Goal: Transaction & Acquisition: Subscribe to service/newsletter

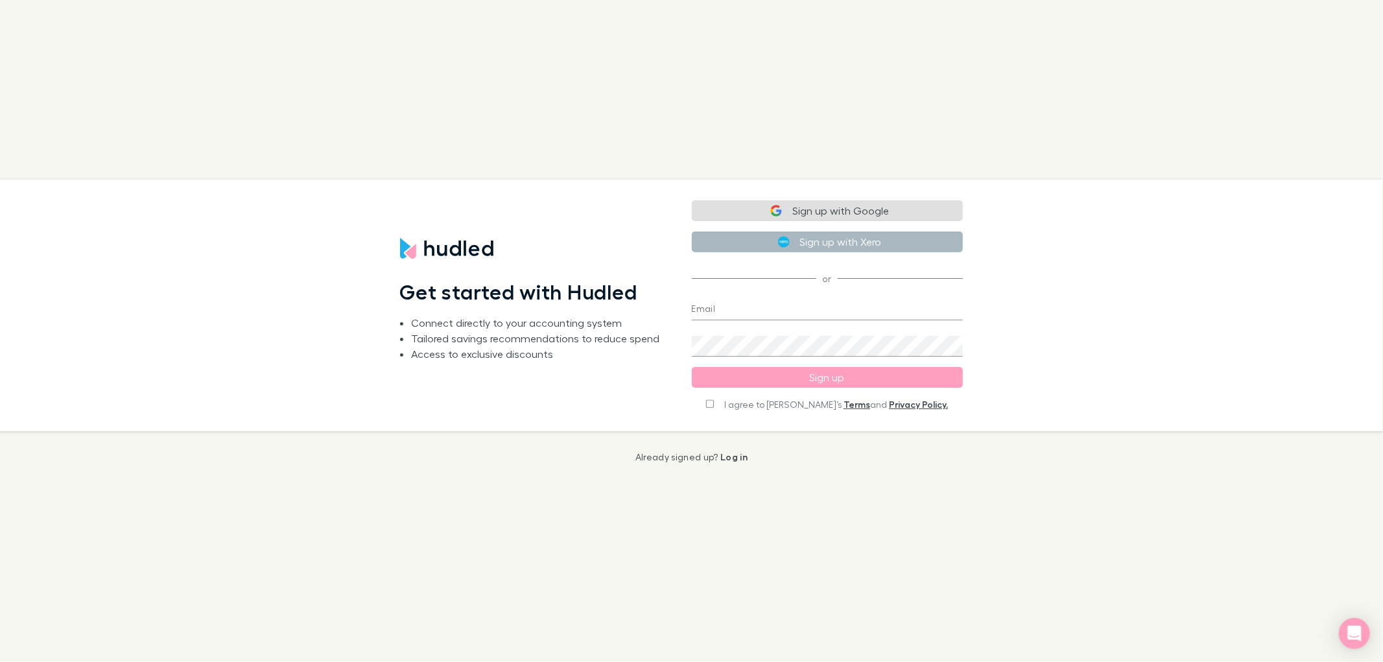
click at [812, 242] on button "Sign up with Xero" at bounding box center [827, 241] width 271 height 21
click at [778, 240] on img "button" at bounding box center [784, 240] width 12 height 12
click at [785, 242] on img "button" at bounding box center [784, 242] width 12 height 12
click at [714, 399] on input "I agree to Hudled’s Terms and Privacy Policy." at bounding box center [710, 402] width 8 height 9
checkbox input "true"
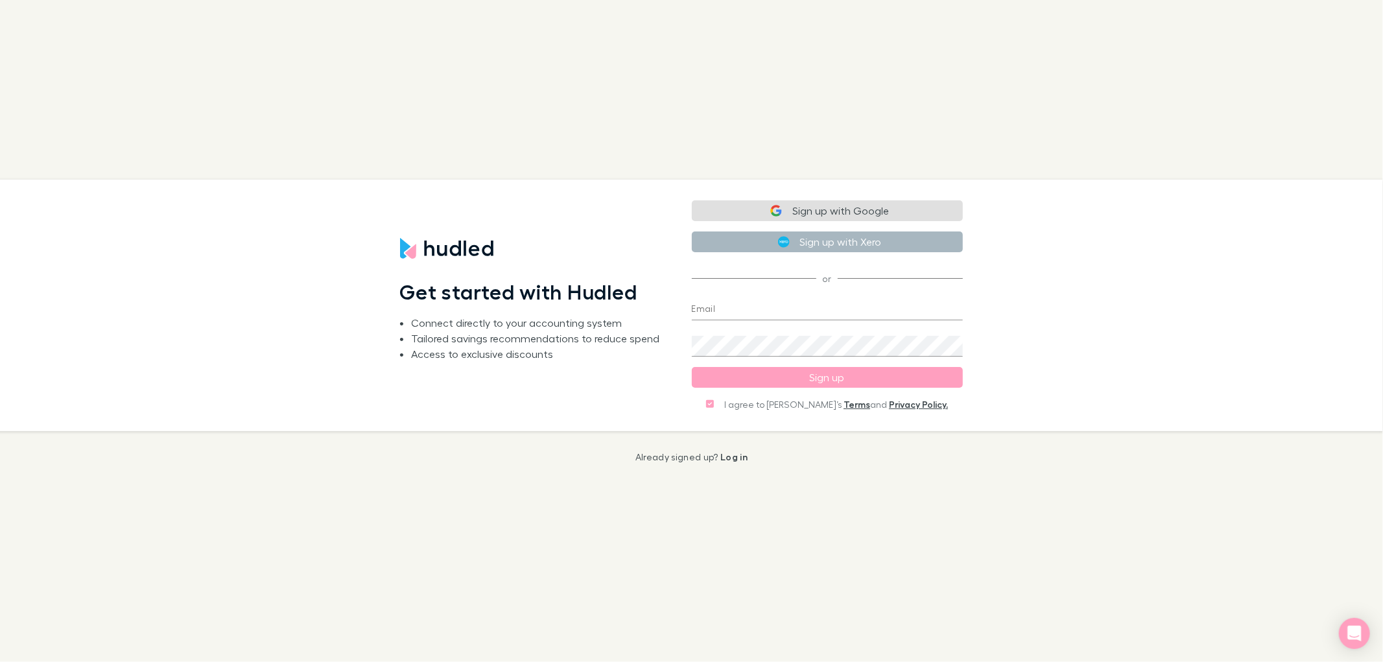
click at [809, 241] on button "Sign up with Xero" at bounding box center [827, 241] width 271 height 21
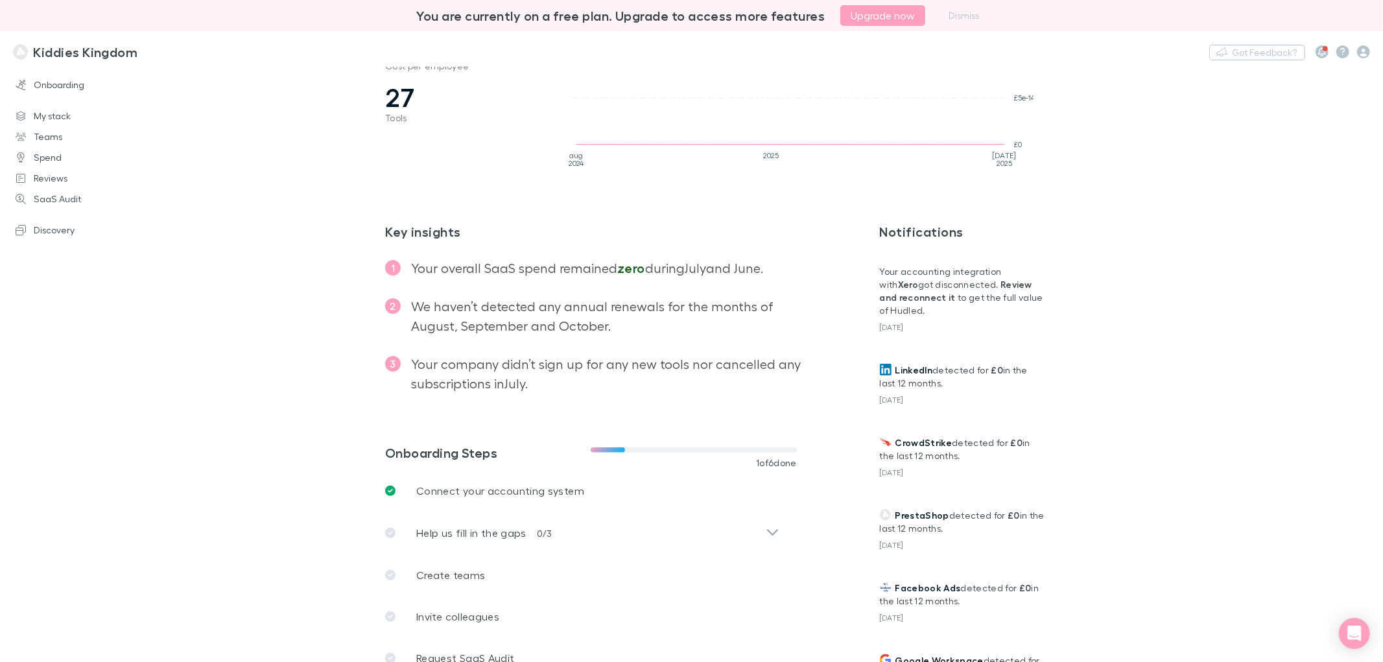
scroll to position [283, 0]
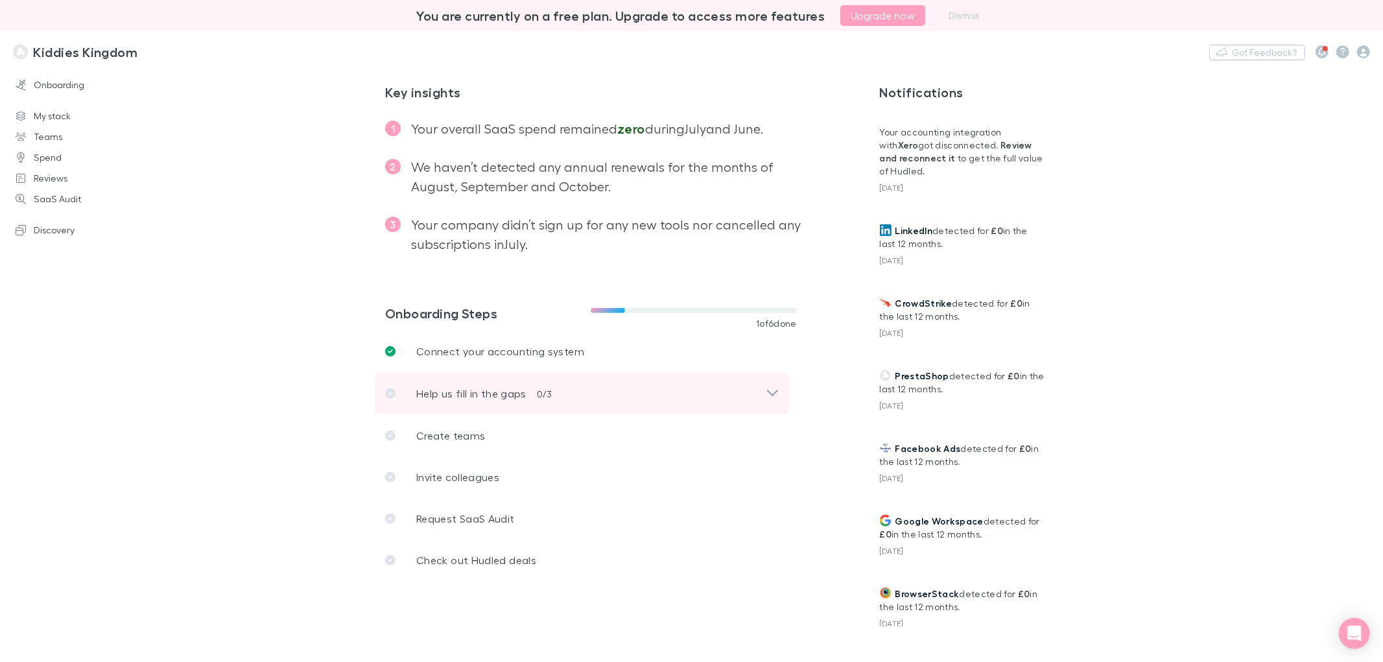
click at [769, 390] on icon at bounding box center [773, 394] width 14 height 16
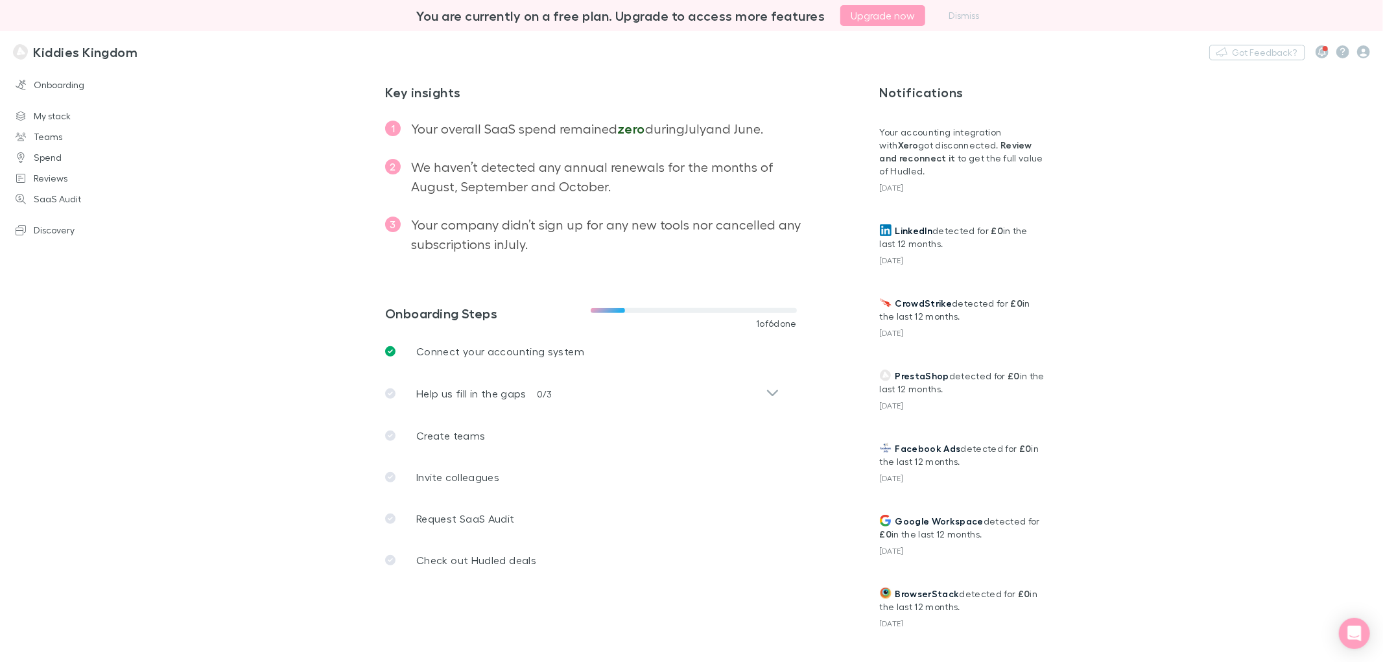
click at [761, 318] on span "1 of 6 done" at bounding box center [776, 323] width 41 height 10
click at [760, 323] on span "1 of 6 done" at bounding box center [776, 323] width 41 height 10
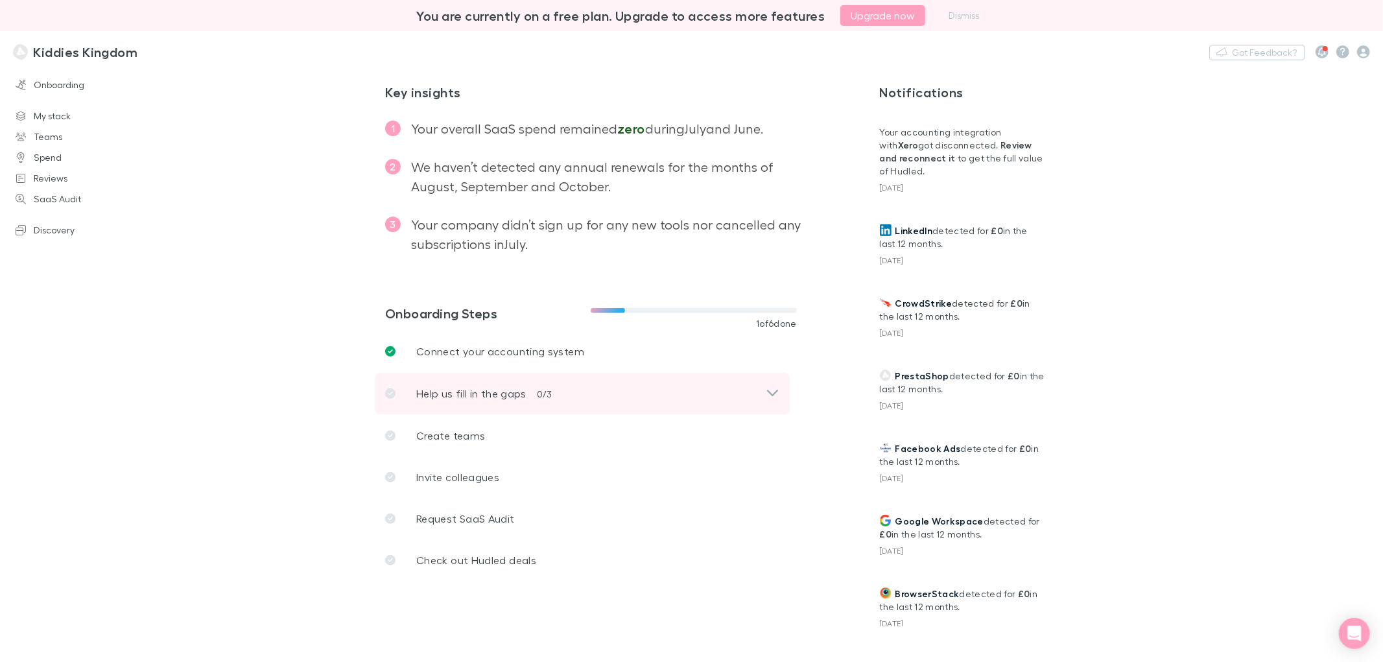
click at [769, 393] on icon at bounding box center [773, 394] width 14 height 16
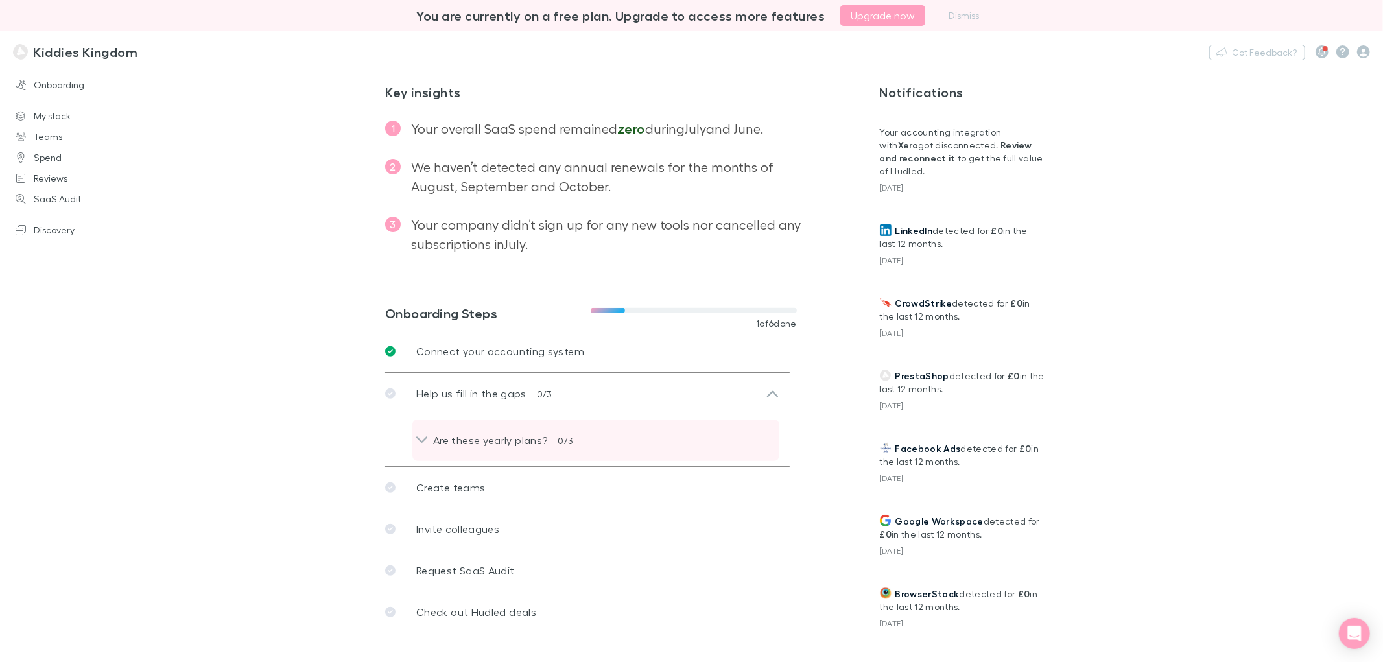
click at [762, 438] on div "Are these yearly plans? 0 / 3" at bounding box center [596, 440] width 346 height 16
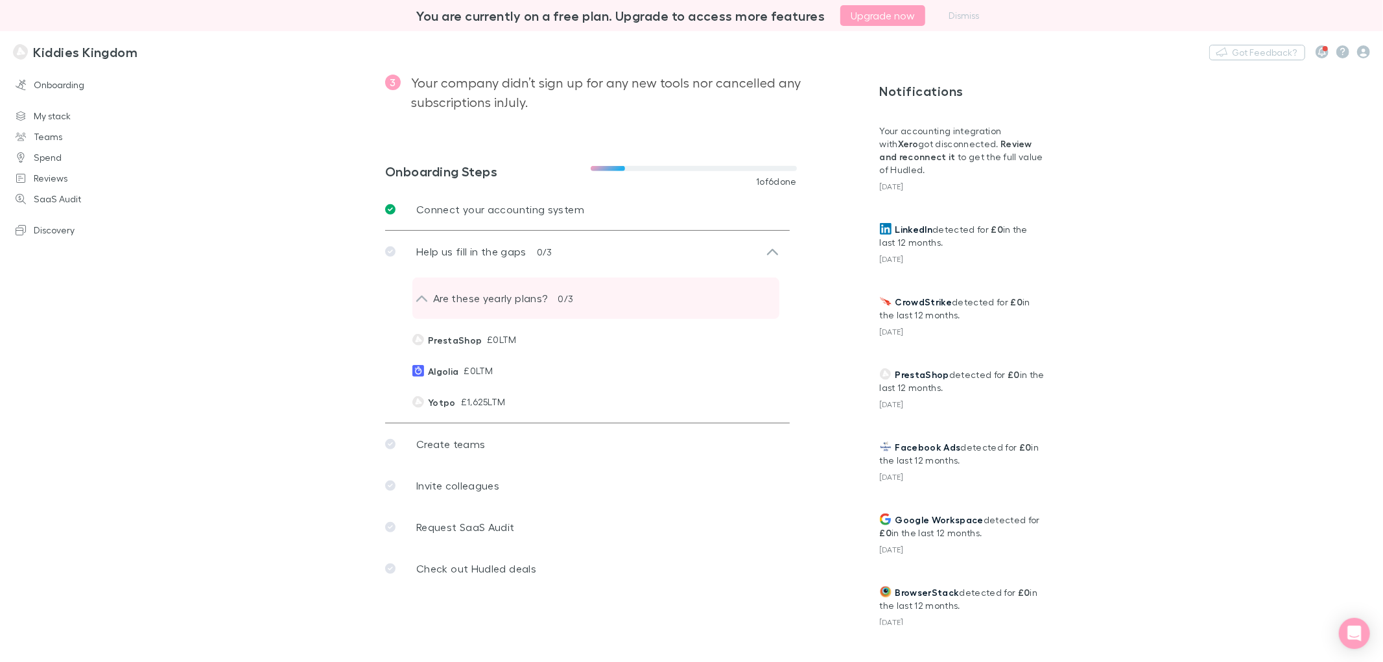
scroll to position [427, 0]
click at [572, 299] on div "Are these yearly plans? 0 / 3" at bounding box center [596, 297] width 346 height 16
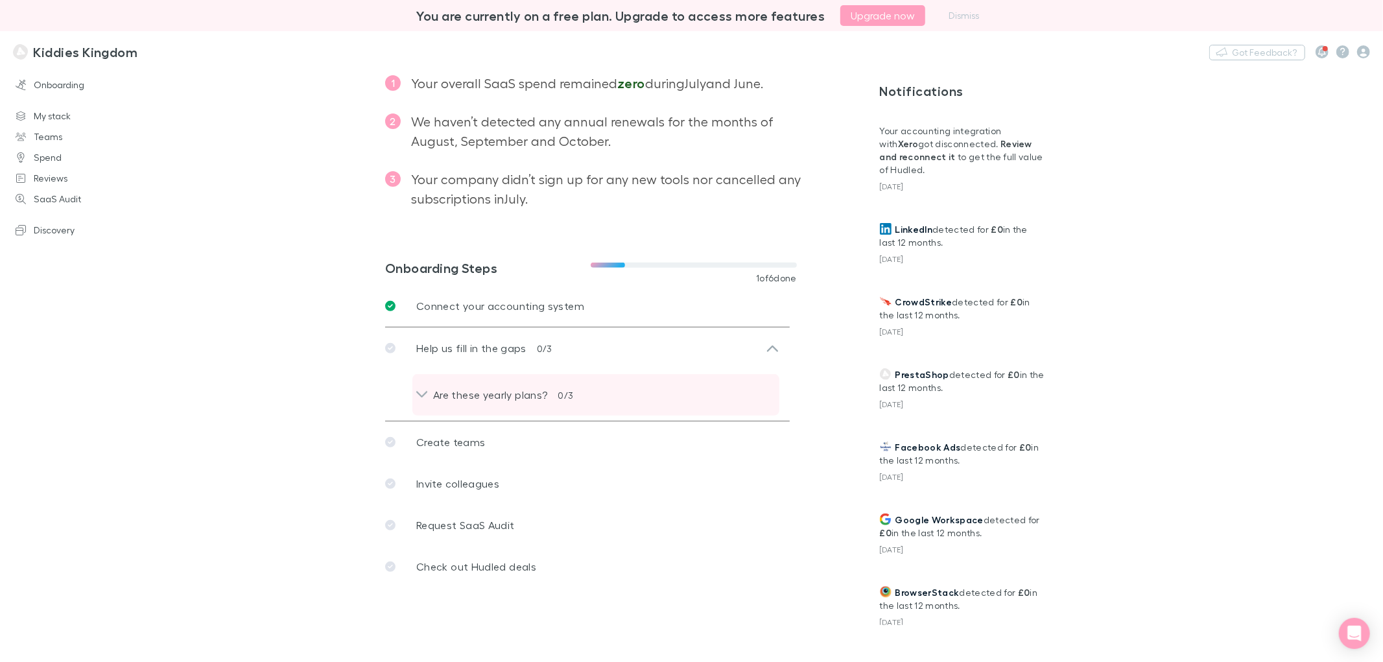
click at [601, 405] on div "Are these yearly plans? 0 / 3" at bounding box center [595, 394] width 367 height 41
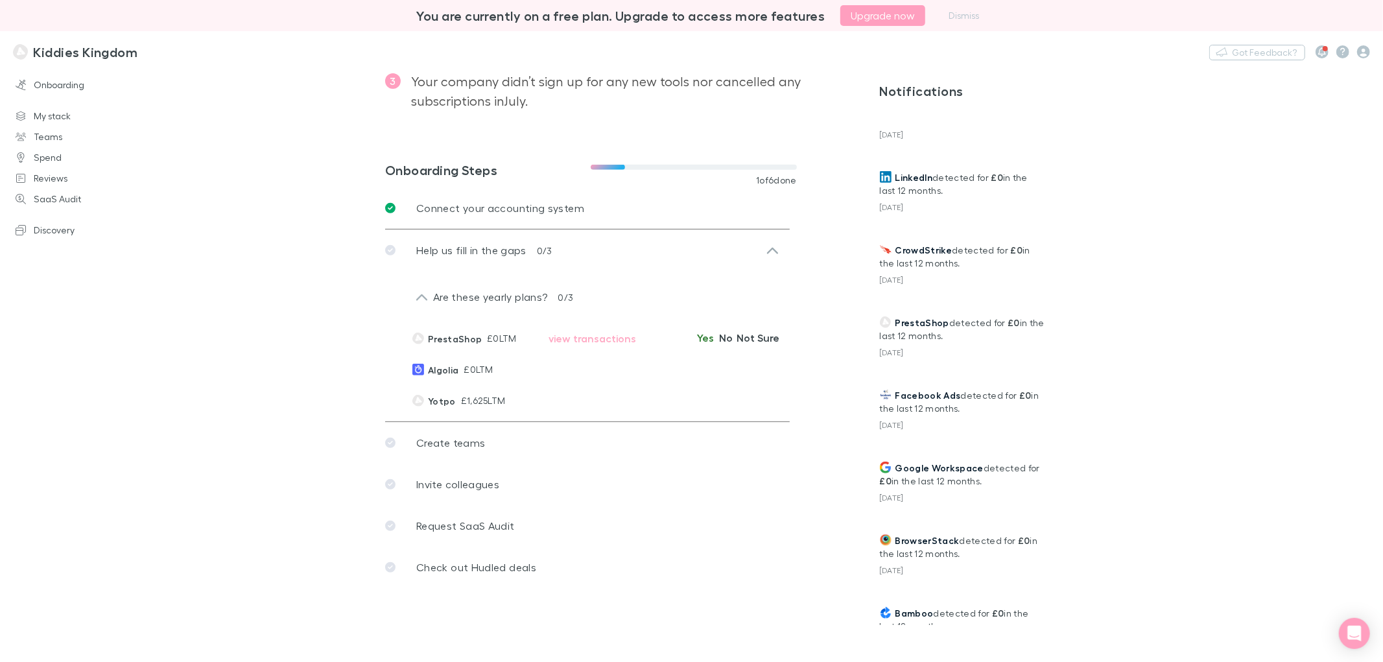
click at [699, 340] on button "Yes" at bounding box center [705, 338] width 21 height 16
click at [701, 368] on button "Yes" at bounding box center [705, 369] width 21 height 16
click at [704, 396] on button "Yes" at bounding box center [705, 400] width 21 height 16
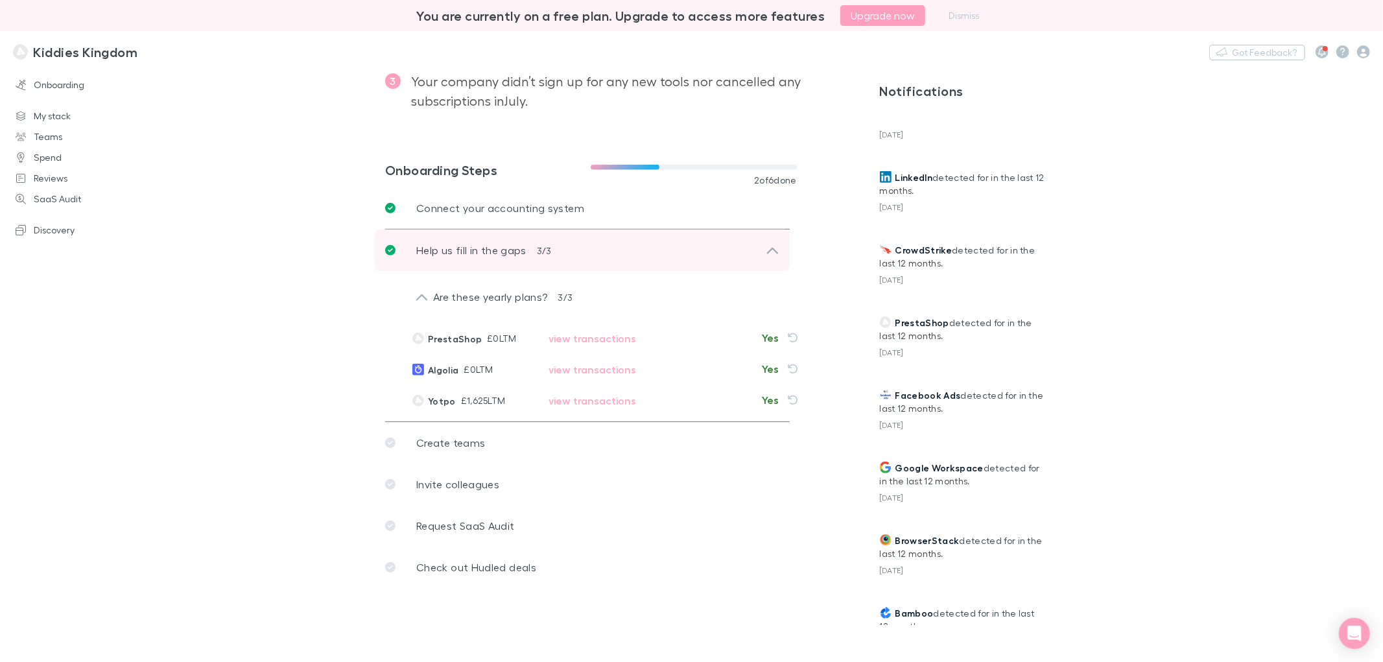
click at [750, 252] on div "Help us fill in the gaps 3 / 3" at bounding box center [575, 250] width 381 height 16
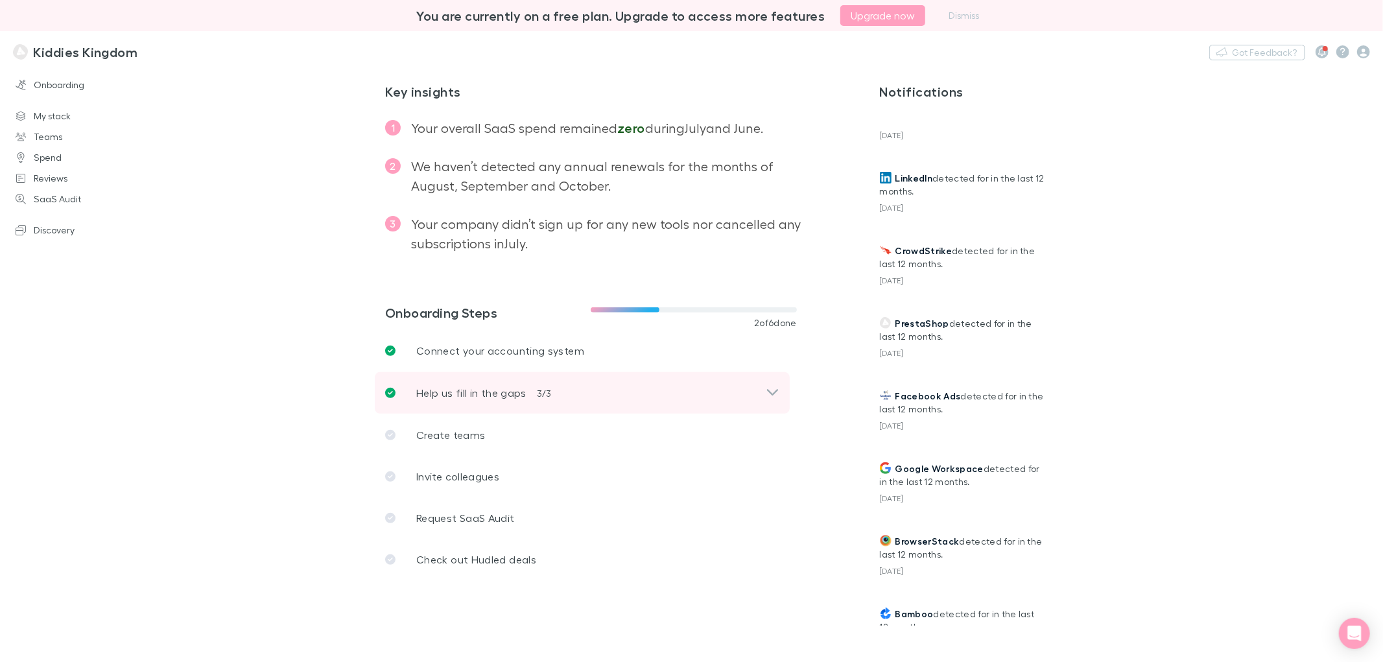
scroll to position [284, 0]
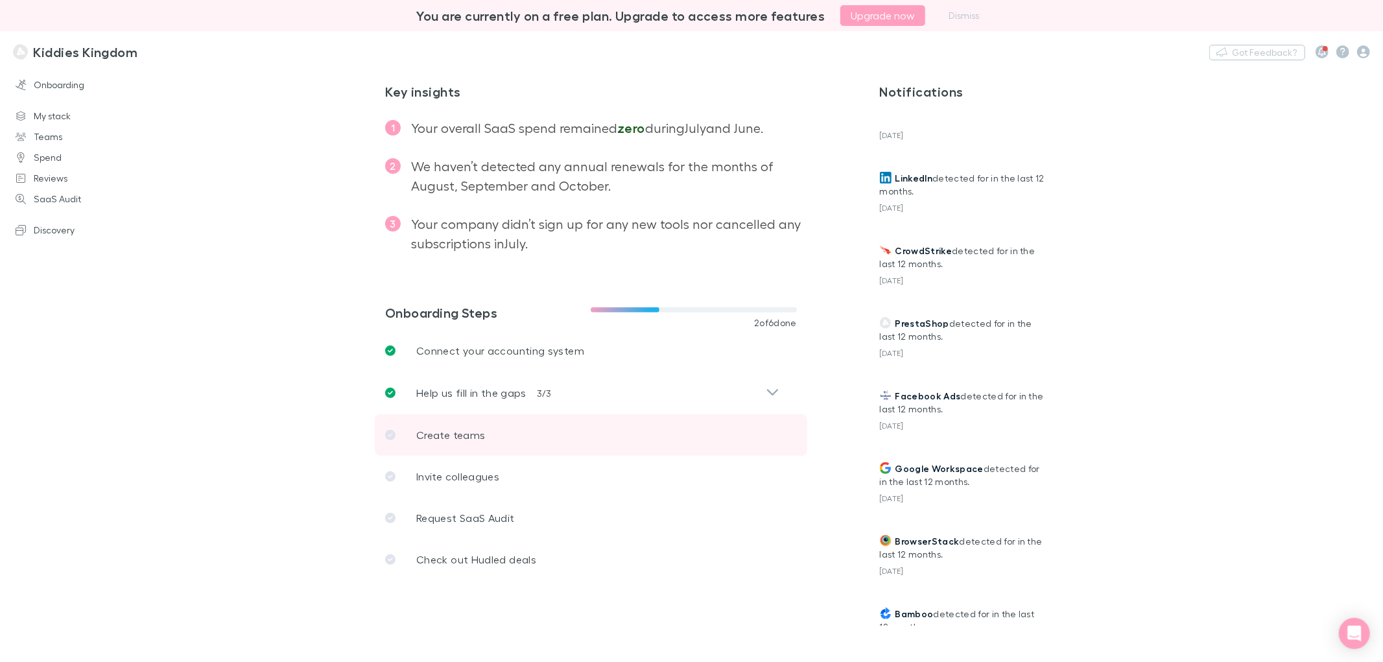
click at [683, 432] on link "Create teams" at bounding box center [591, 434] width 432 height 41
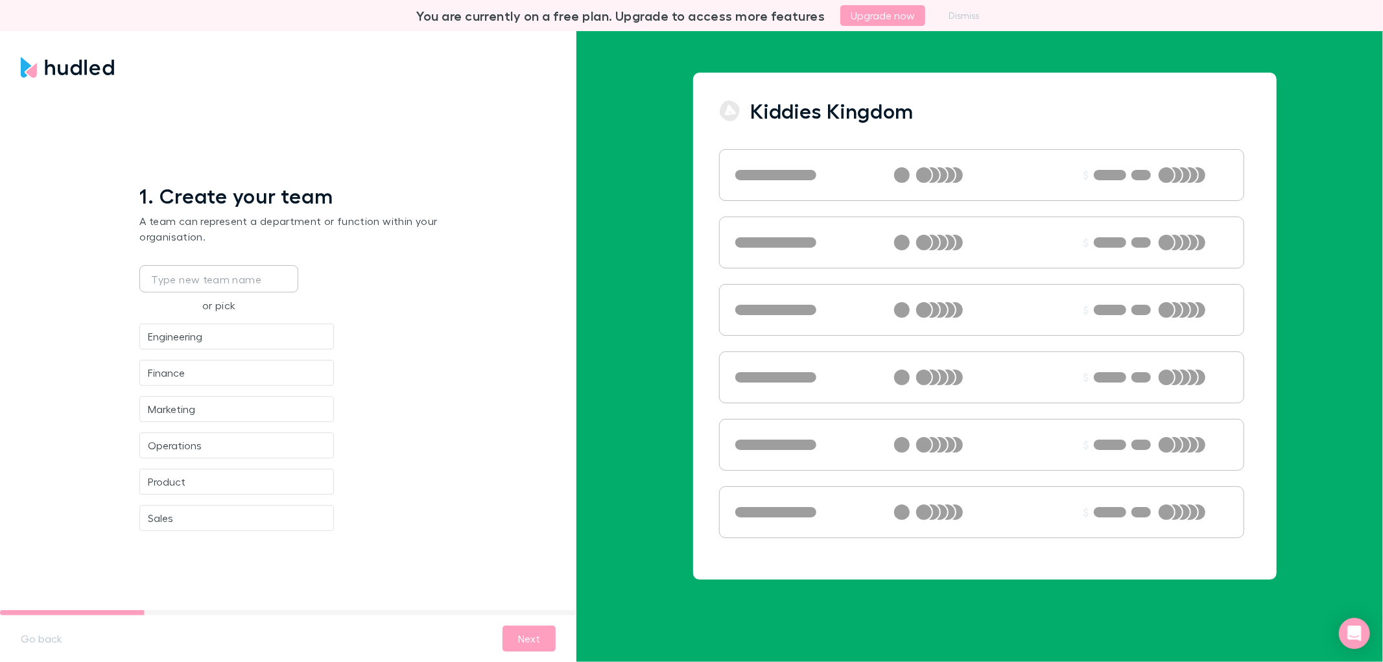
drag, startPoint x: 329, startPoint y: 544, endPoint x: 95, endPoint y: 645, distance: 254.1
click at [300, 559] on div "1 . Create your team A team can represent a department or function within your …" at bounding box center [293, 352] width 587 height 538
click at [40, 643] on button "Go back" at bounding box center [41, 638] width 62 height 21
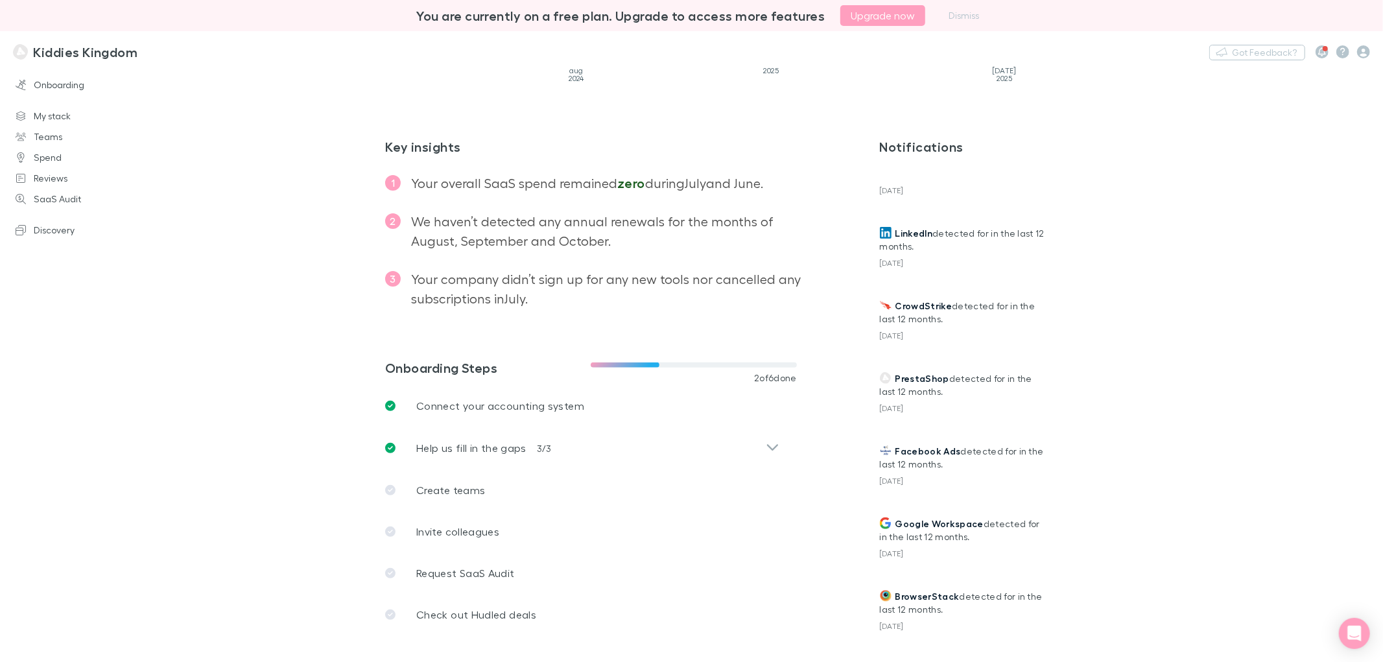
scroll to position [283, 0]
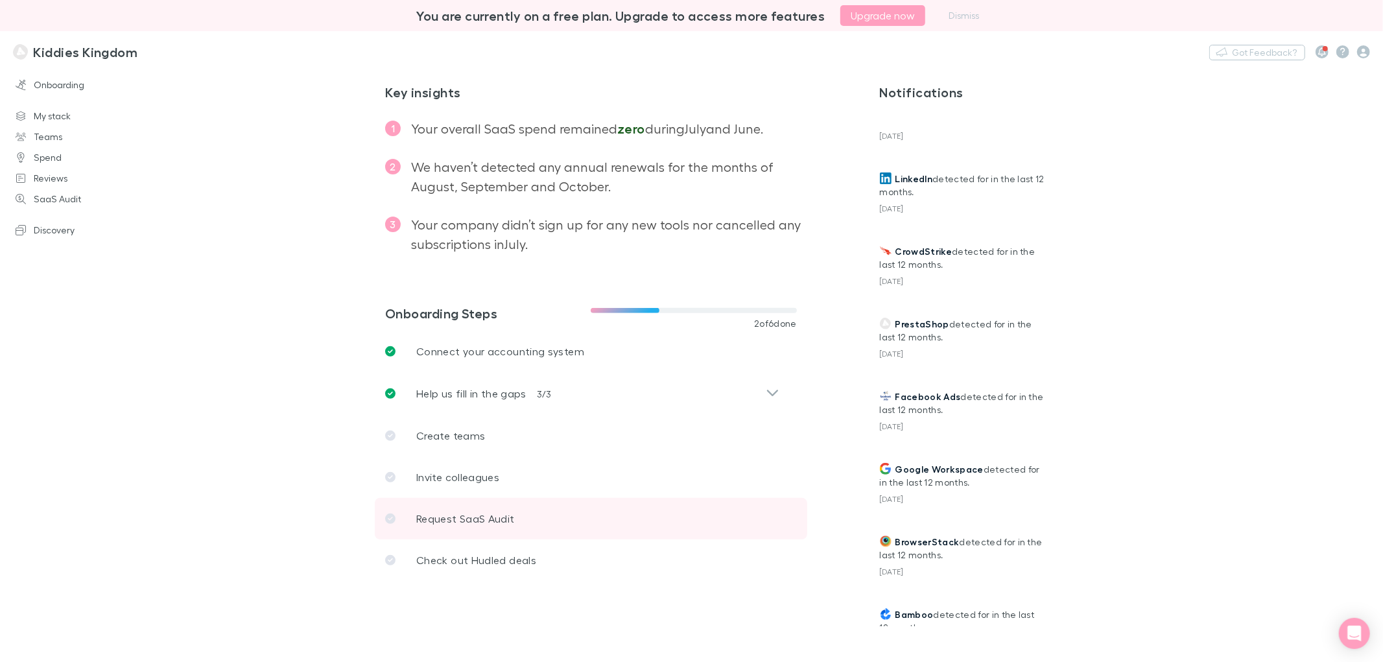
click at [623, 522] on link "Request SaaS Audit" at bounding box center [591, 518] width 432 height 41
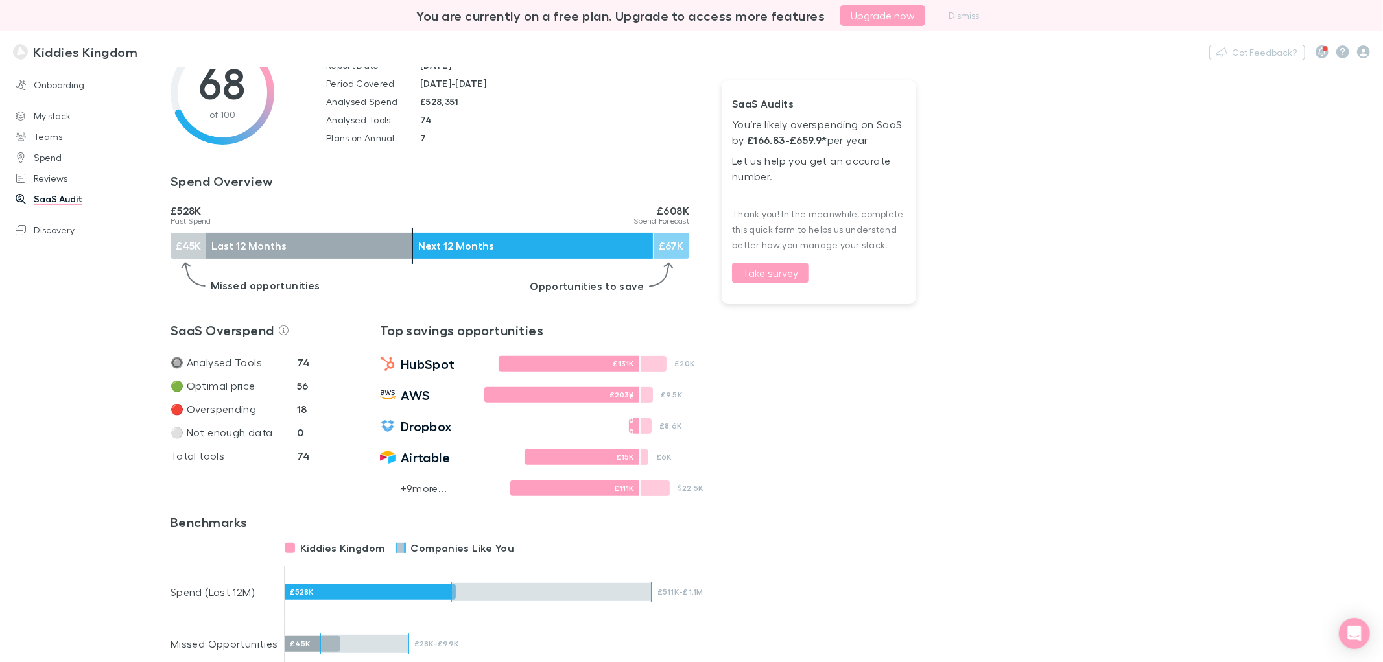
scroll to position [288, 0]
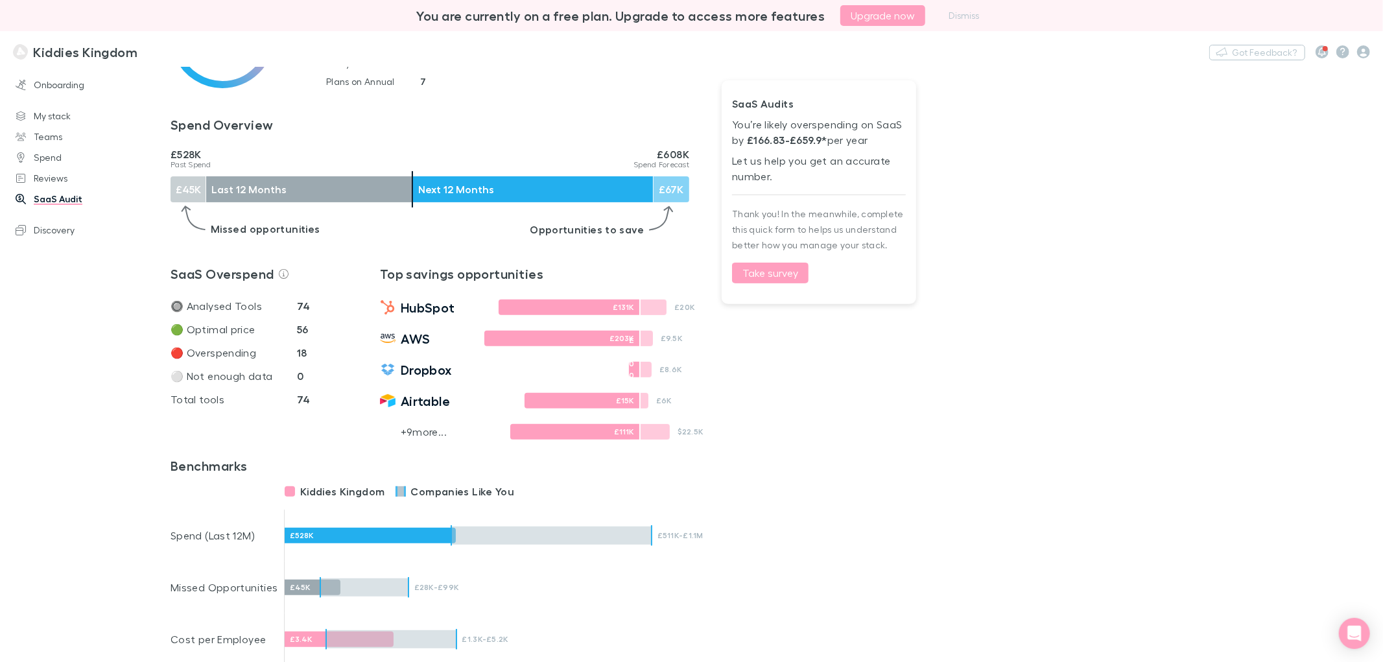
click at [605, 309] on div "£131K" at bounding box center [568, 307] width 141 height 16
click at [289, 311] on p "🔘 Analysed Tools" at bounding box center [233, 306] width 126 height 16
click at [414, 315] on span "HubSpot" at bounding box center [428, 307] width 54 height 16
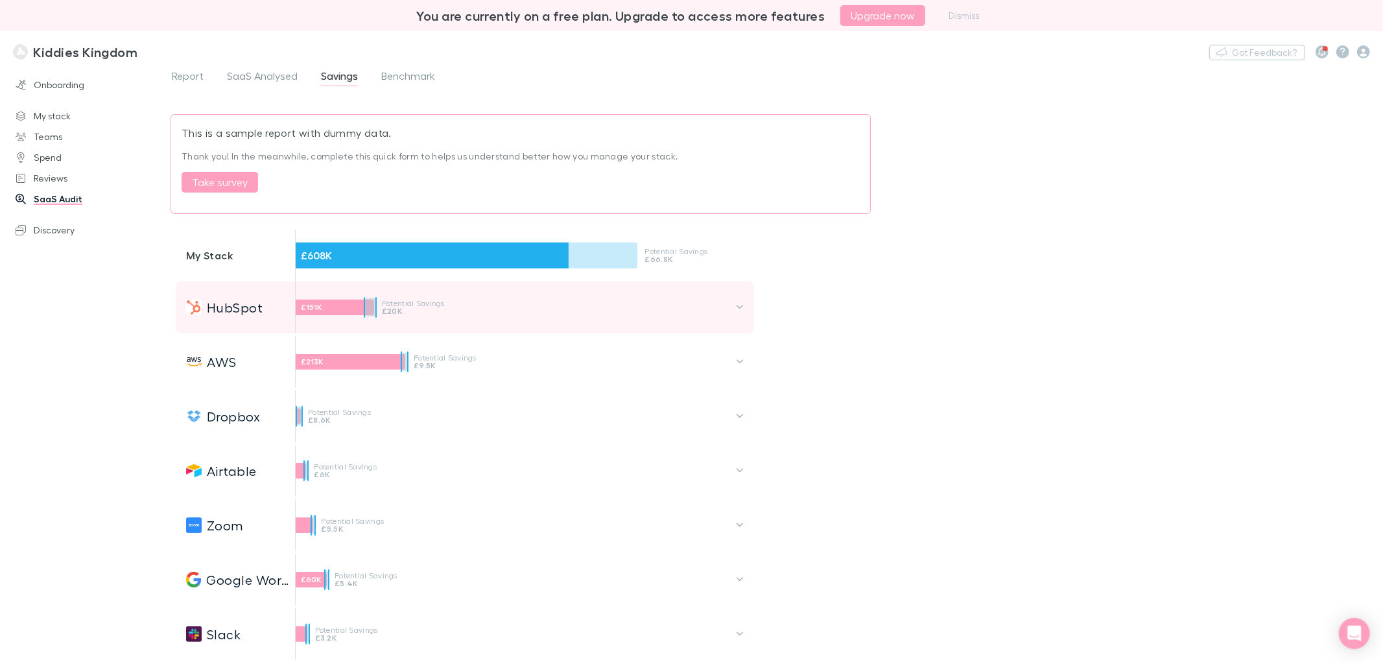
click at [383, 313] on p "£20K" at bounding box center [423, 311] width 82 height 8
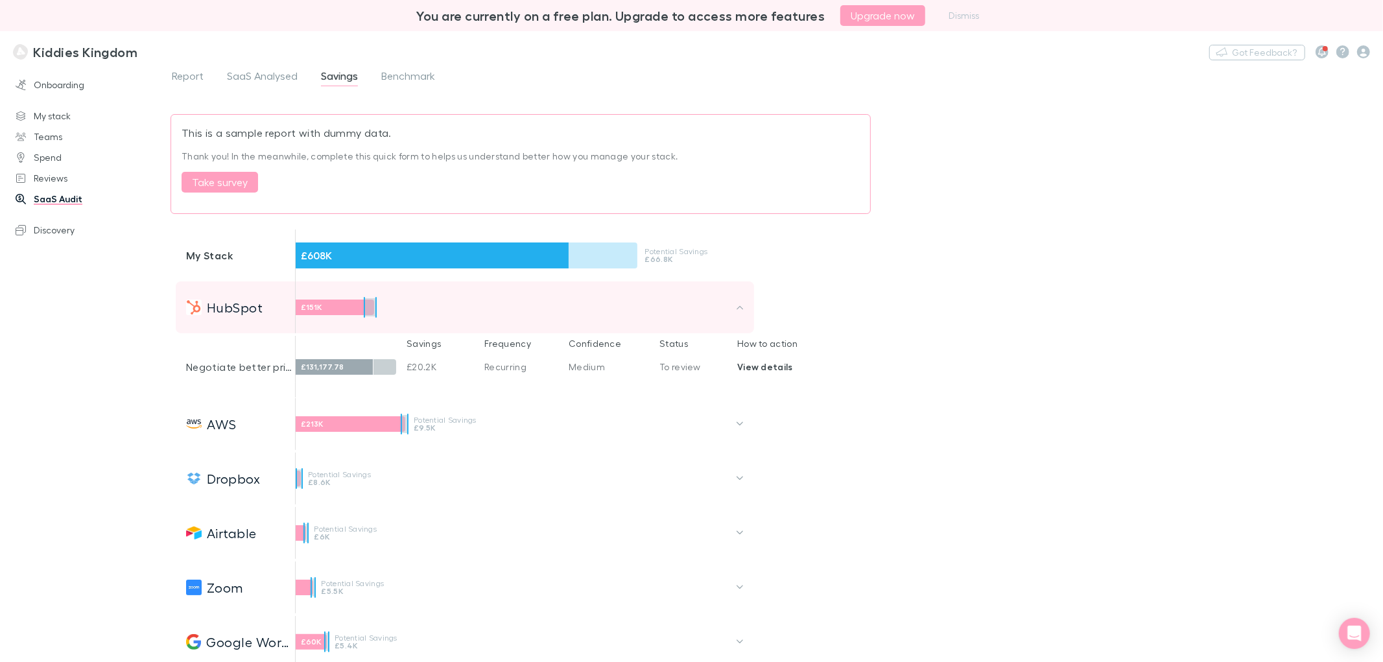
click at [366, 371] on div "£131,177.78" at bounding box center [335, 367] width 78 height 16
click at [412, 371] on p "£20.2K" at bounding box center [445, 367] width 78 height 10
click at [489, 378] on div "£131,177.78 £20.2K Recurring Medium To review View details" at bounding box center [555, 366] width 520 height 31
click at [387, 263] on div "£608K" at bounding box center [432, 255] width 273 height 26
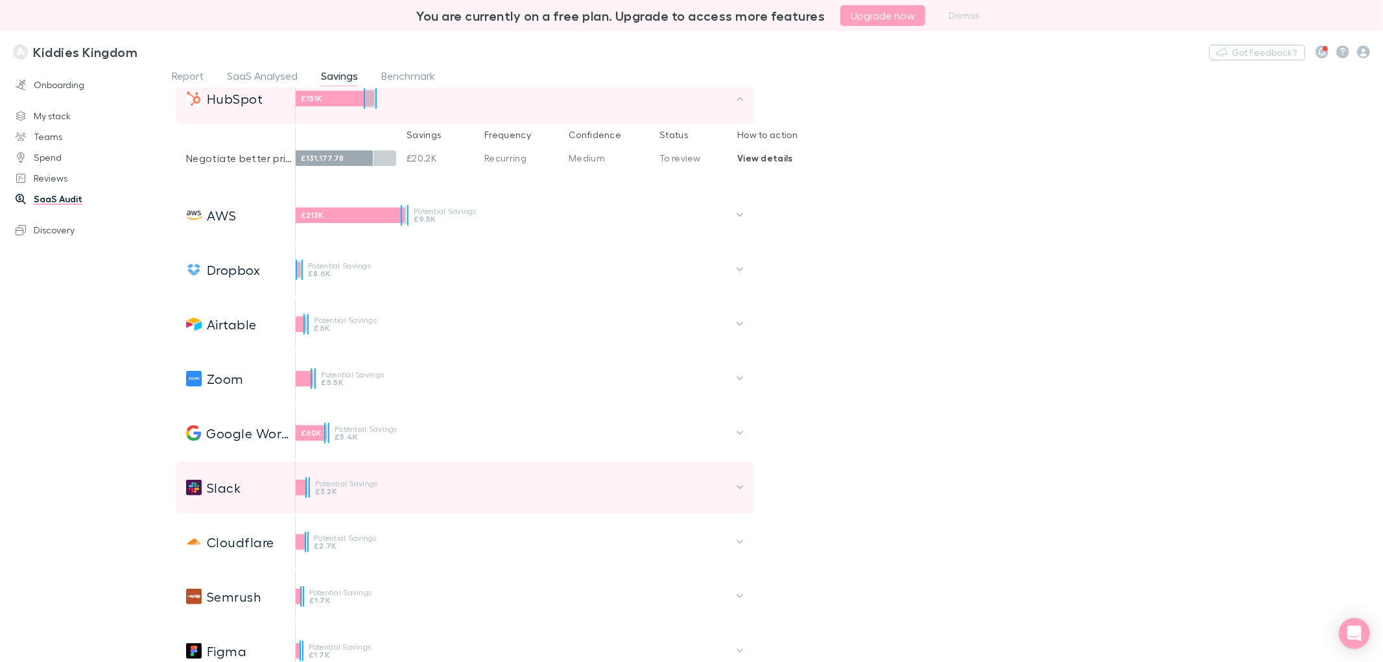
scroll to position [216, 0]
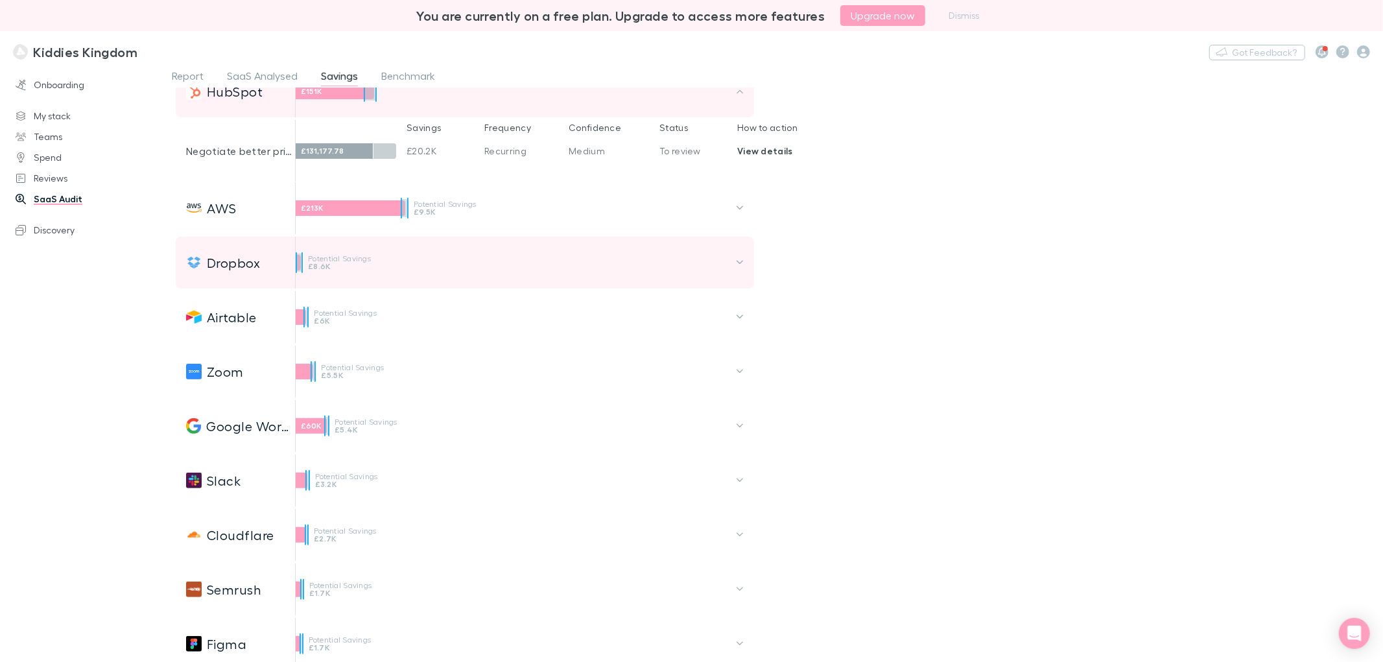
click at [426, 256] on div "Dropbox Potential Savings £8.6K" at bounding box center [461, 263] width 550 height 52
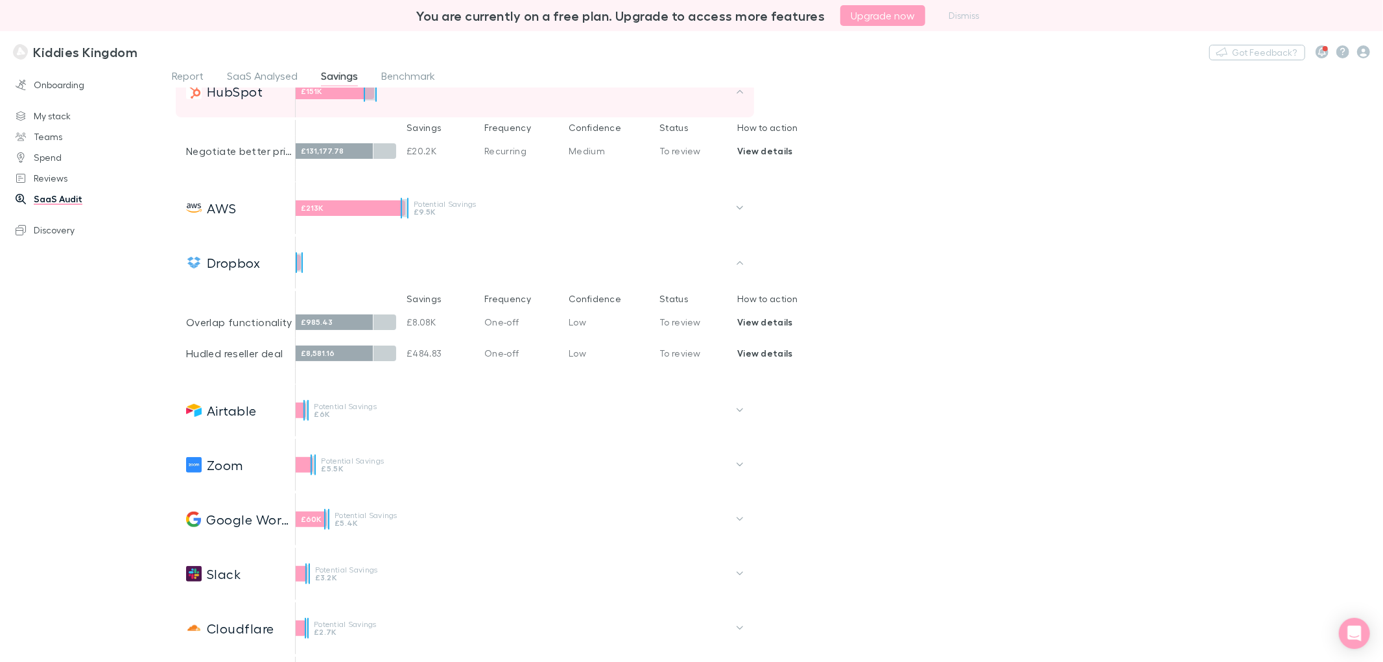
click at [319, 319] on div "£985.43" at bounding box center [335, 322] width 78 height 16
click at [307, 369] on div at bounding box center [519, 377] width 449 height 16
click at [314, 360] on div "£8,581.16" at bounding box center [335, 353] width 78 height 16
click at [329, 329] on div "£985.43" at bounding box center [335, 322] width 78 height 16
click at [425, 321] on p "£8.08K" at bounding box center [445, 322] width 78 height 10
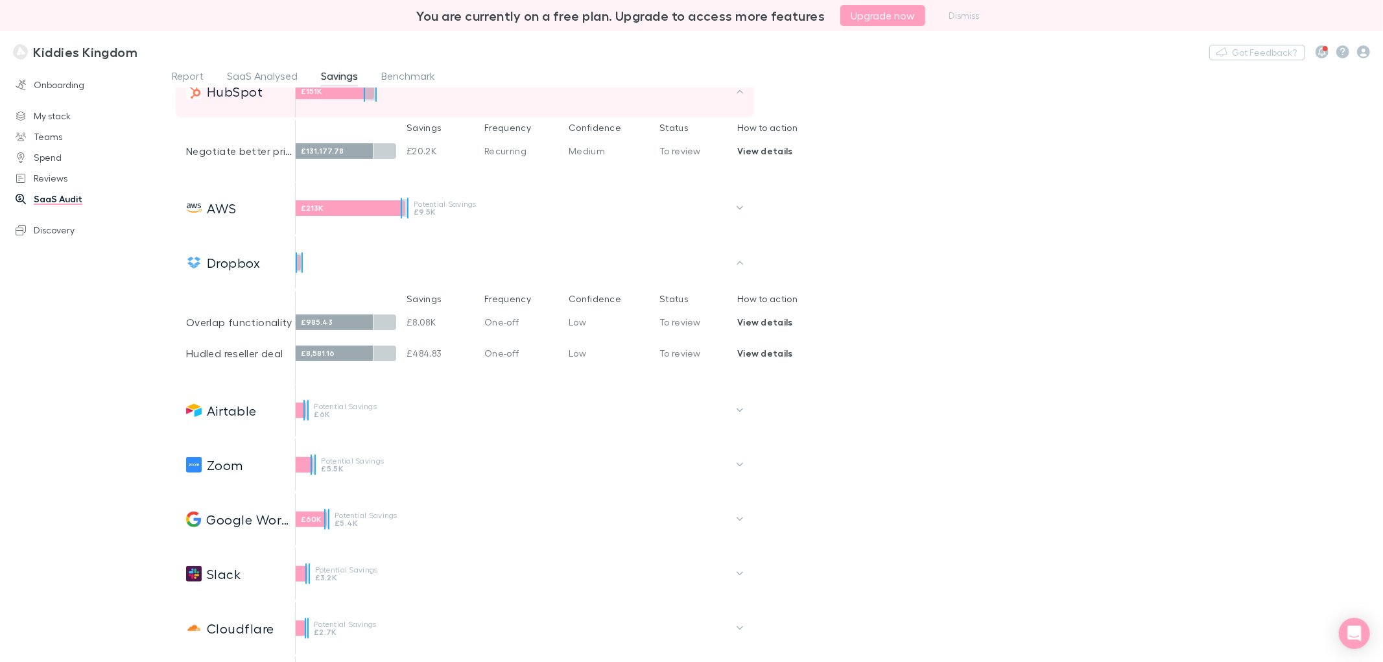
drag, startPoint x: 502, startPoint y: 321, endPoint x: 541, endPoint y: 321, distance: 39.5
click at [502, 321] on p "One-off" at bounding box center [526, 322] width 84 height 10
click at [612, 329] on div "£985.43 £8.08K One-off Low To review View details" at bounding box center [555, 322] width 520 height 31
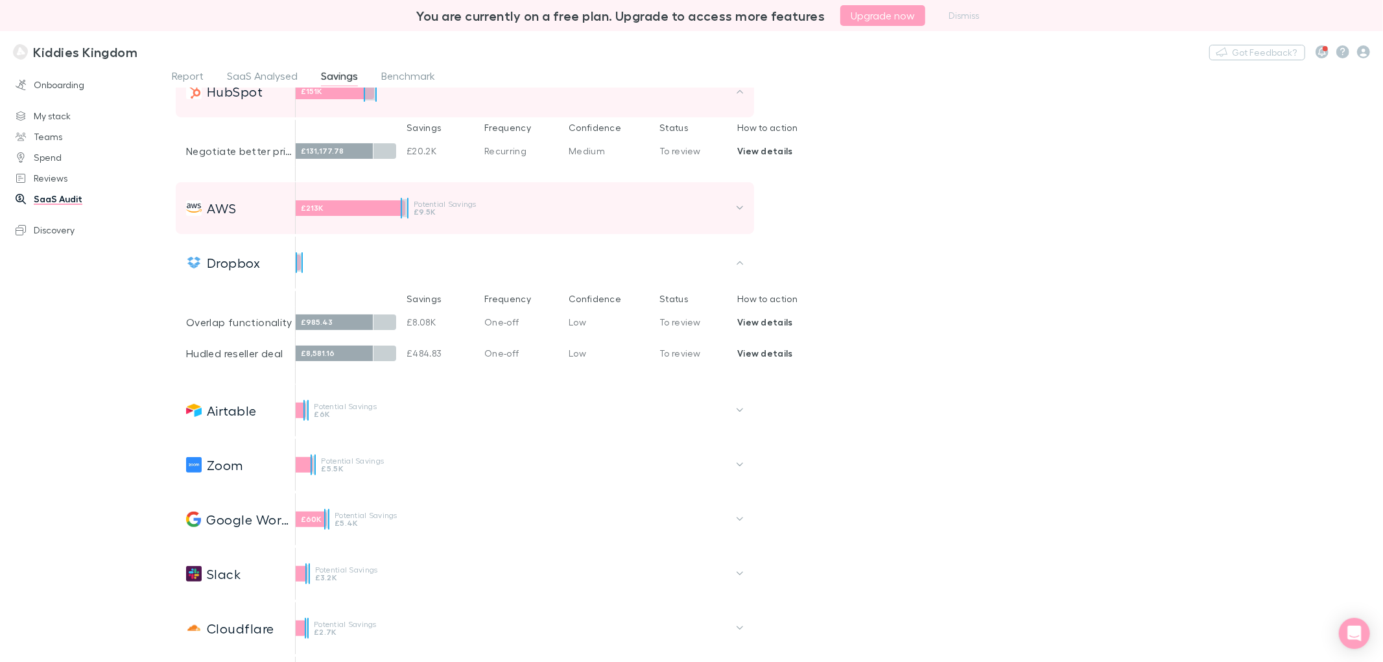
click at [329, 211] on div "£213K" at bounding box center [351, 208] width 110 height 16
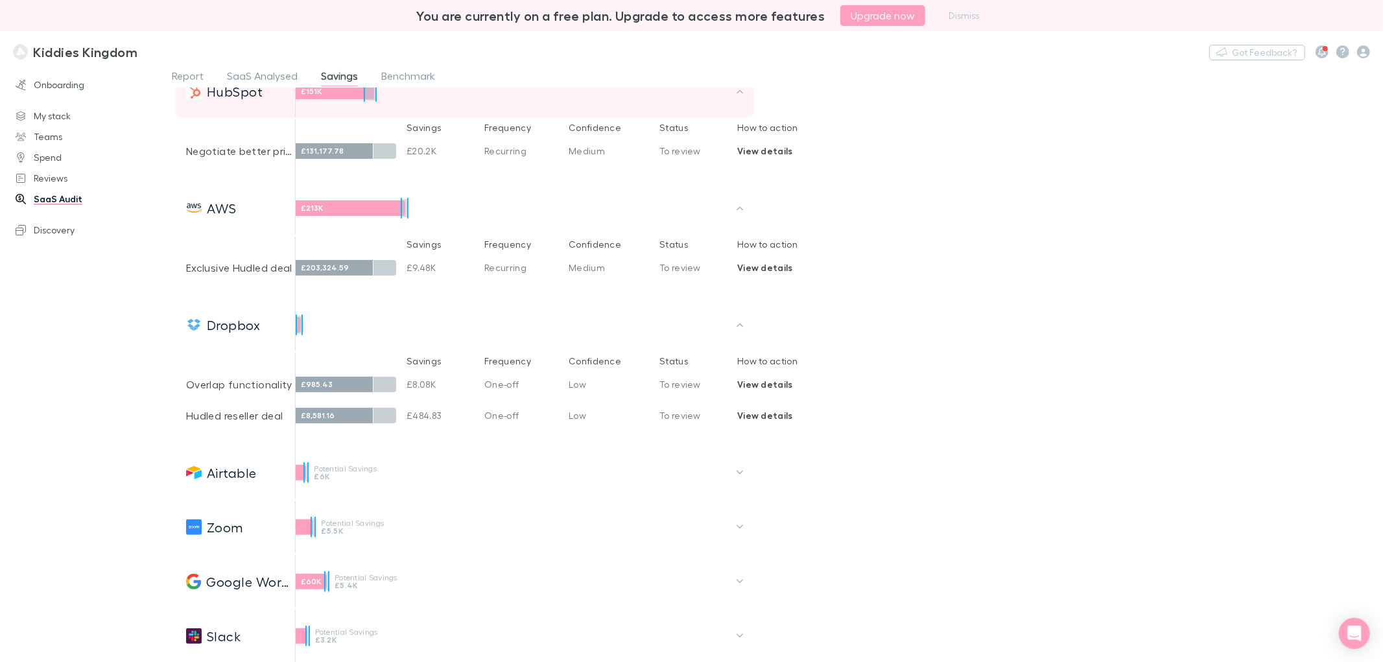
click at [325, 271] on div "£203,324.59" at bounding box center [335, 268] width 78 height 16
click at [327, 263] on div "£203,324.59" at bounding box center [335, 268] width 78 height 16
click at [67, 476] on div "Onboarding My stack Teams Spend Reviews SaaS Audit Discovery" at bounding box center [90, 362] width 181 height 580
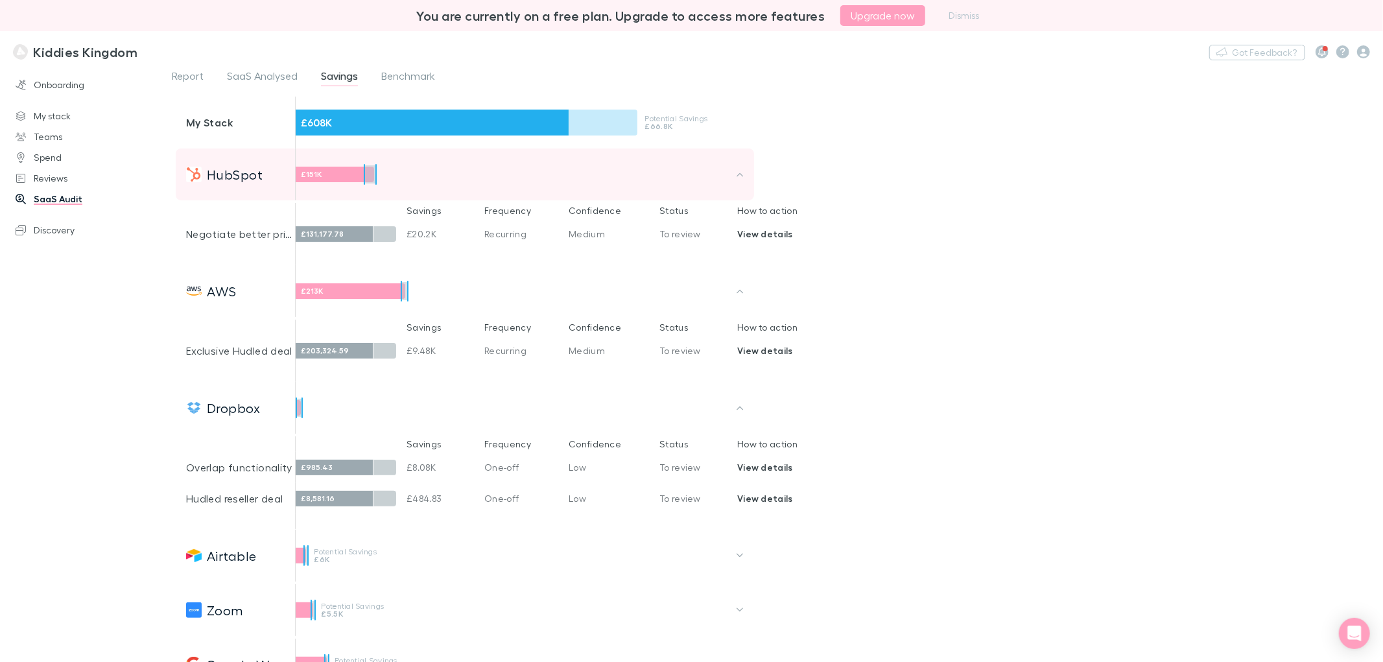
scroll to position [0, 0]
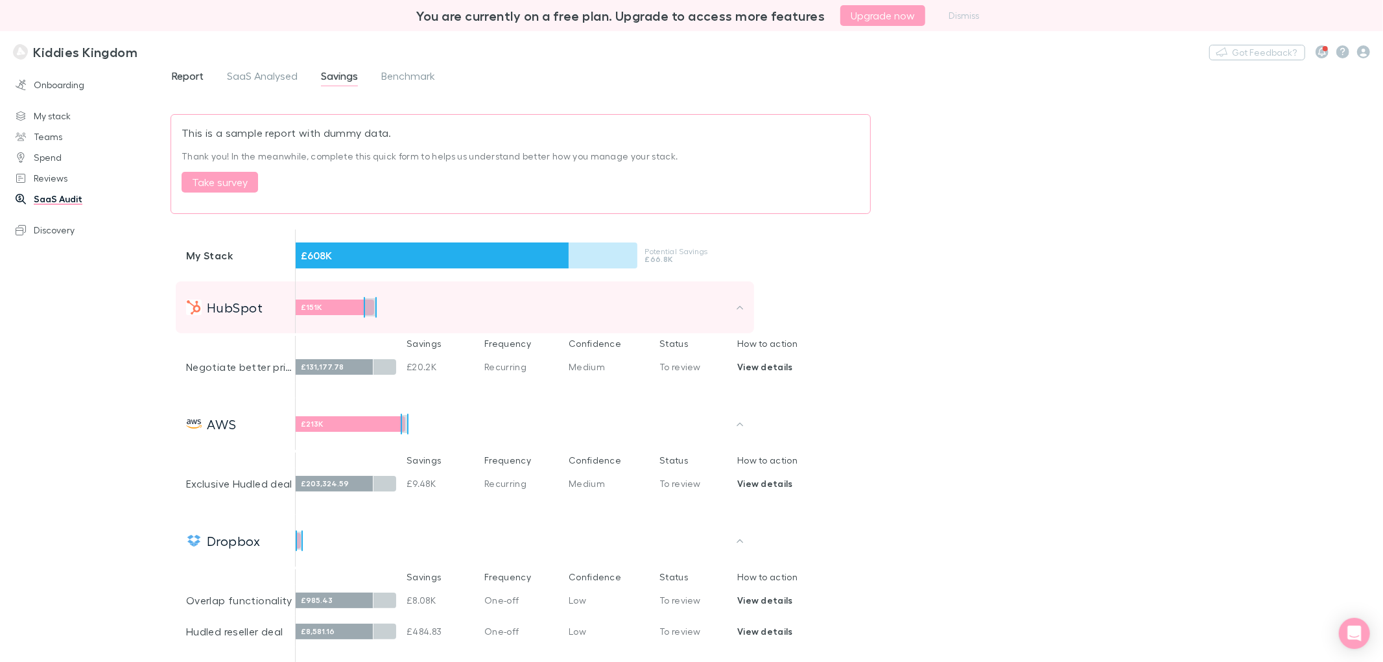
click at [182, 75] on span "Report" at bounding box center [188, 77] width 32 height 17
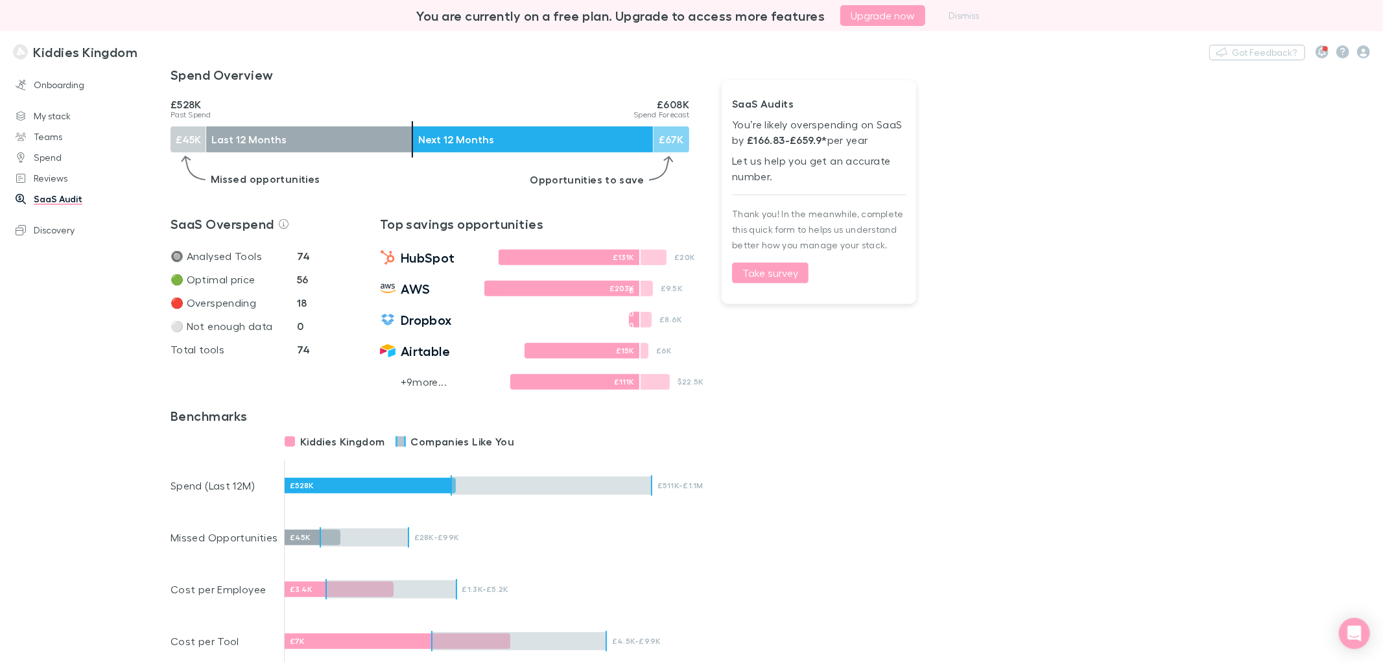
scroll to position [360, 0]
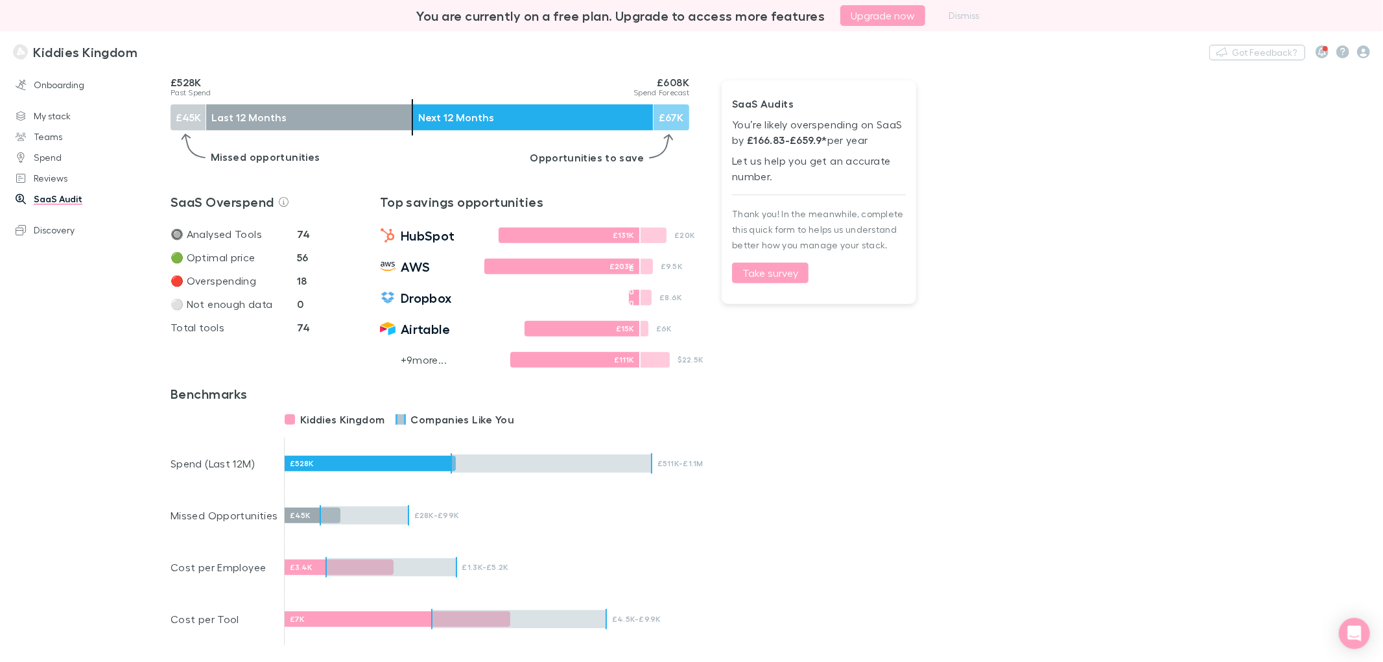
click at [301, 286] on strong "18" at bounding box center [302, 280] width 10 height 13
click at [205, 274] on td "🔴 Overspending" at bounding box center [233, 280] width 126 height 23
click at [204, 311] on p "⚪ Not enough data" at bounding box center [233, 304] width 126 height 16
click at [548, 464] on div at bounding box center [551, 463] width 199 height 18
click at [444, 470] on div "£528K" at bounding box center [370, 464] width 171 height 16
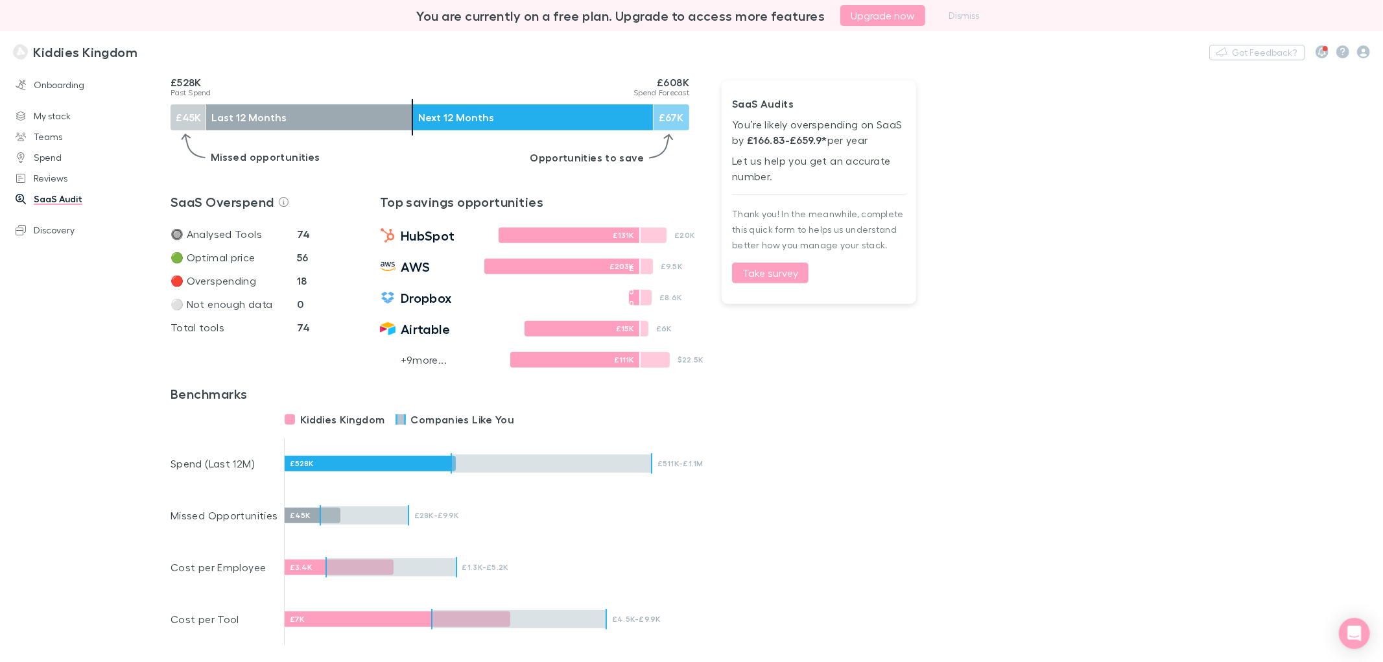
click at [454, 469] on div at bounding box center [551, 463] width 199 height 18
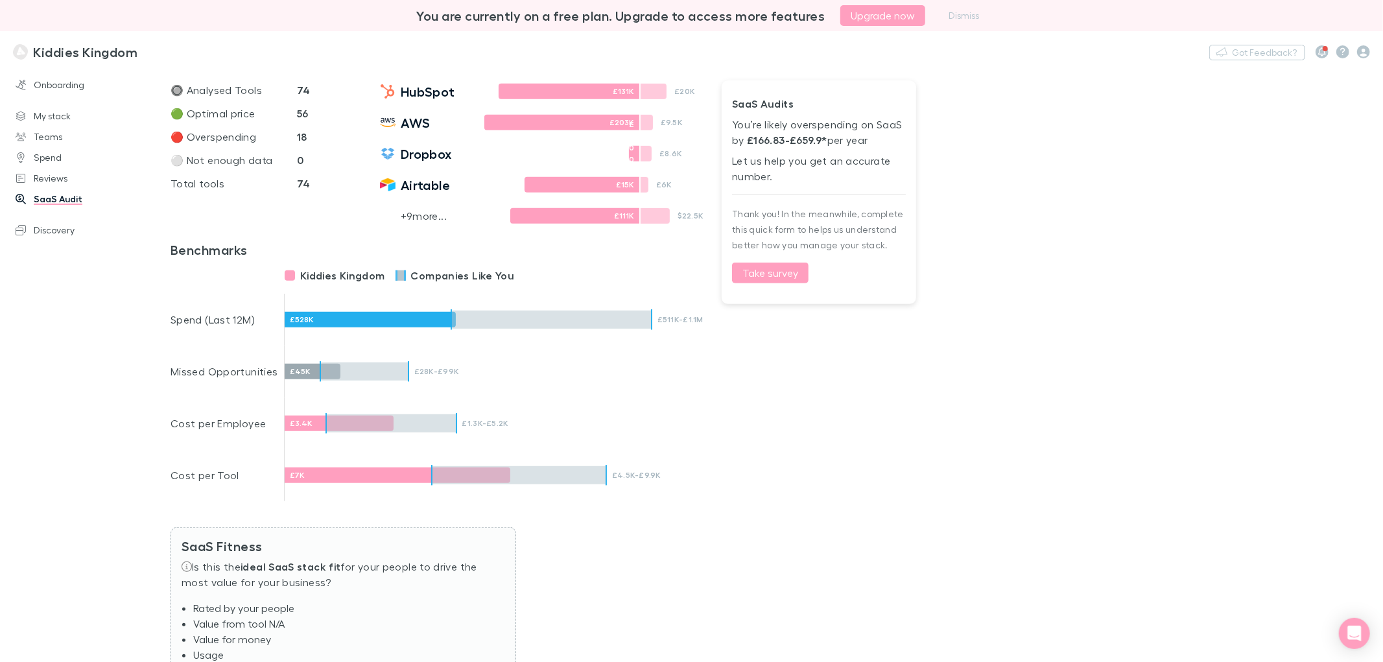
scroll to position [567, 0]
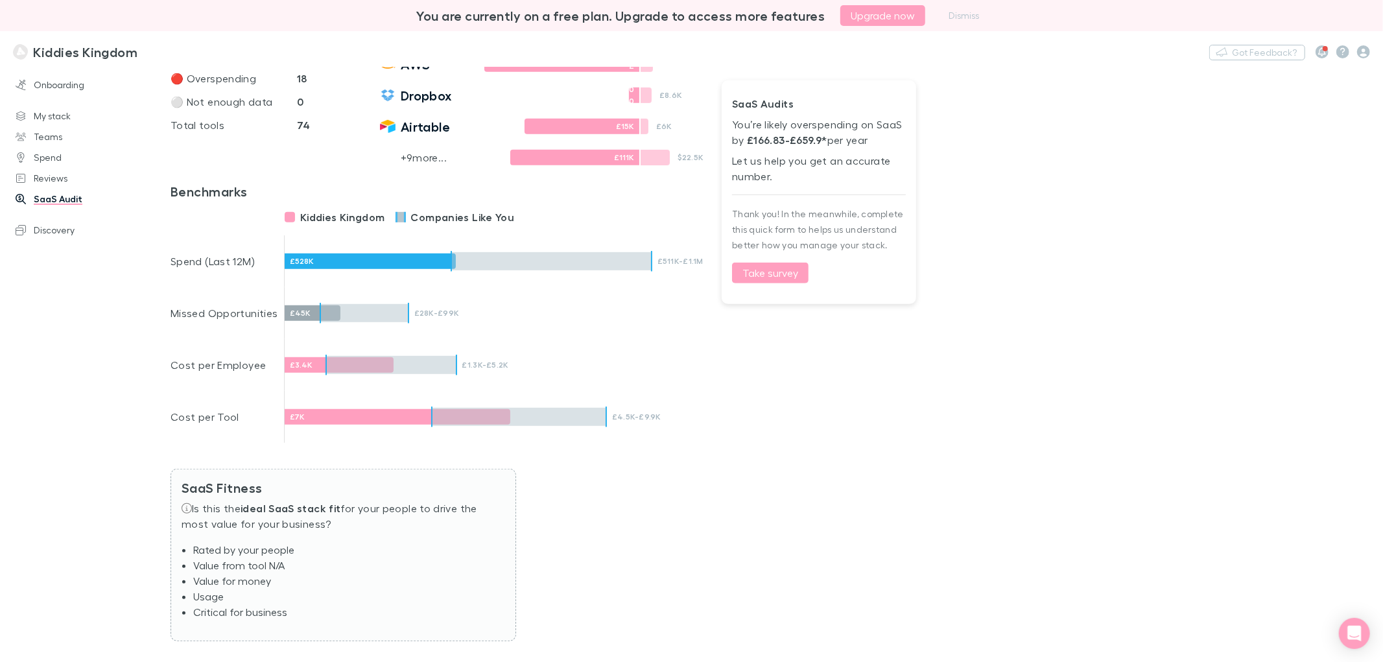
click at [309, 366] on div "£3.4K" at bounding box center [339, 365] width 109 height 16
click at [316, 419] on div "£7K" at bounding box center [398, 417] width 226 height 16
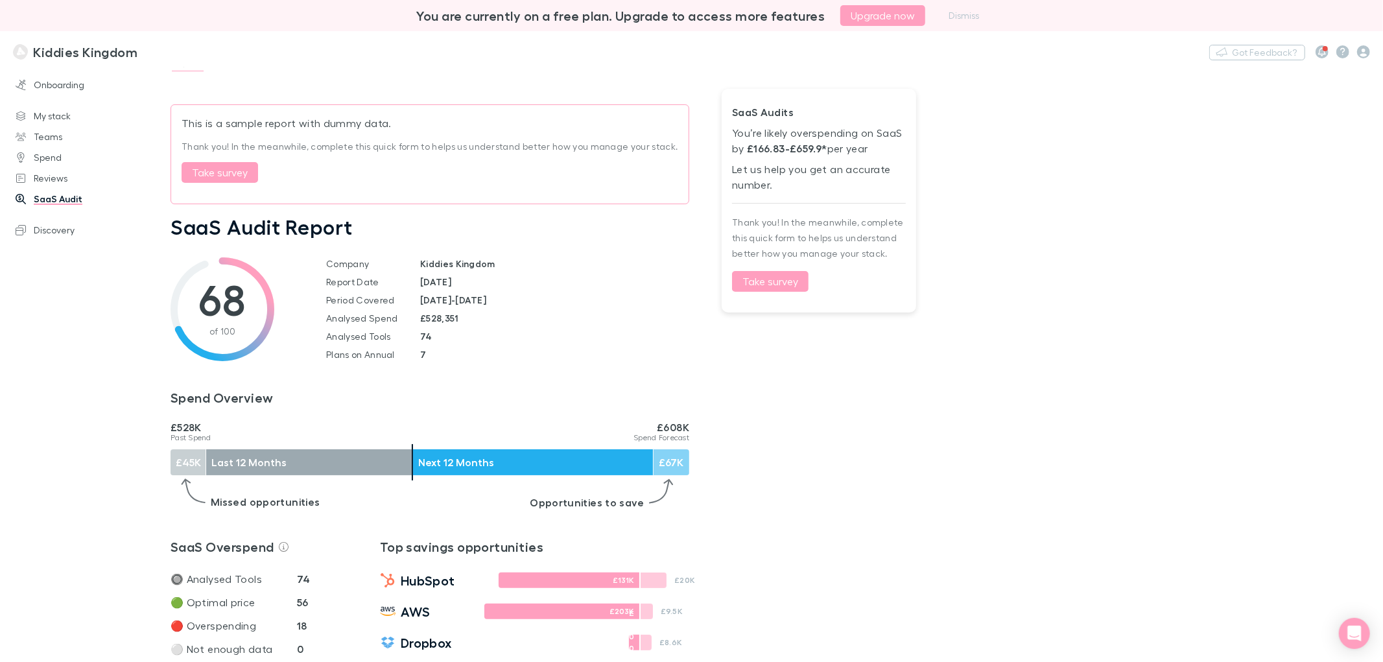
scroll to position [0, 0]
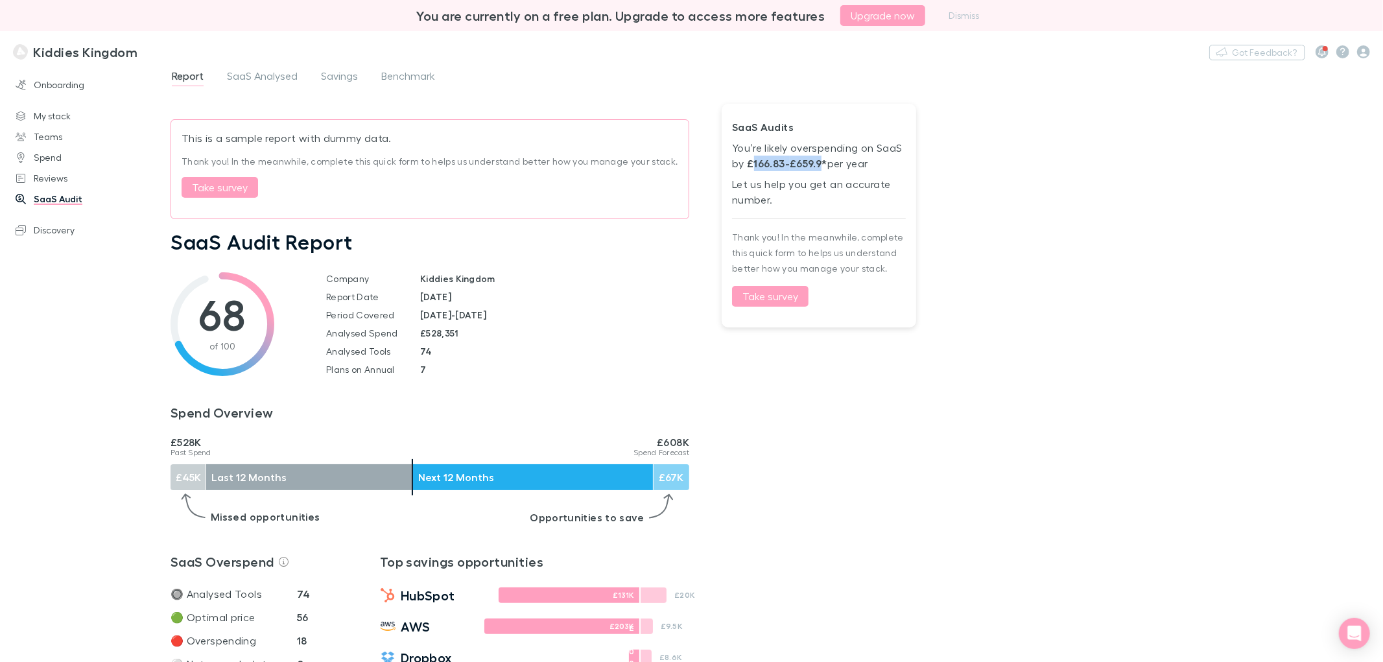
drag, startPoint x: 752, startPoint y: 161, endPoint x: 817, endPoint y: 169, distance: 65.9
click at [817, 169] on strong "£166.83 - £659.9 *" at bounding box center [787, 163] width 80 height 13
drag, startPoint x: 762, startPoint y: 186, endPoint x: 806, endPoint y: 189, distance: 44.8
click at [806, 189] on p "Let us help you get an accurate number." at bounding box center [819, 191] width 174 height 31
click at [812, 212] on div "SaaS Audits You’re likely overspending on SaaS by £166.83 - £659.9 * per year L…" at bounding box center [818, 216] width 194 height 224
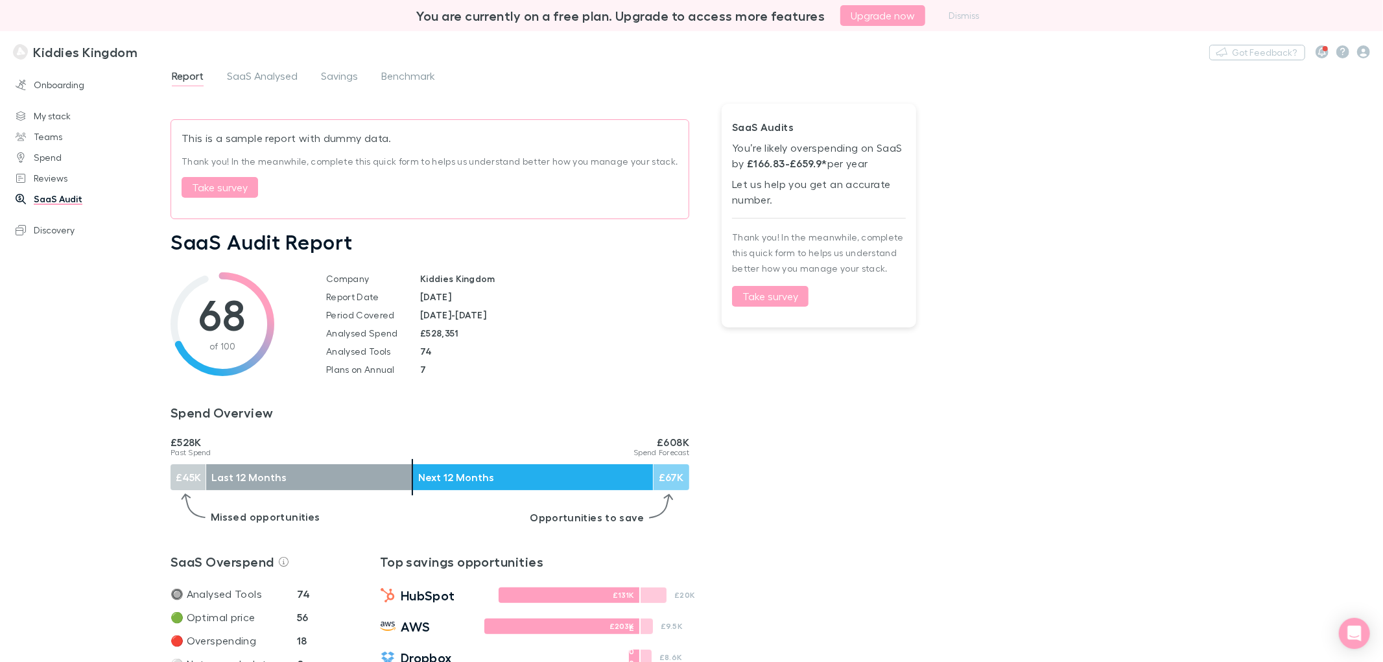
click at [776, 296] on button "Take survey" at bounding box center [770, 296] width 76 height 21
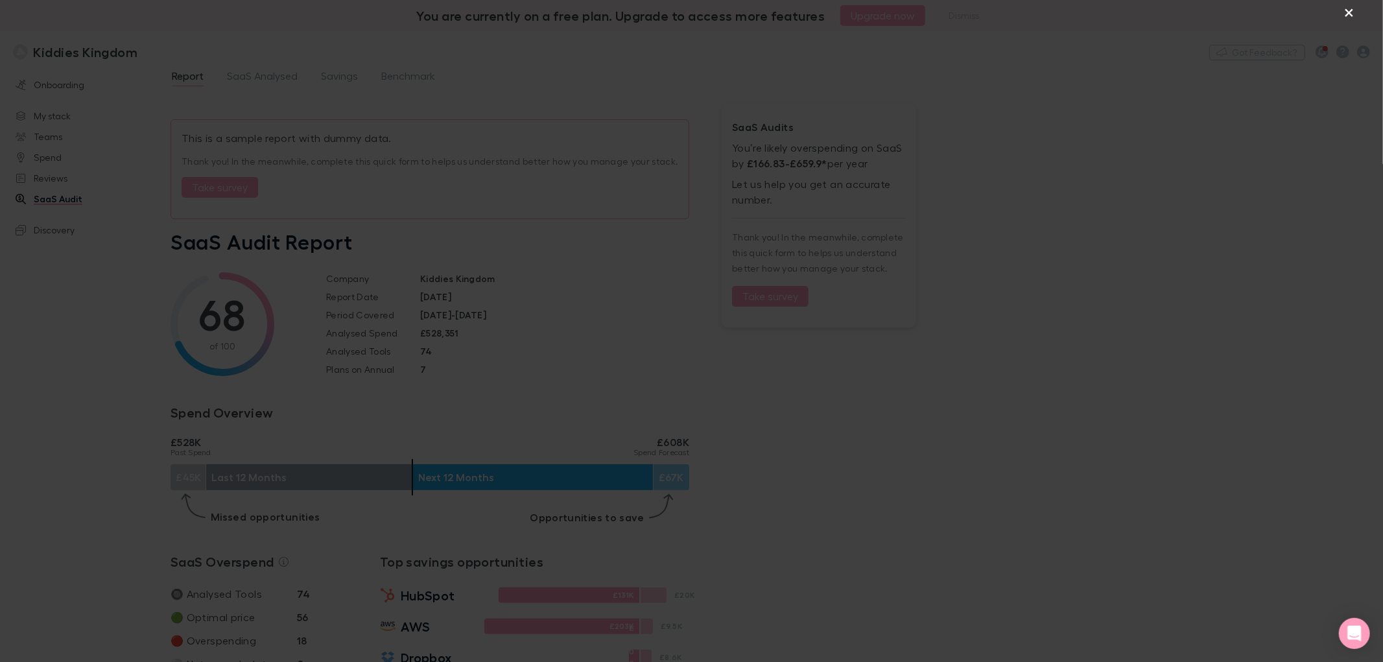
click at [1356, 5] on button "×" at bounding box center [1349, 12] width 16 height 16
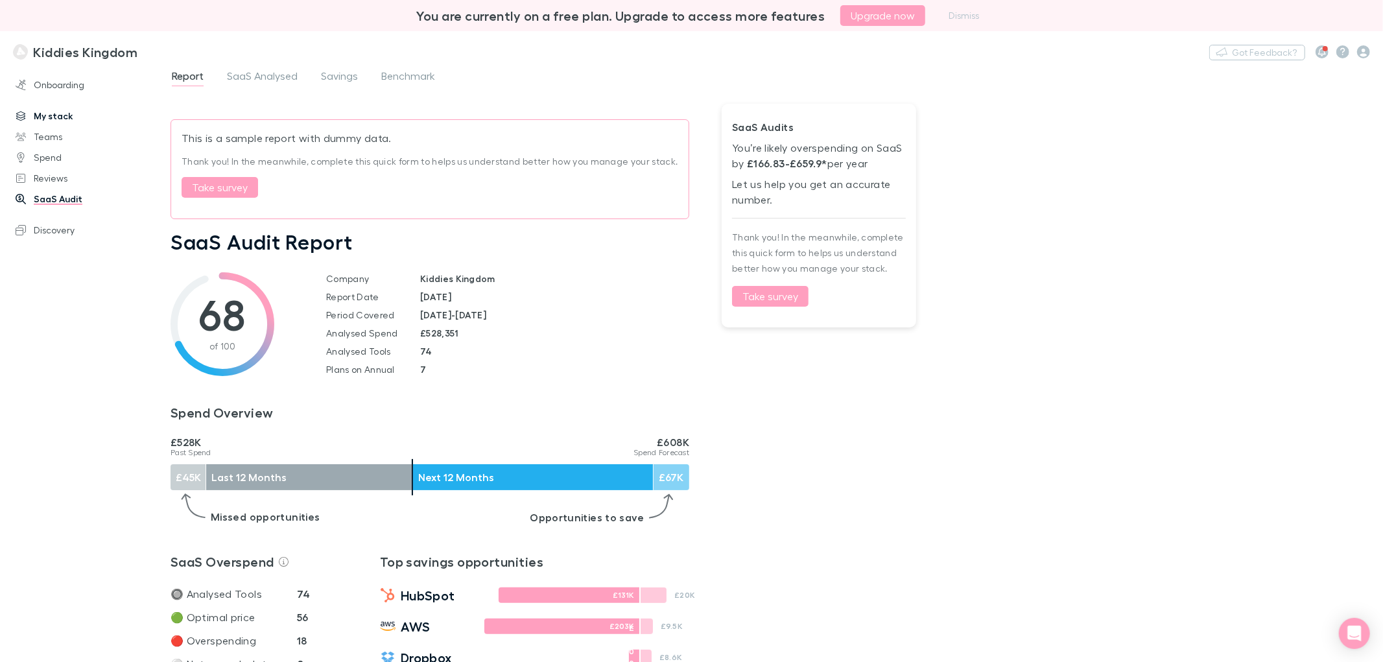
click at [64, 115] on link "My stack" at bounding box center [91, 116] width 176 height 21
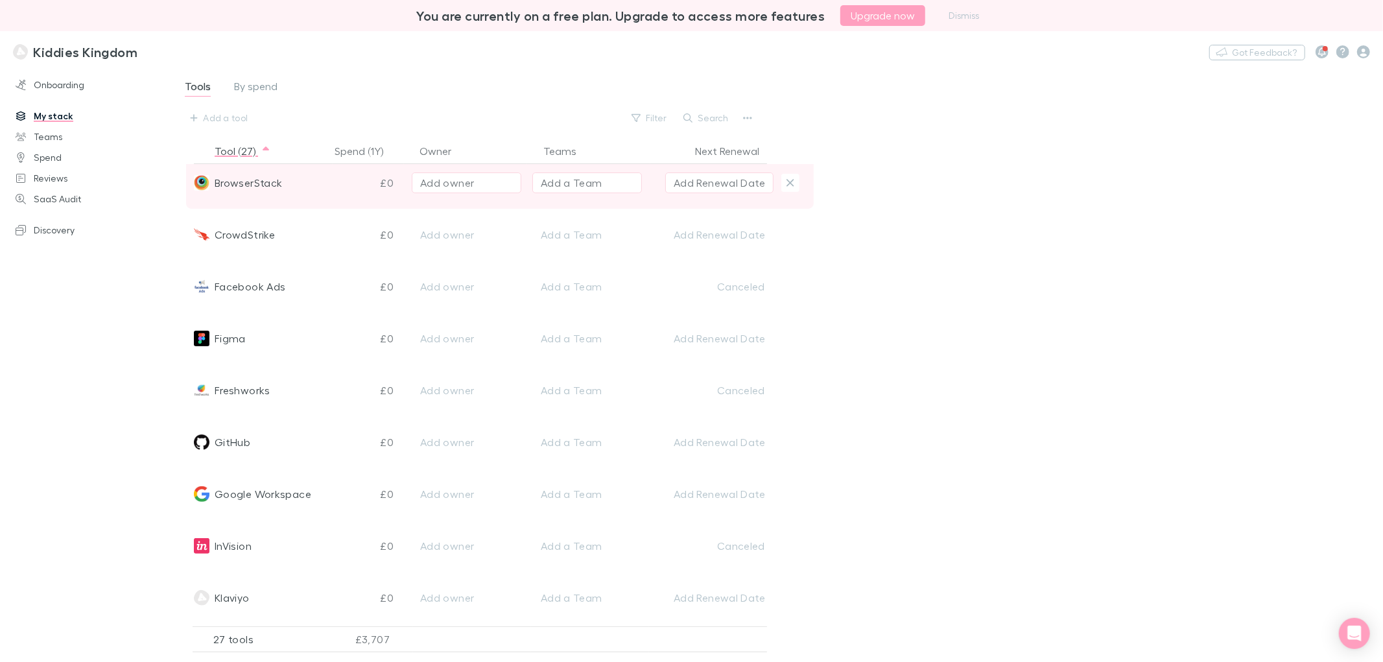
scroll to position [288, 0]
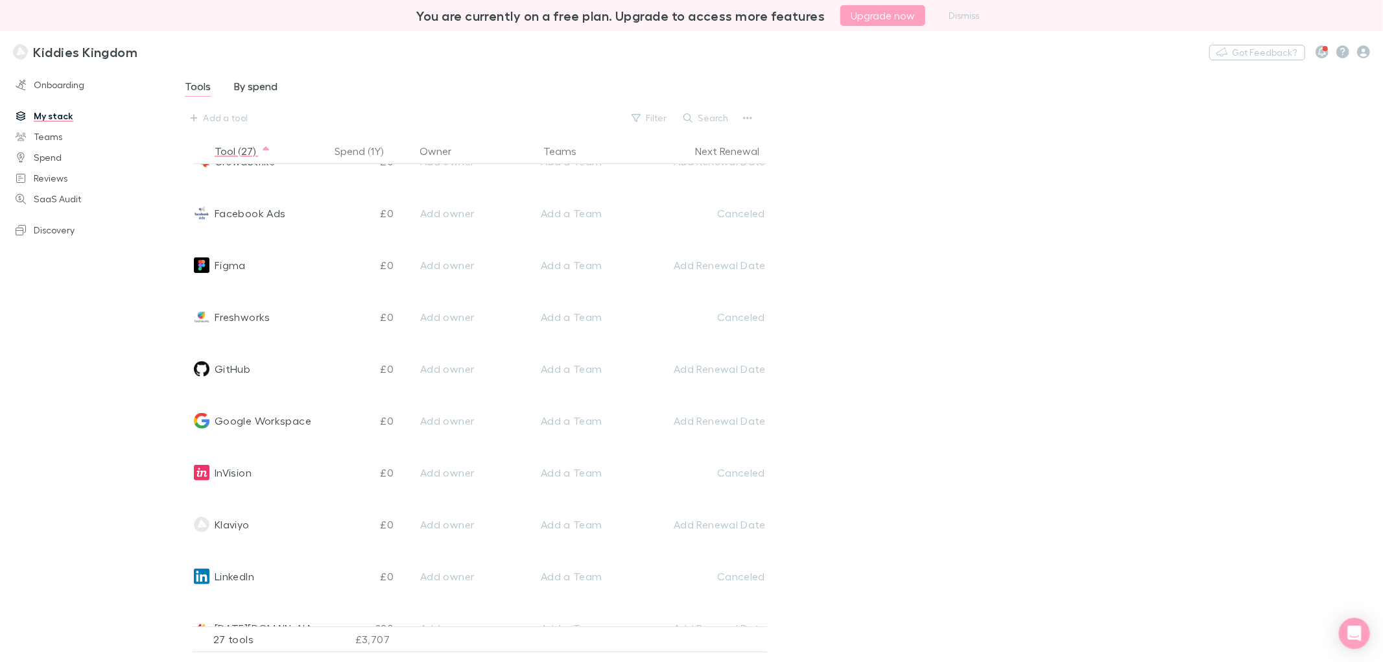
click at [258, 82] on span "By spend" at bounding box center [255, 88] width 43 height 17
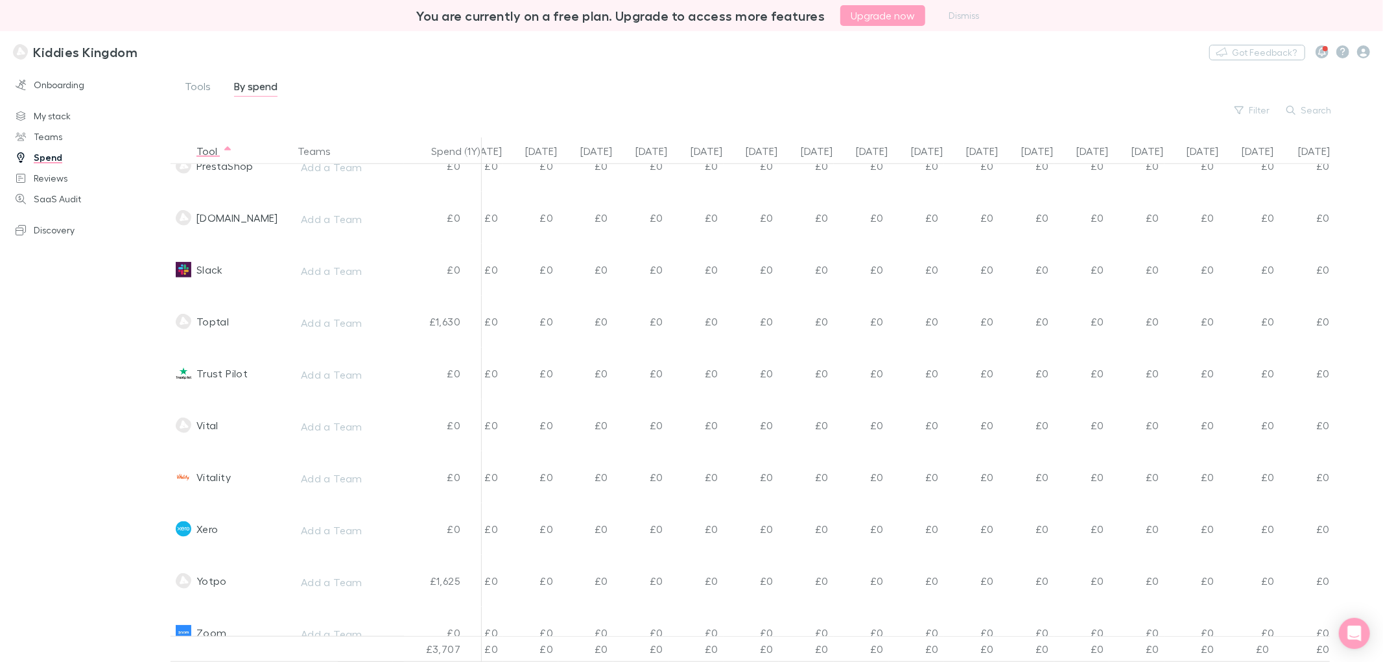
scroll to position [943, 144]
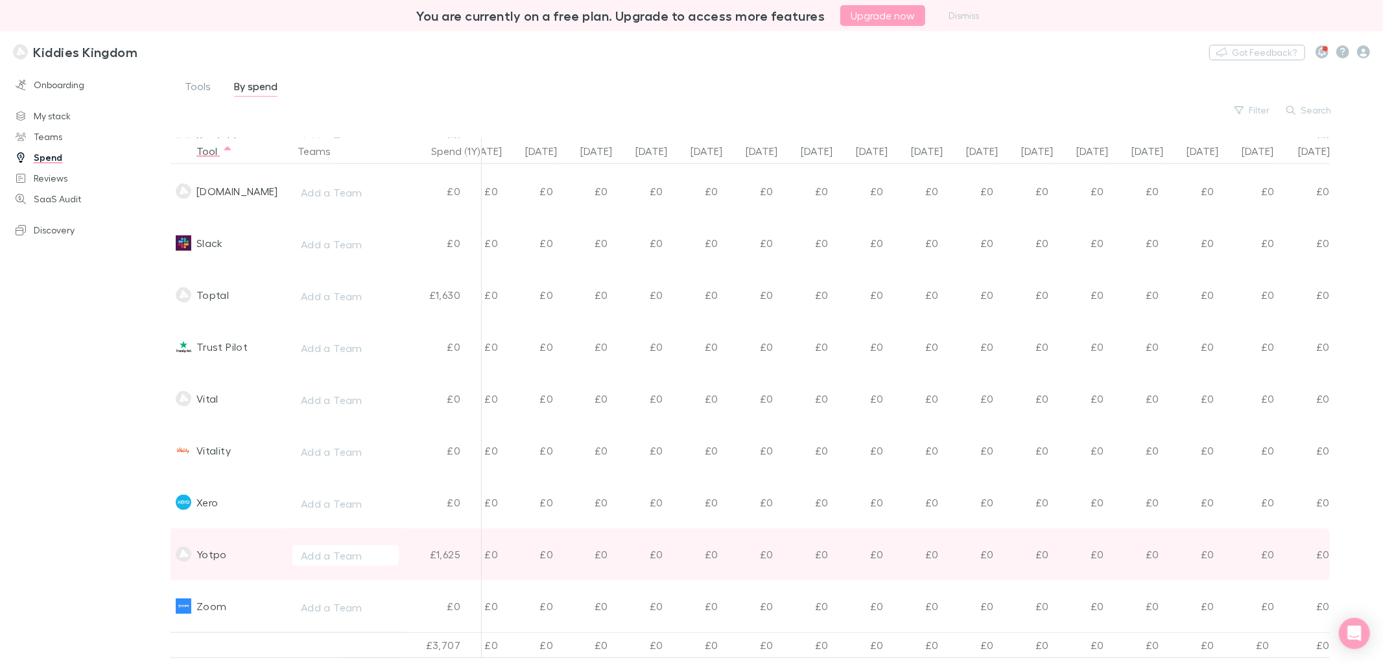
click at [452, 546] on div "£1,625" at bounding box center [443, 554] width 78 height 52
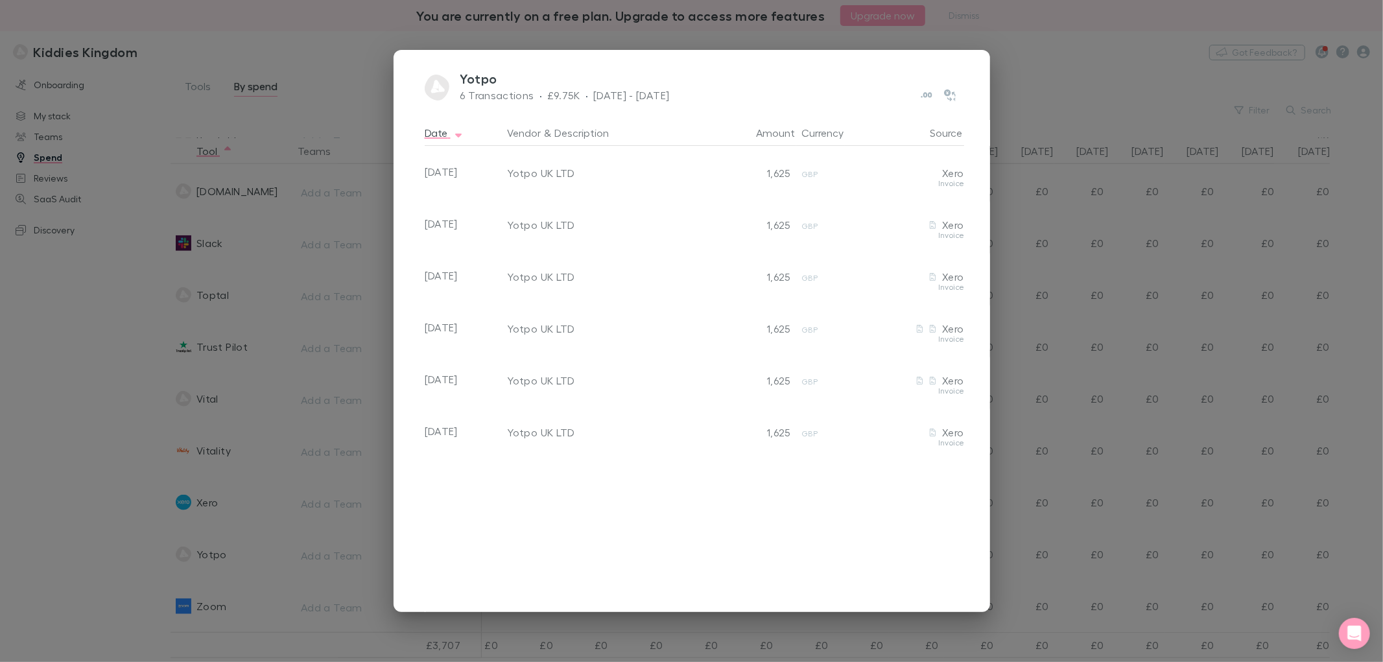
click at [311, 143] on div "Yotpo 6 Transactions · £9.75K · [DATE] - [DATE] Date Vendor & Description Amoun…" at bounding box center [691, 331] width 1383 height 662
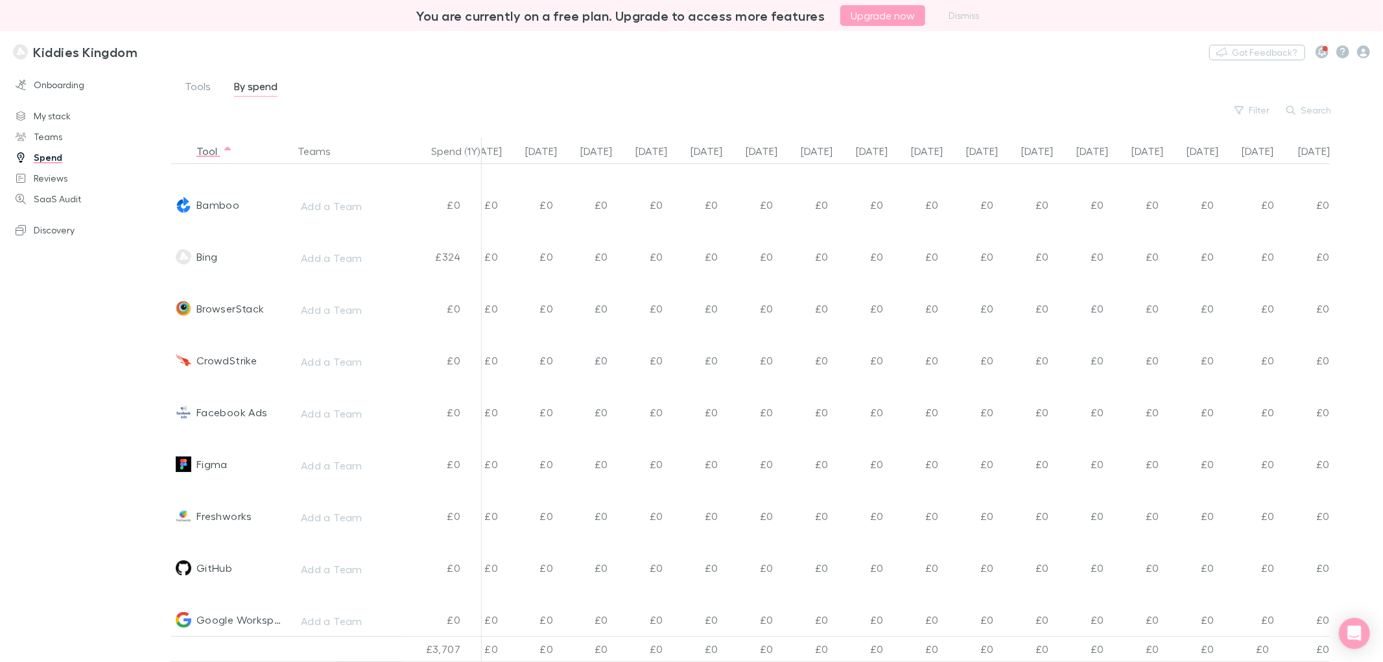
scroll to position [0, 144]
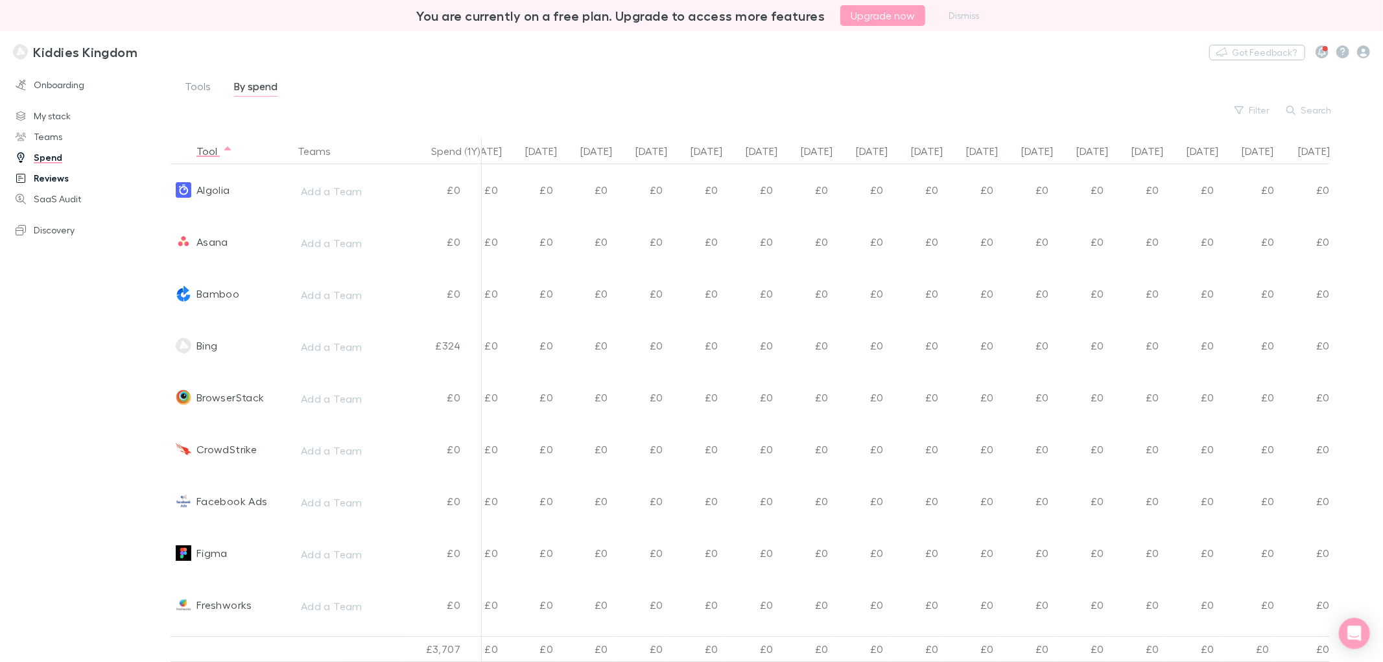
click at [74, 181] on link "Reviews" at bounding box center [91, 178] width 176 height 21
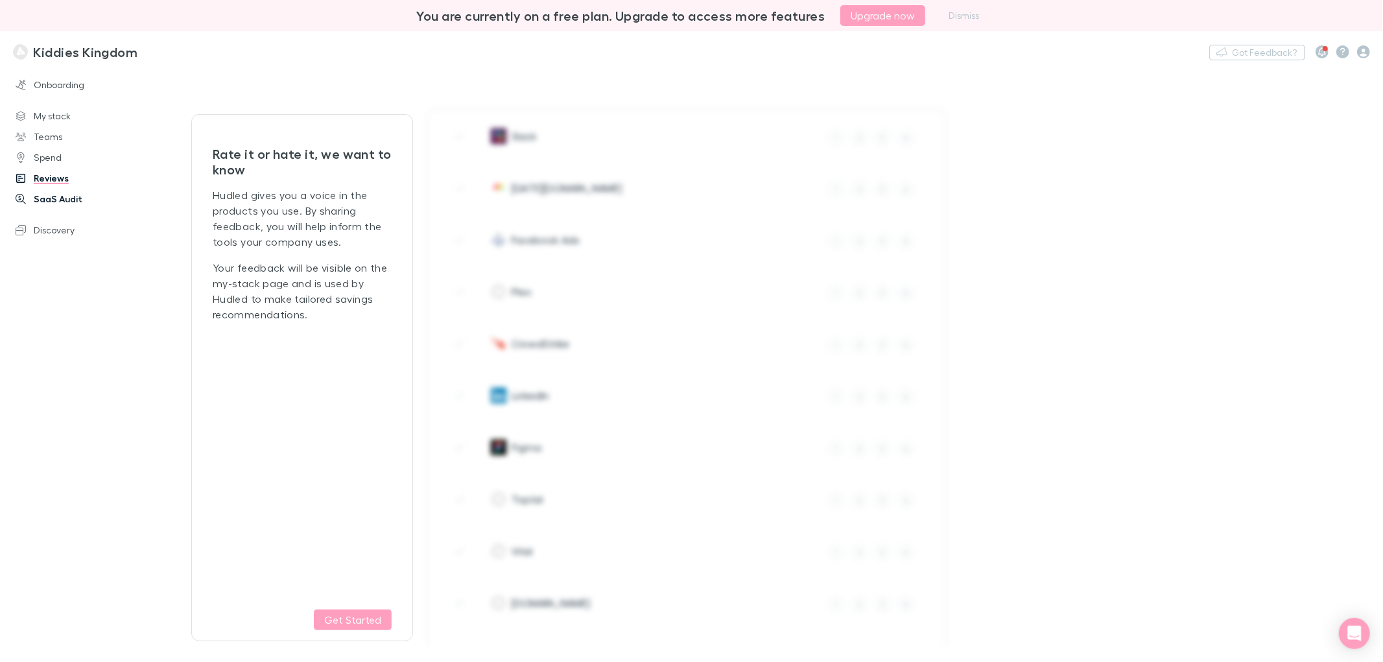
click at [51, 200] on link "SaaS Audit" at bounding box center [91, 199] width 176 height 21
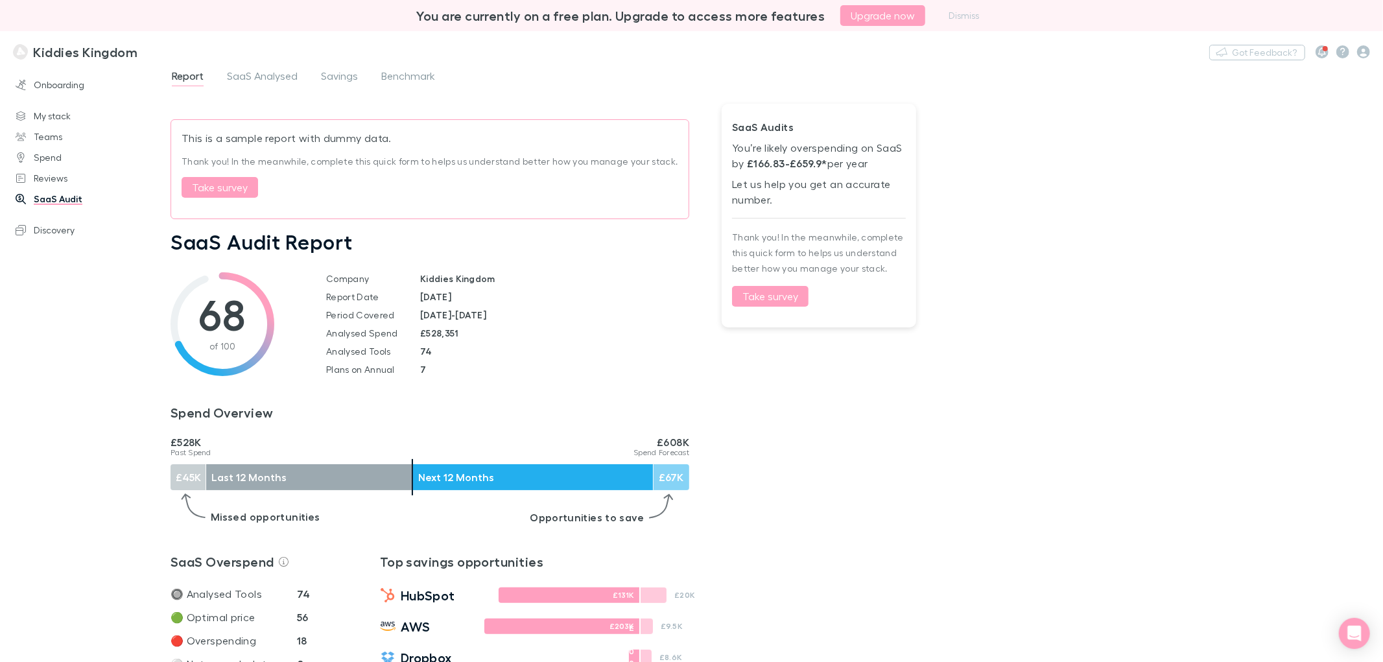
click at [185, 482] on div "£45K" at bounding box center [188, 477] width 36 height 26
click at [257, 484] on div "Last 12 Months" at bounding box center [308, 477] width 205 height 26
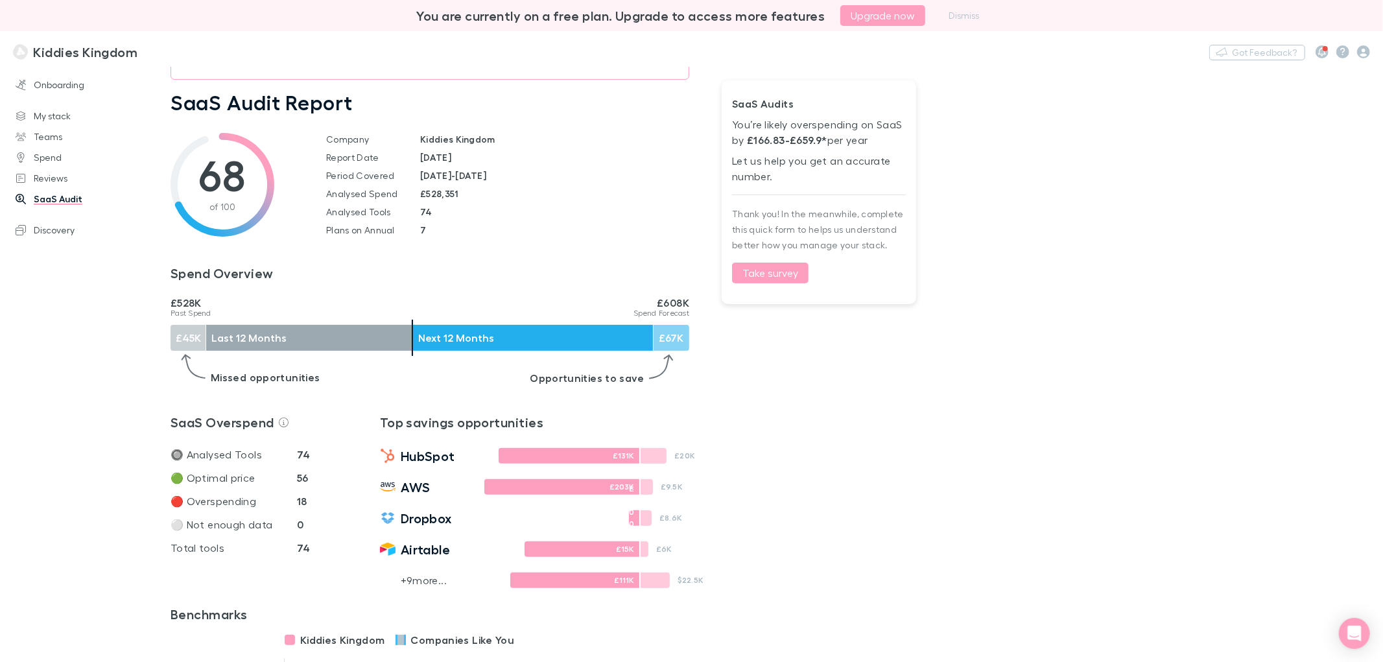
scroll to position [216, 0]
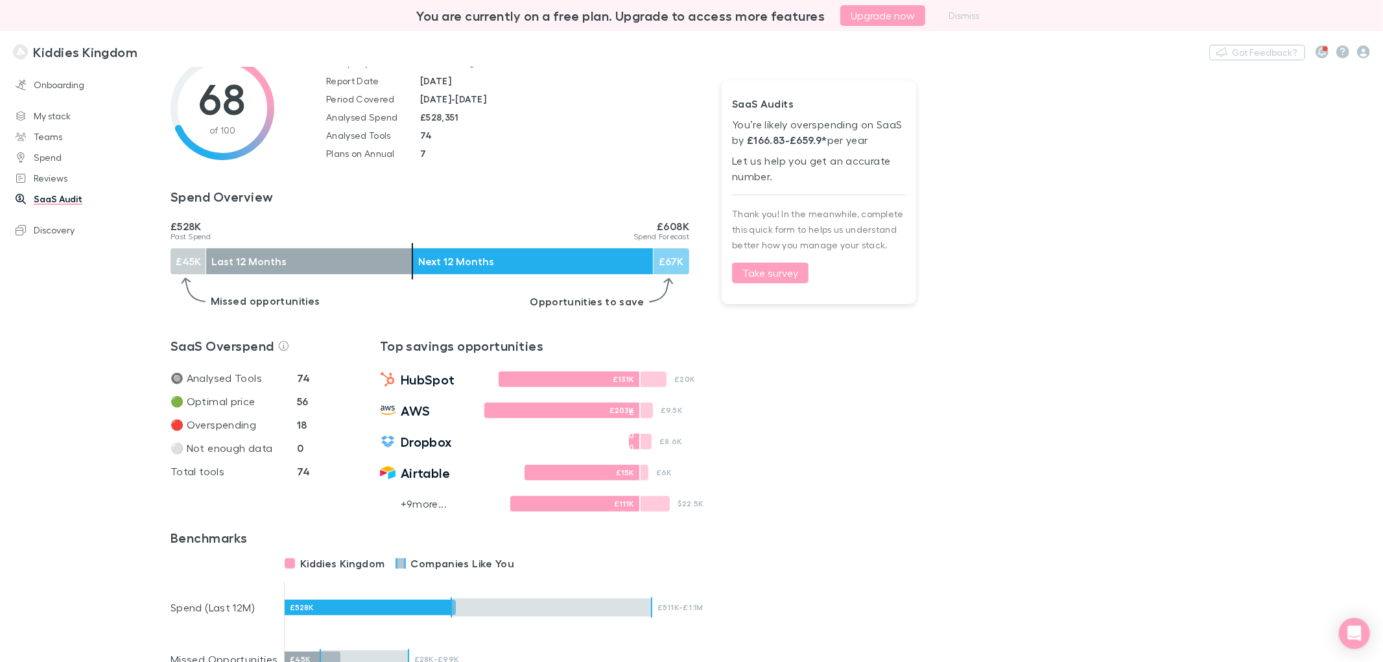
click at [293, 383] on p "🔘 Analysed Tools" at bounding box center [233, 378] width 126 height 16
click at [301, 384] on strong "74" at bounding box center [304, 377] width 14 height 13
click at [299, 403] on strong "56" at bounding box center [303, 401] width 12 height 13
click at [305, 423] on strong "18" at bounding box center [302, 424] width 10 height 13
click at [307, 447] on p "0" at bounding box center [320, 448] width 47 height 16
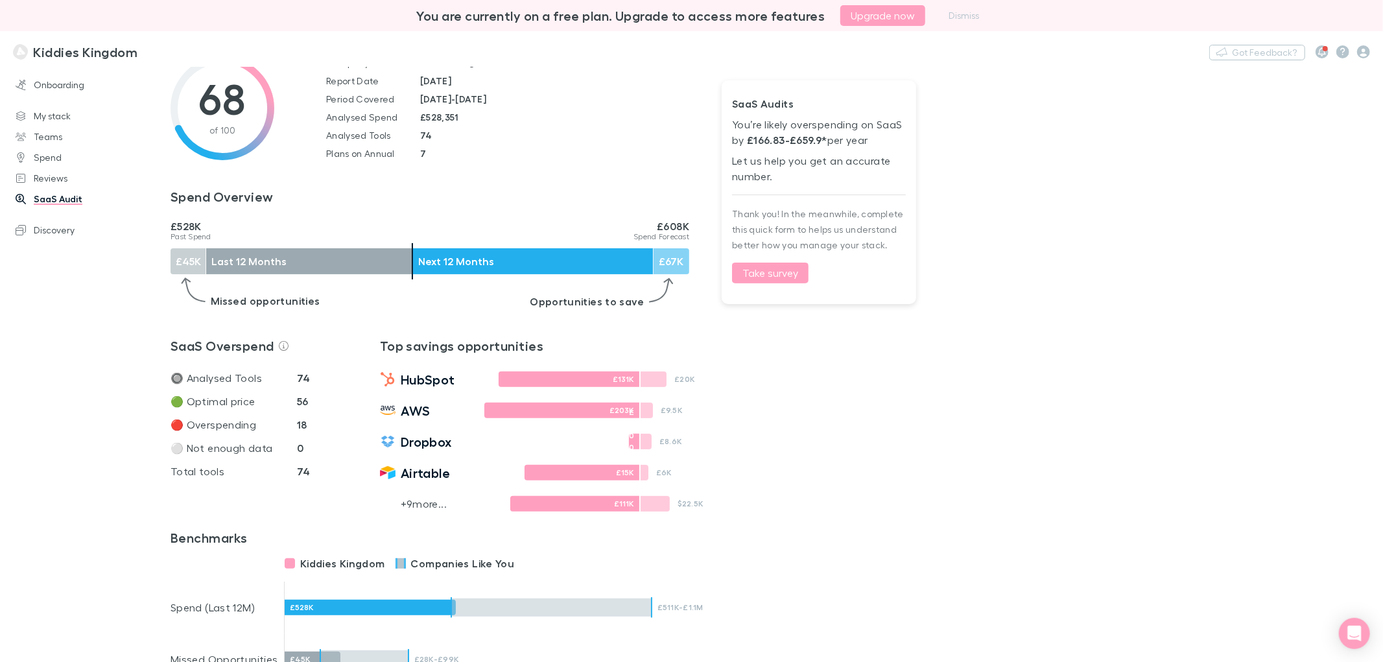
click at [314, 472] on p "74" at bounding box center [320, 471] width 47 height 16
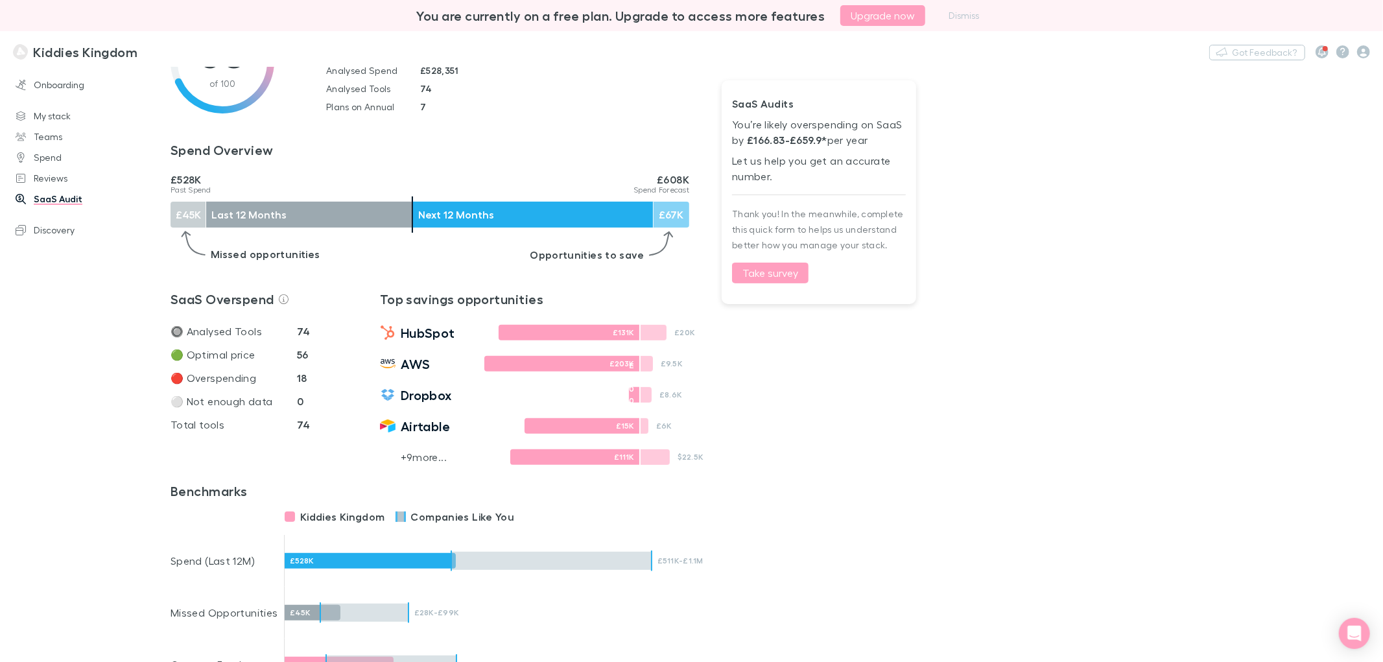
scroll to position [288, 0]
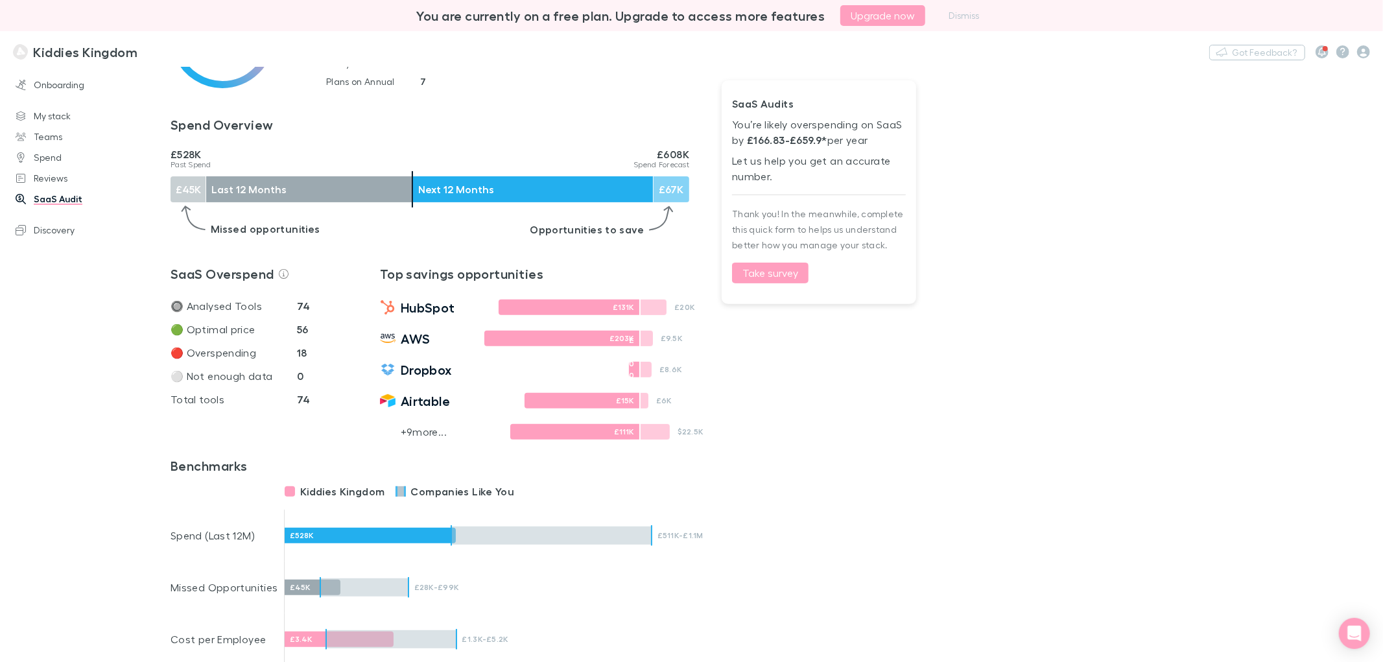
click at [417, 432] on p "+ 9 more..." at bounding box center [424, 432] width 46 height 16
click at [441, 445] on div "+ 9 more... £111K $22.5K" at bounding box center [590, 431] width 421 height 31
click at [406, 438] on p "+ 9 more..." at bounding box center [424, 432] width 46 height 16
click at [401, 433] on p "+ 9 more..." at bounding box center [424, 432] width 46 height 16
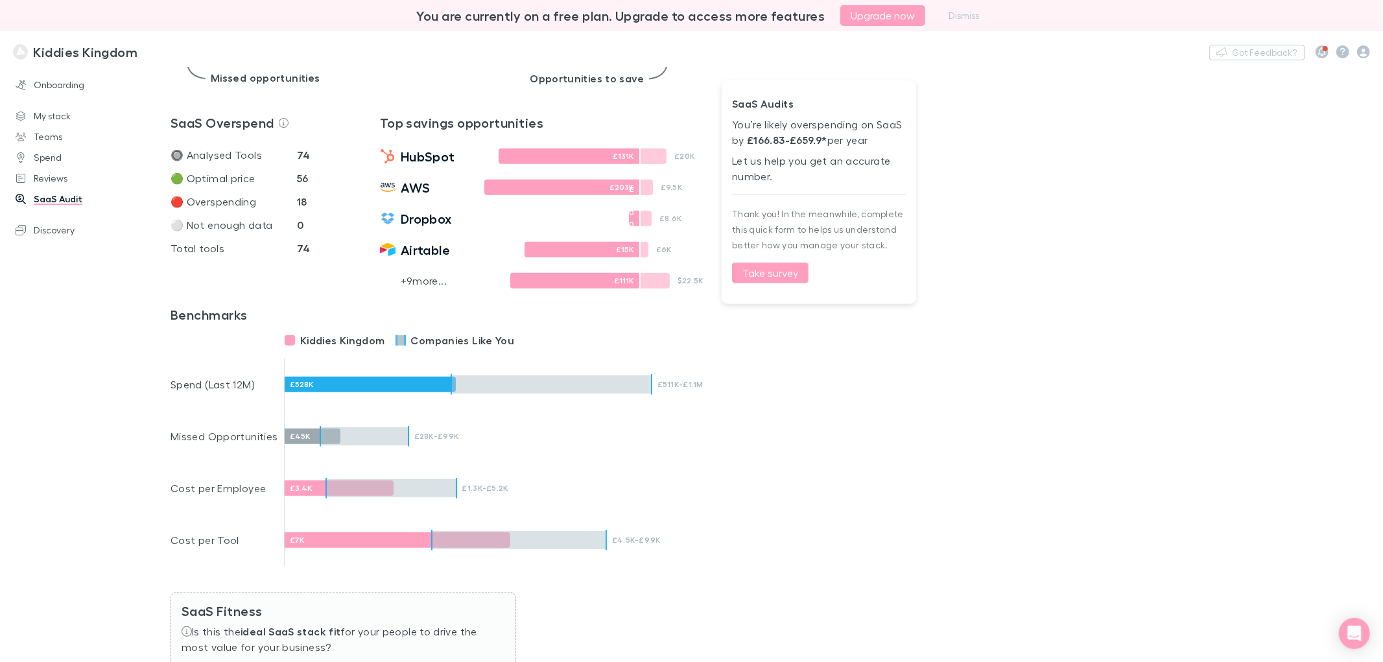
scroll to position [567, 0]
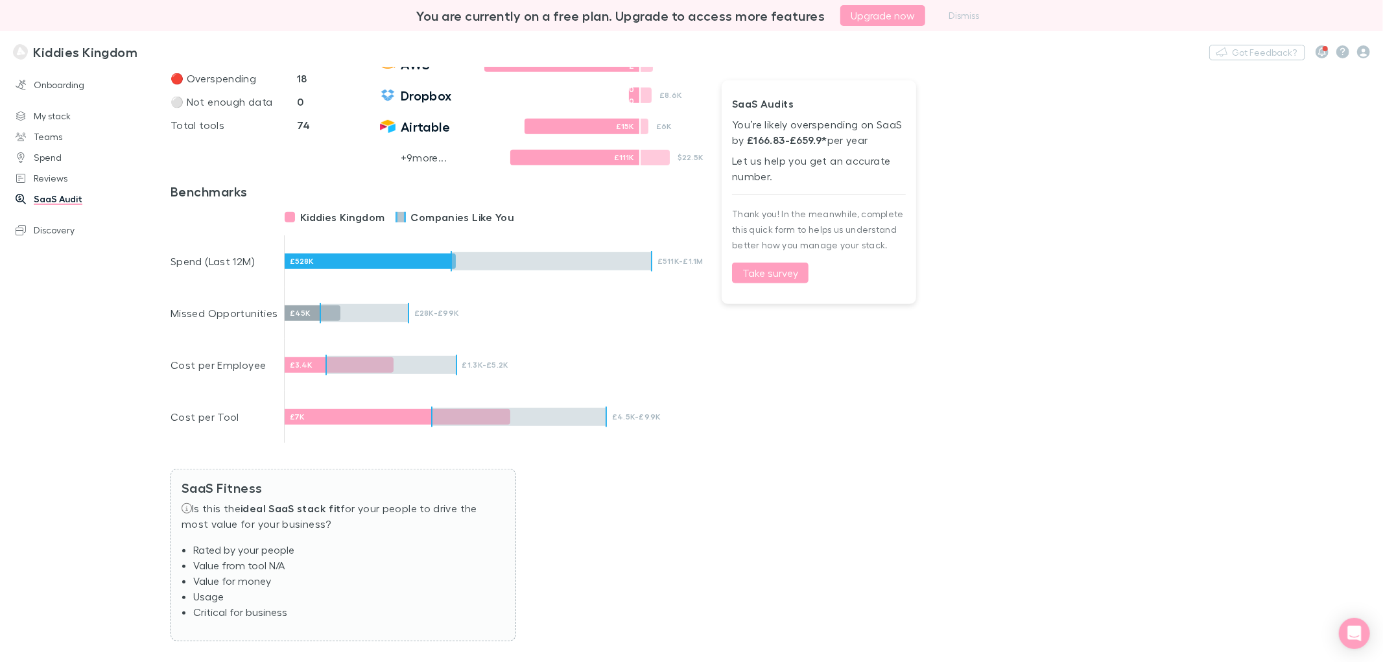
click at [301, 260] on div "£528K" at bounding box center [370, 261] width 171 height 16
click at [377, 261] on div "£528K" at bounding box center [370, 261] width 171 height 16
click at [301, 311] on div "£45K" at bounding box center [313, 313] width 56 height 16
click at [307, 368] on div "£3.4K" at bounding box center [339, 365] width 109 height 16
click at [299, 415] on div "£7K" at bounding box center [398, 417] width 226 height 16
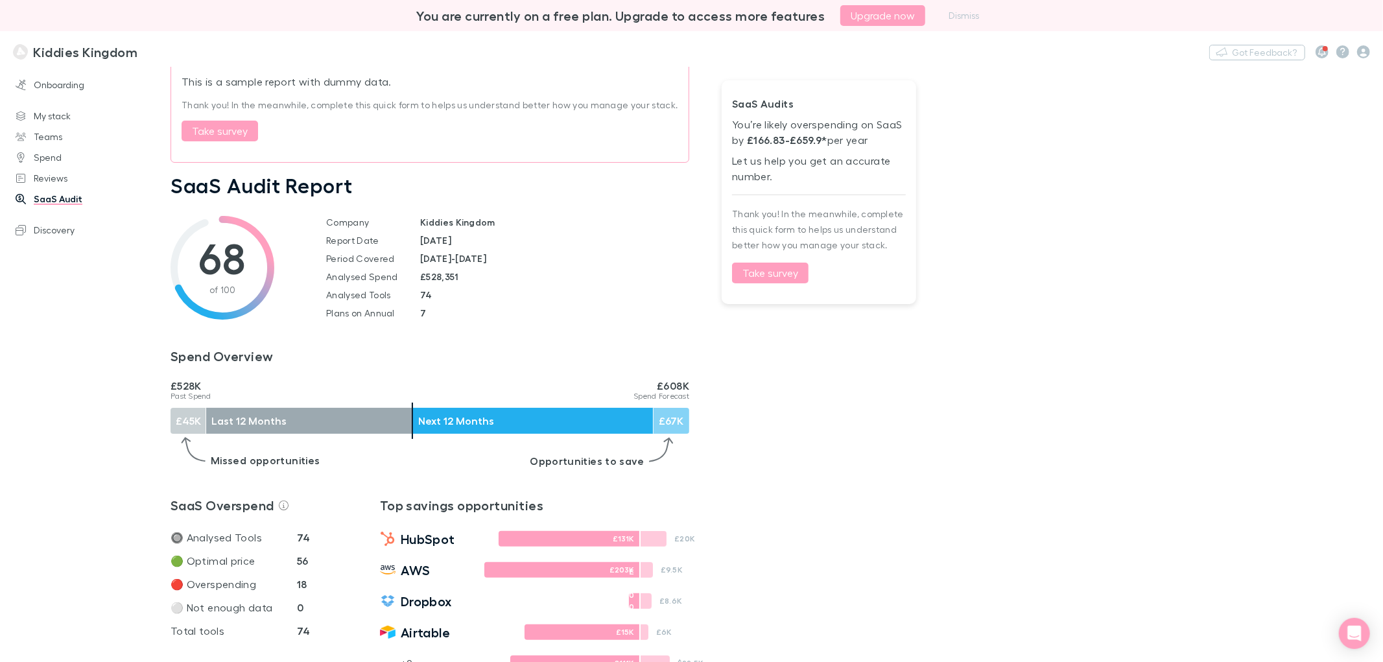
scroll to position [0, 0]
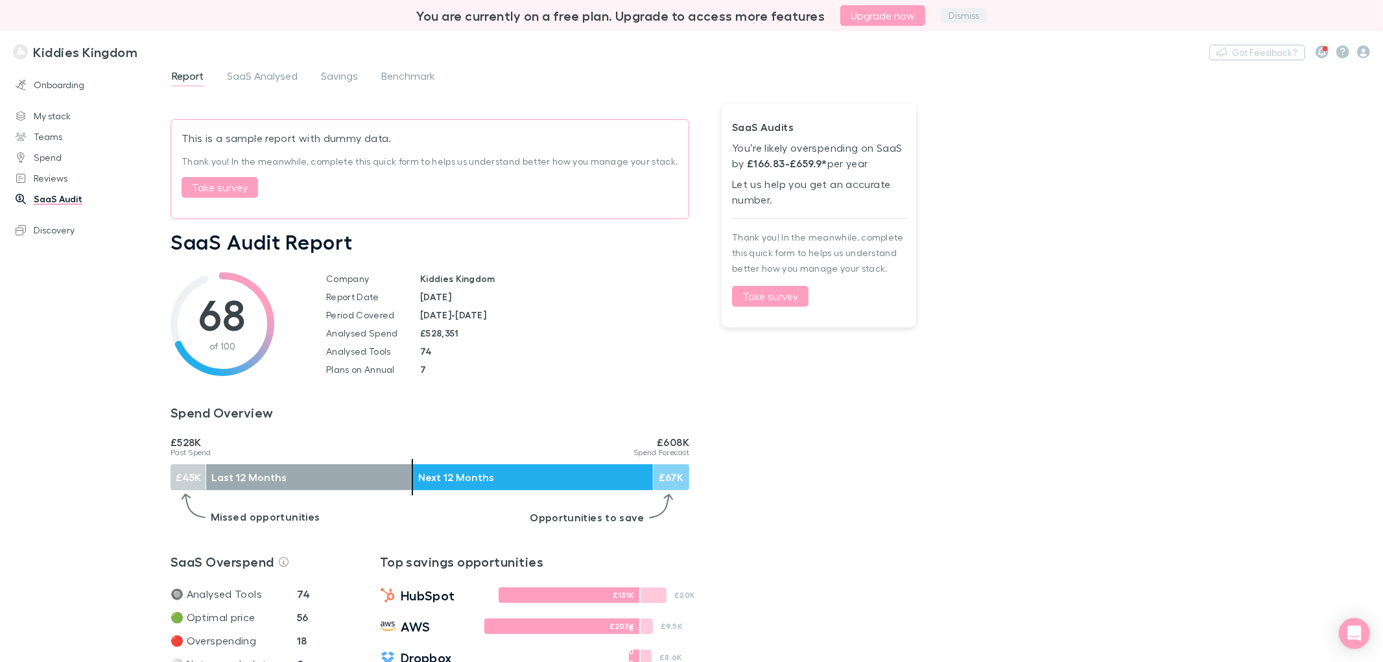
click at [954, 15] on button "Dismiss" at bounding box center [964, 16] width 46 height 16
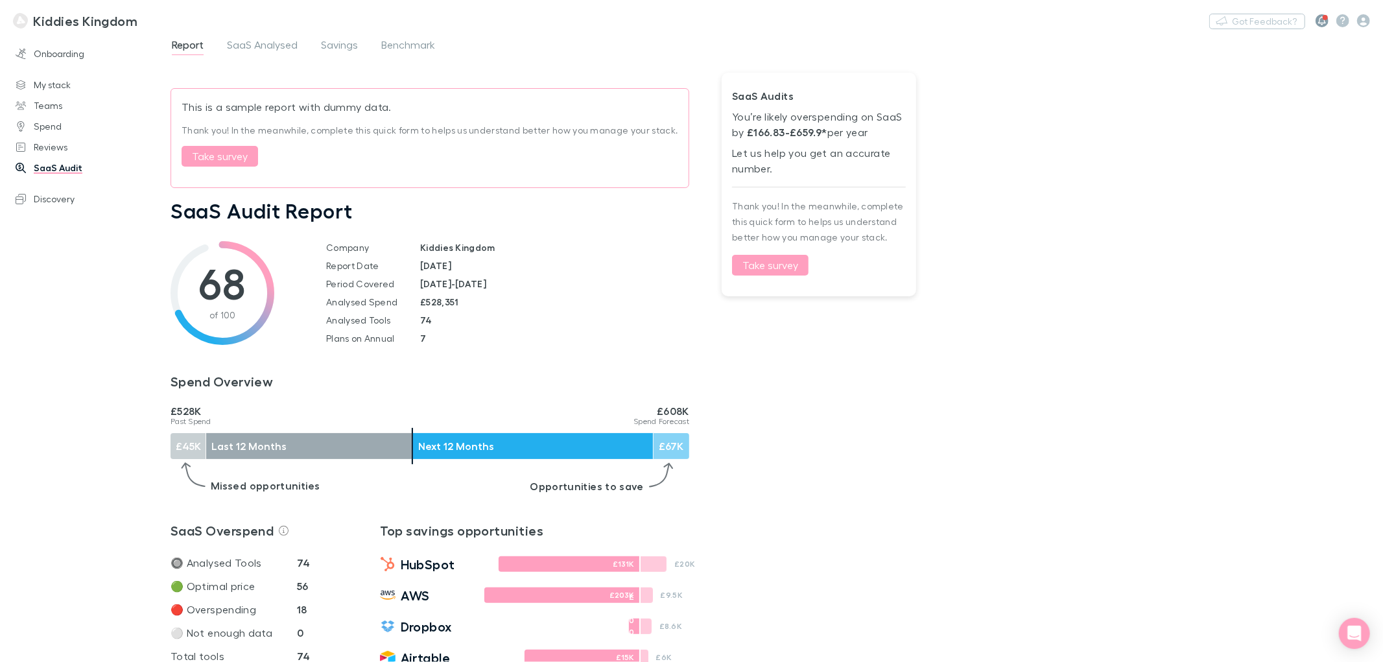
click at [1323, 21] on icon "button" at bounding box center [1322, 20] width 8 height 9
click at [688, 347] on div at bounding box center [691, 331] width 1383 height 662
click at [55, 87] on link "My stack" at bounding box center [91, 85] width 176 height 21
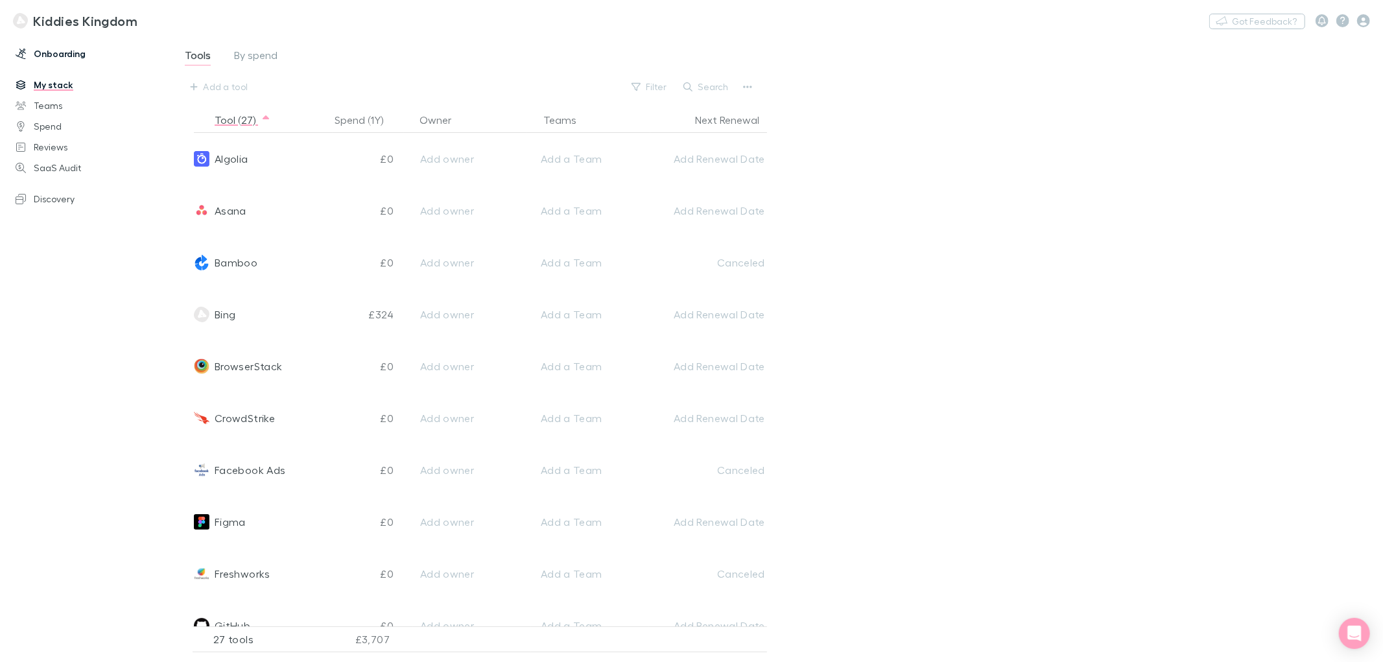
click at [54, 51] on link "Onboarding" at bounding box center [91, 53] width 176 height 21
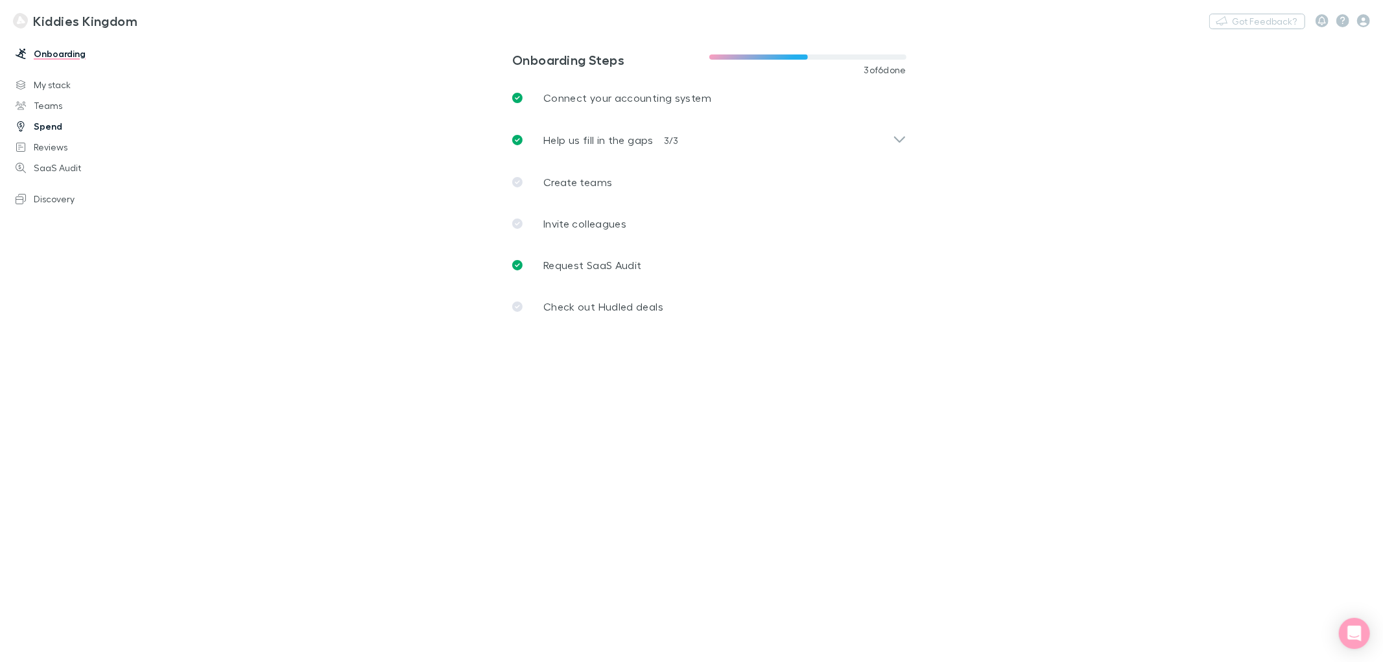
click at [34, 128] on link "Spend" at bounding box center [91, 126] width 176 height 21
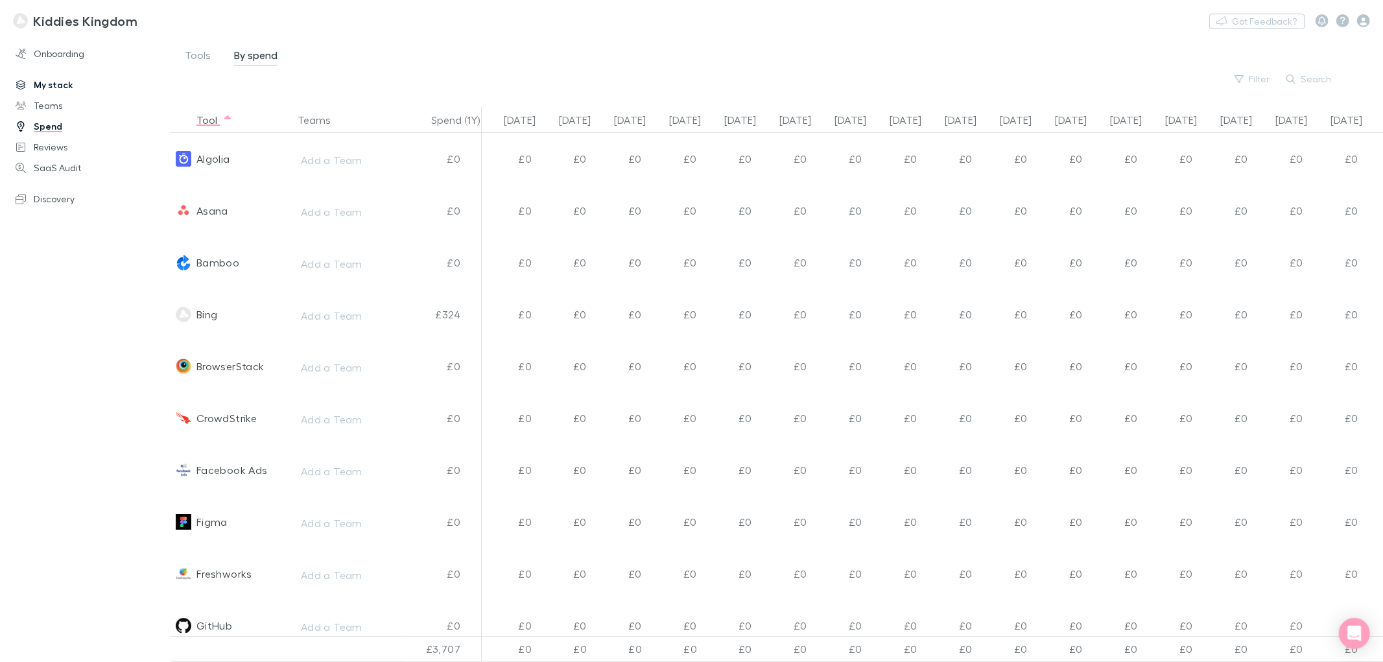
scroll to position [0, 145]
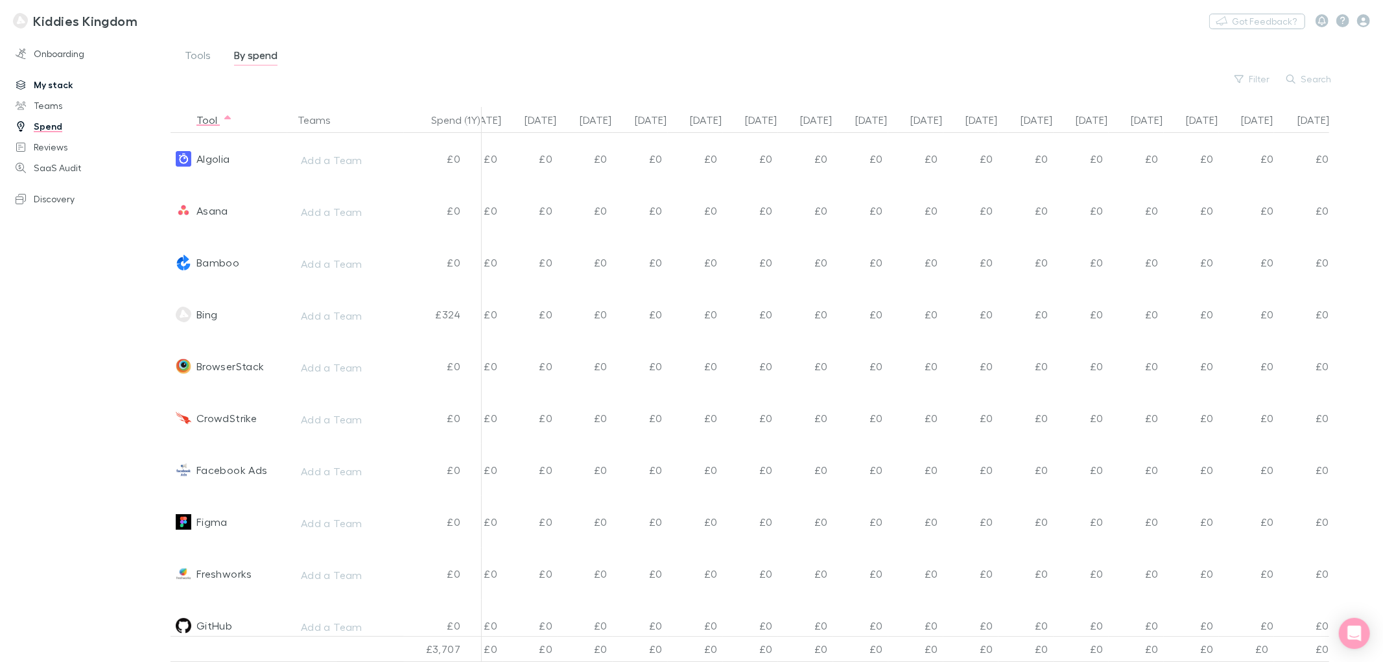
click at [53, 86] on link "My stack" at bounding box center [91, 85] width 176 height 21
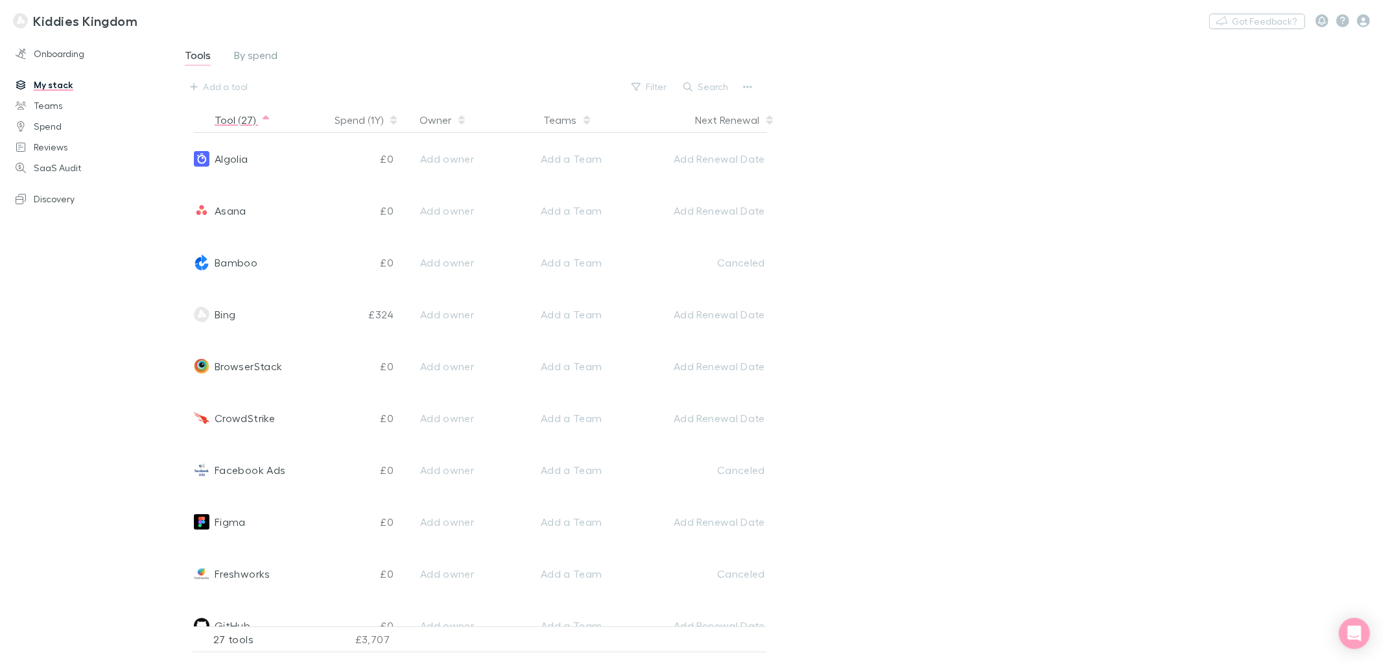
click at [245, 121] on button "Tool (27)" at bounding box center [243, 120] width 56 height 26
click at [1364, 18] on icon "button" at bounding box center [1363, 20] width 13 height 13
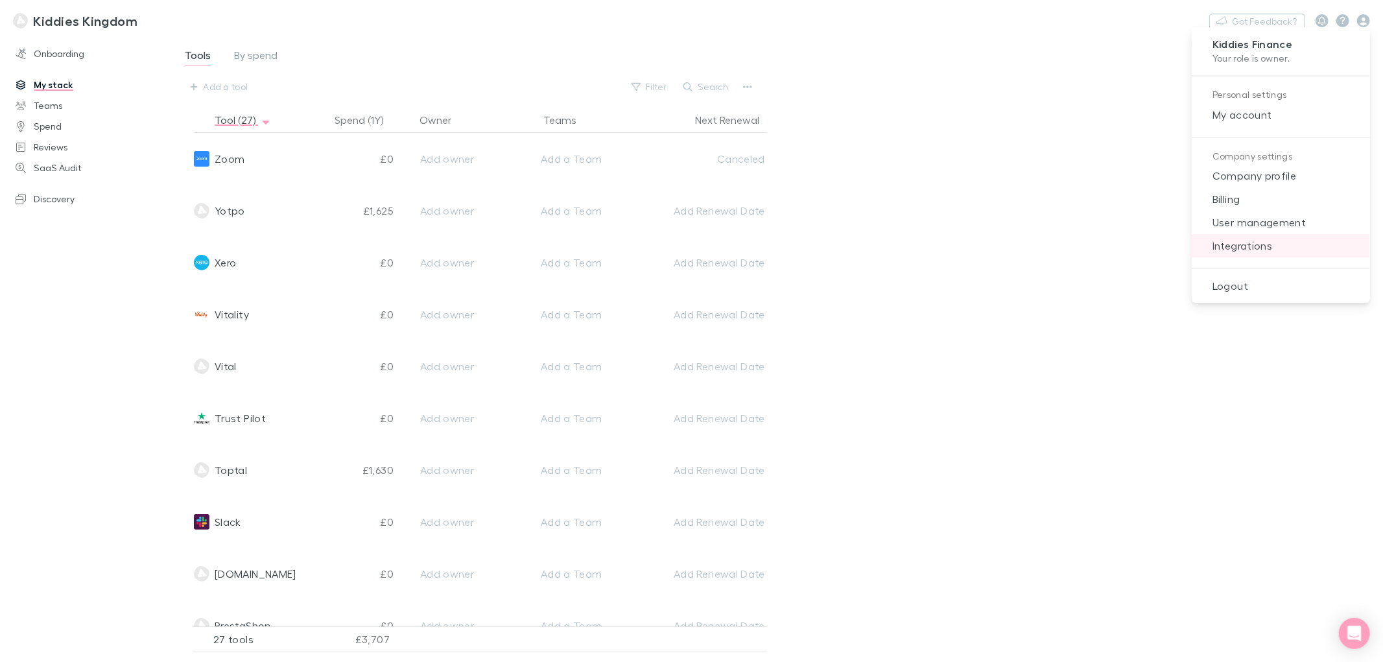
click at [1233, 255] on li "Integrations" at bounding box center [1280, 245] width 178 height 23
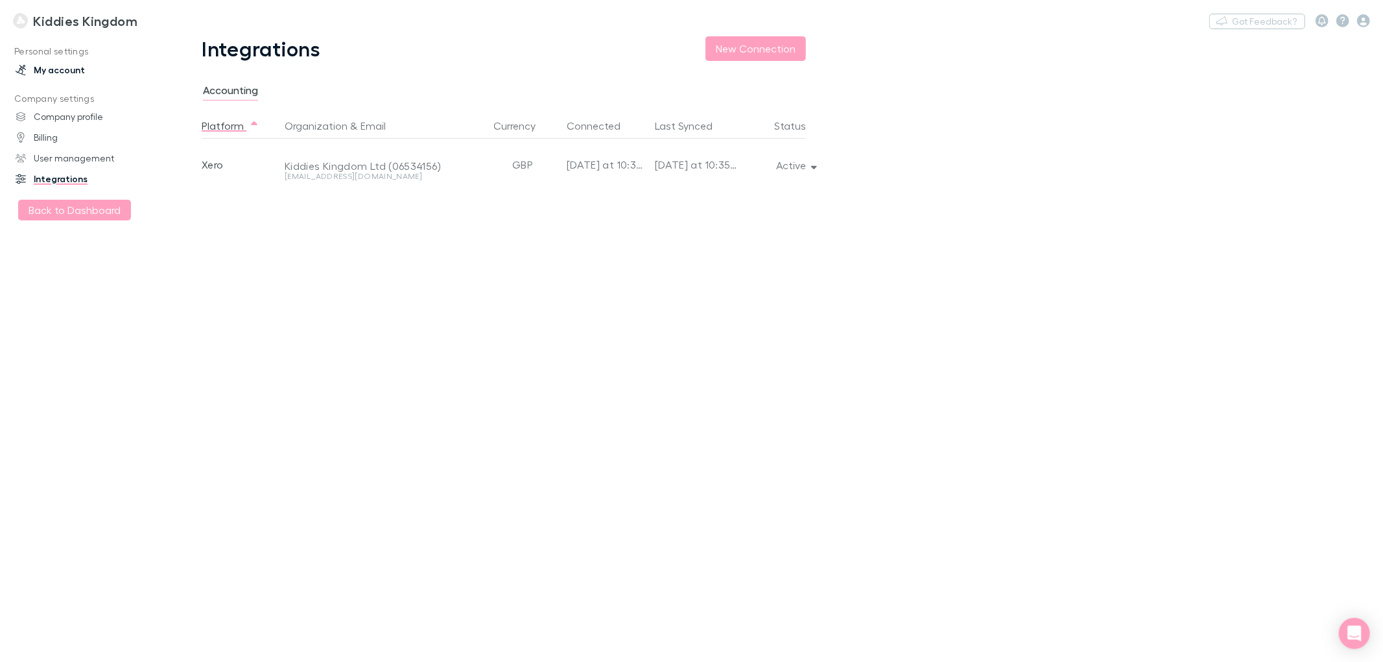
click at [49, 67] on link "My account" at bounding box center [91, 70] width 176 height 21
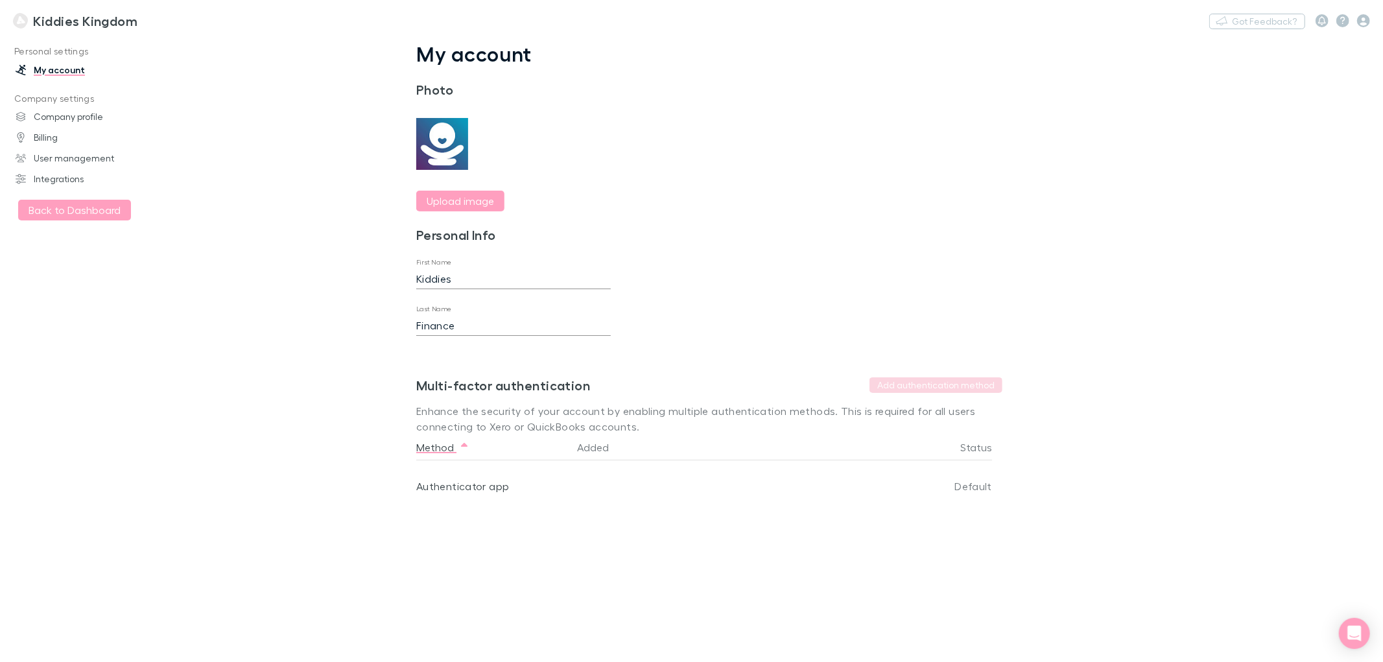
click at [47, 24] on h3 "Kiddies Kingdom" at bounding box center [85, 21] width 104 height 16
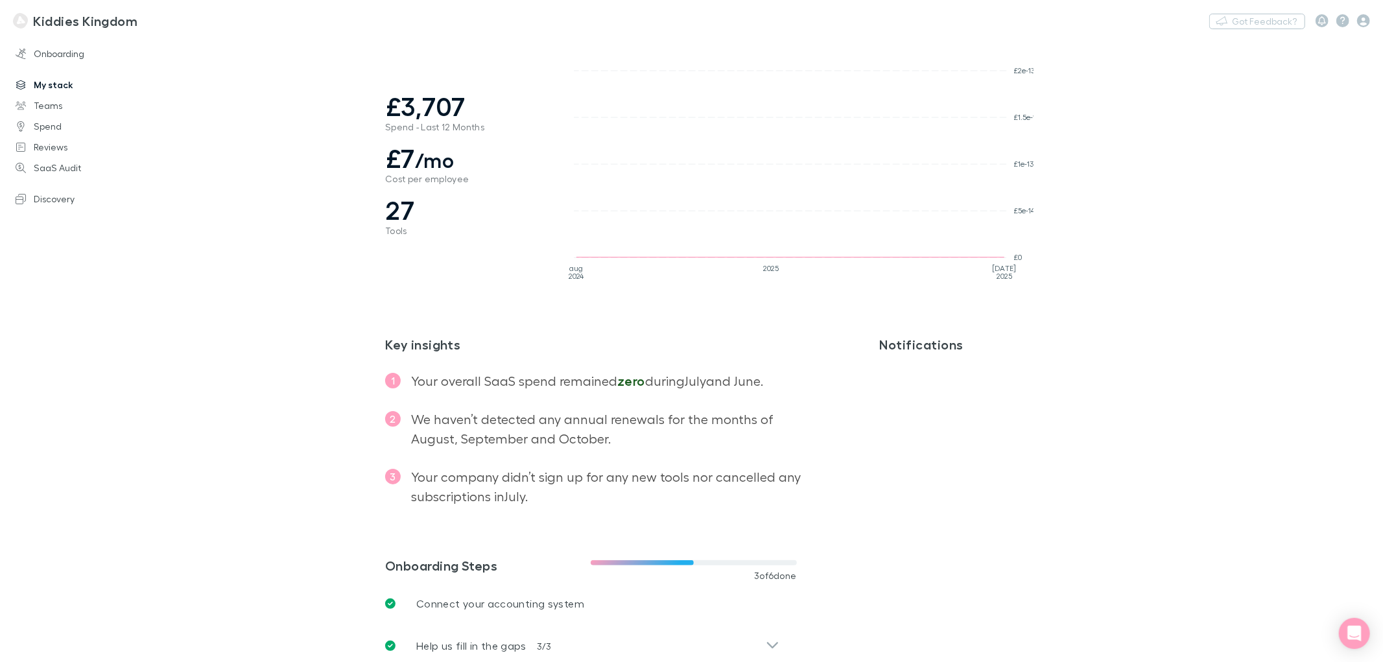
click at [49, 78] on link "My stack" at bounding box center [91, 85] width 176 height 21
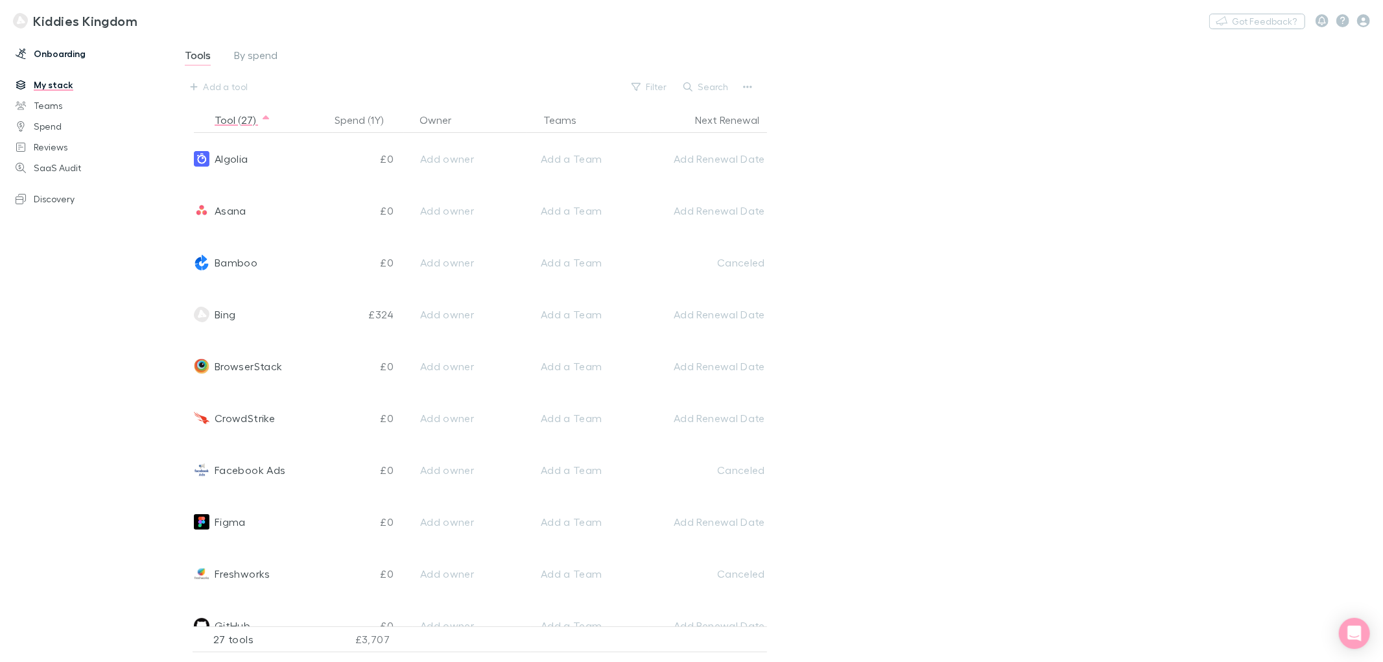
click at [52, 53] on link "Onboarding" at bounding box center [91, 53] width 176 height 21
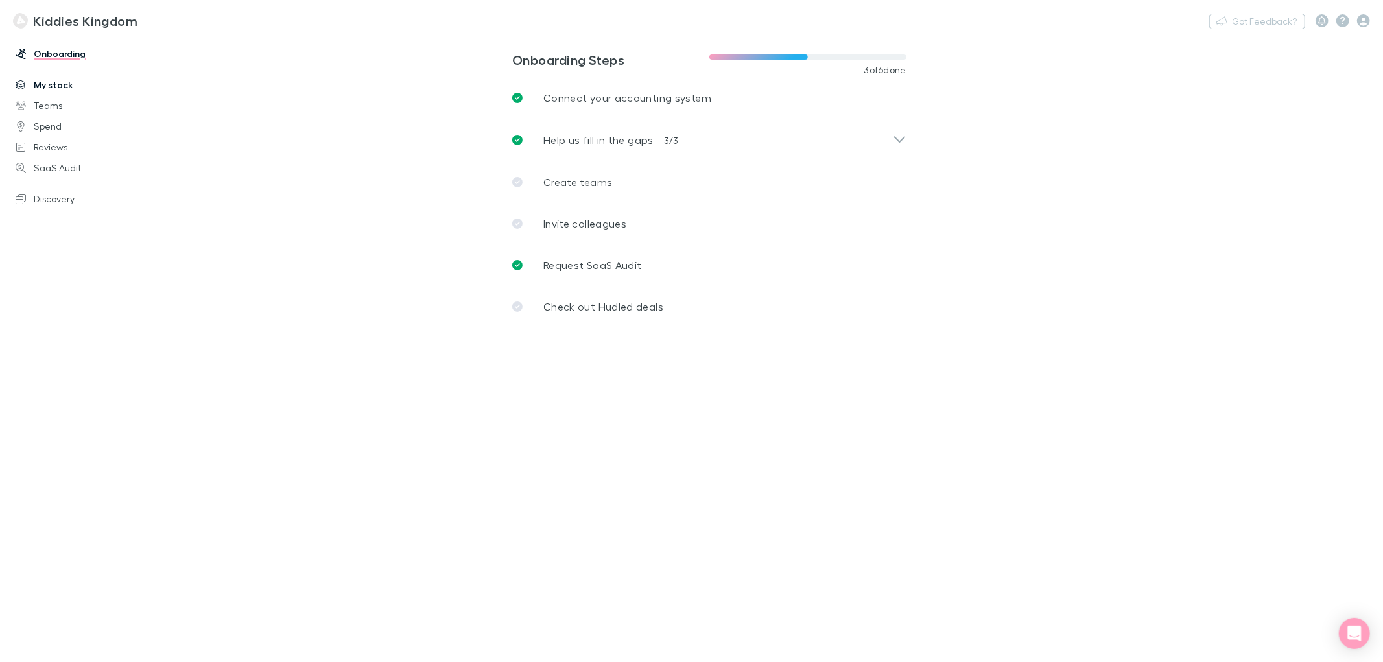
click at [43, 83] on link "My stack" at bounding box center [91, 85] width 176 height 21
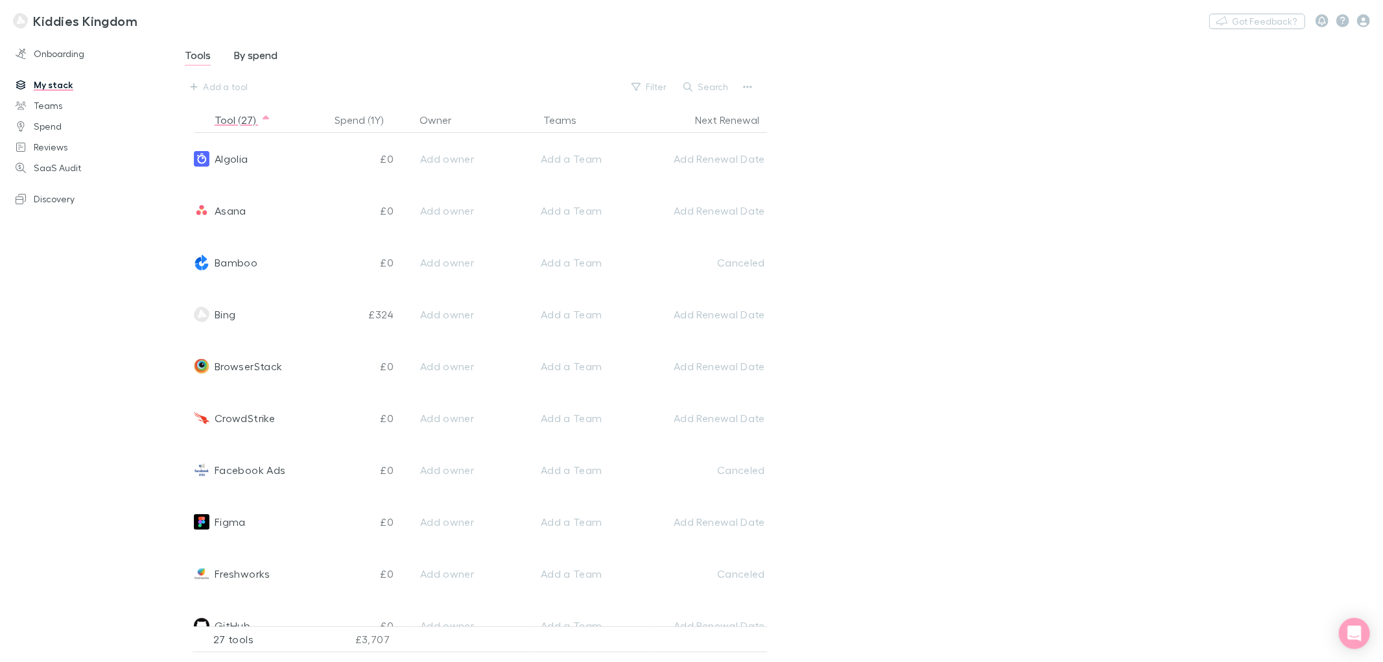
click at [250, 57] on span "By spend" at bounding box center [255, 57] width 43 height 17
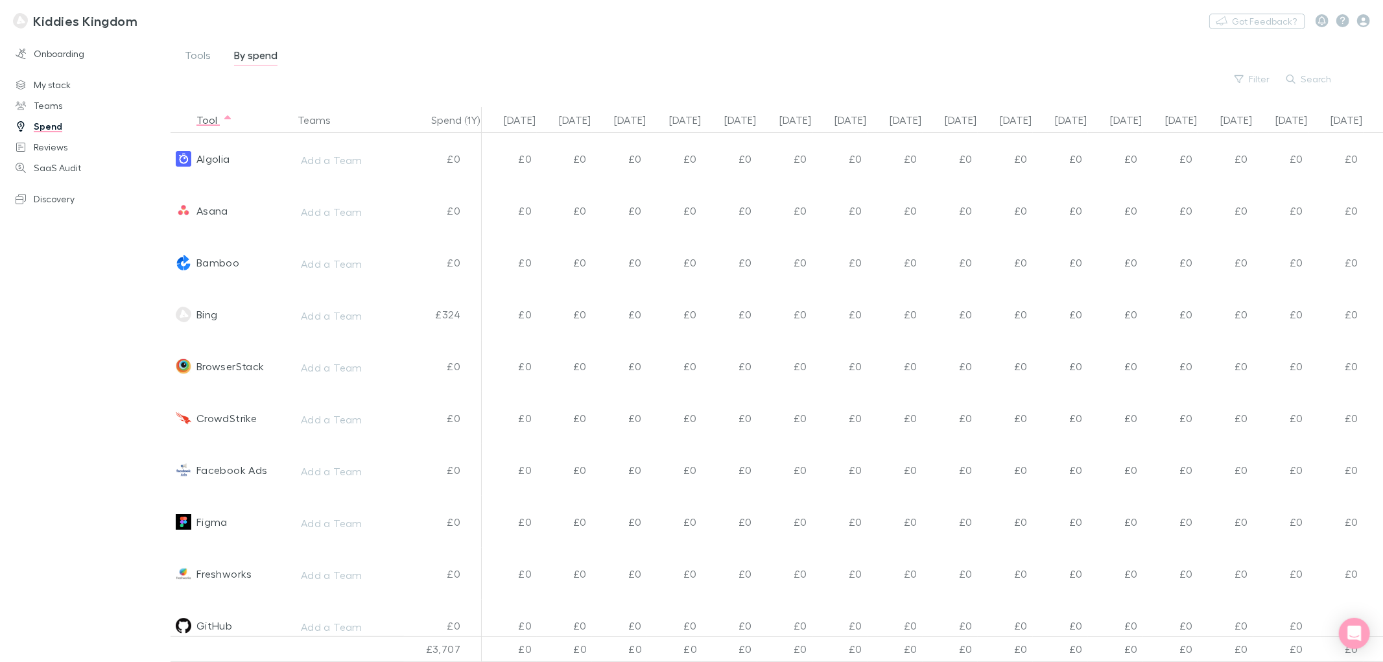
scroll to position [0, 145]
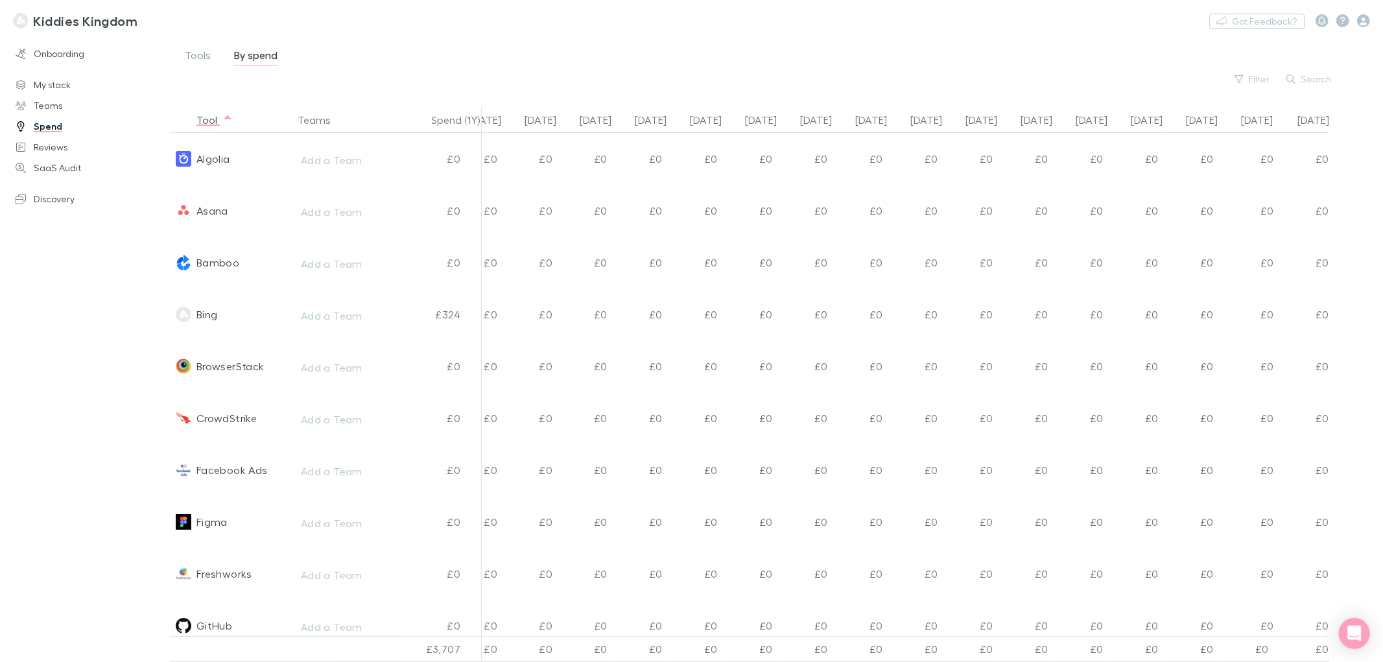
click at [180, 54] on div "Tools By spend Filter Search" at bounding box center [771, 71] width 1223 height 71
click at [187, 54] on span "Tools" at bounding box center [198, 57] width 26 height 17
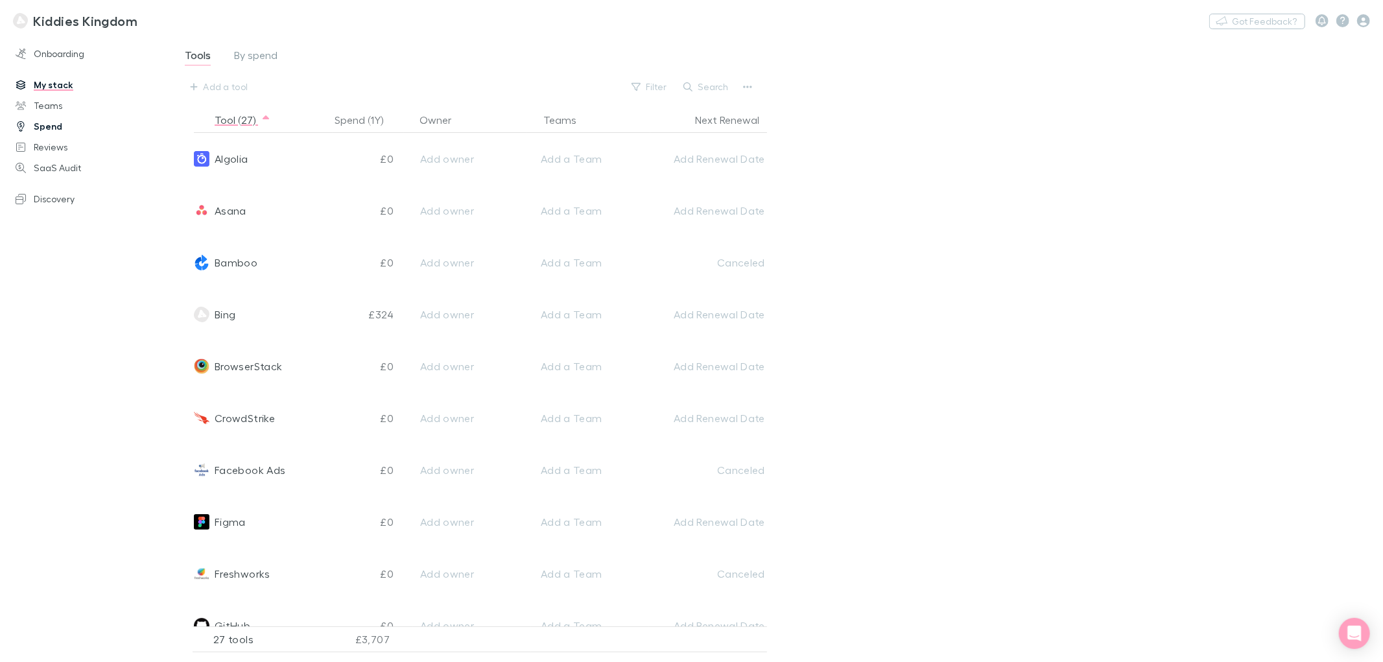
click at [46, 126] on link "Spend" at bounding box center [91, 126] width 176 height 21
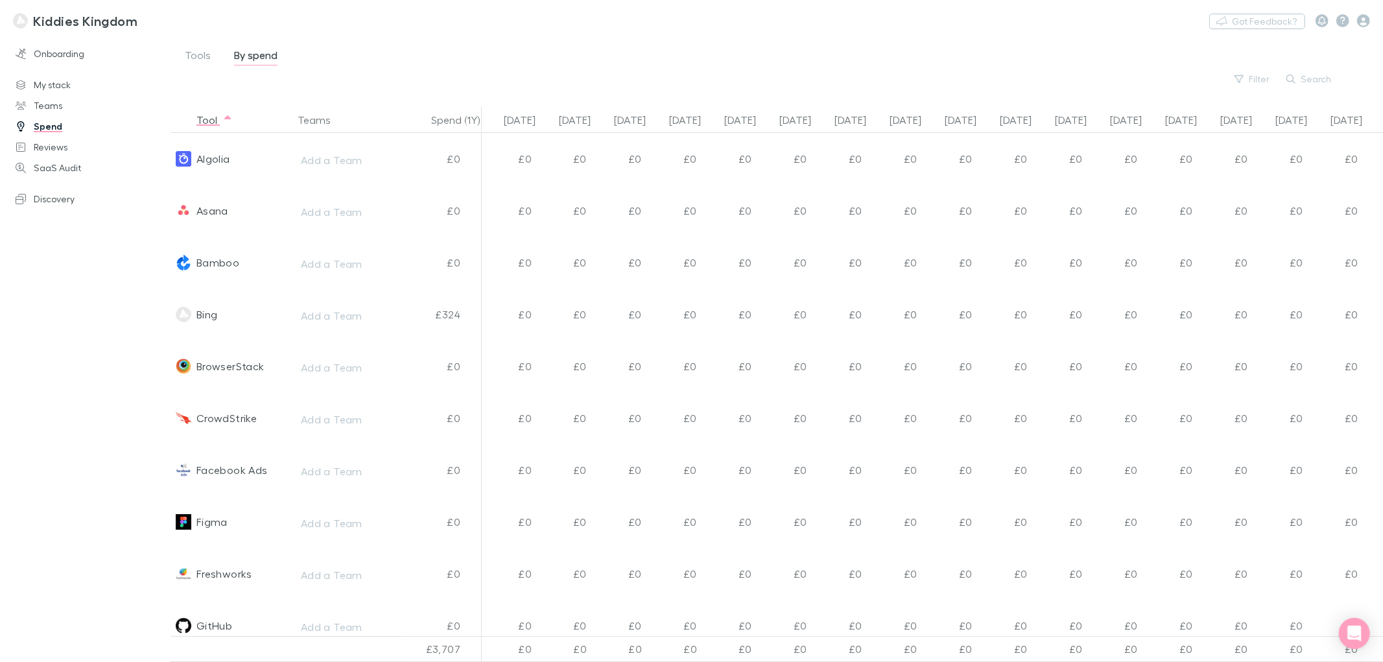
scroll to position [0, 145]
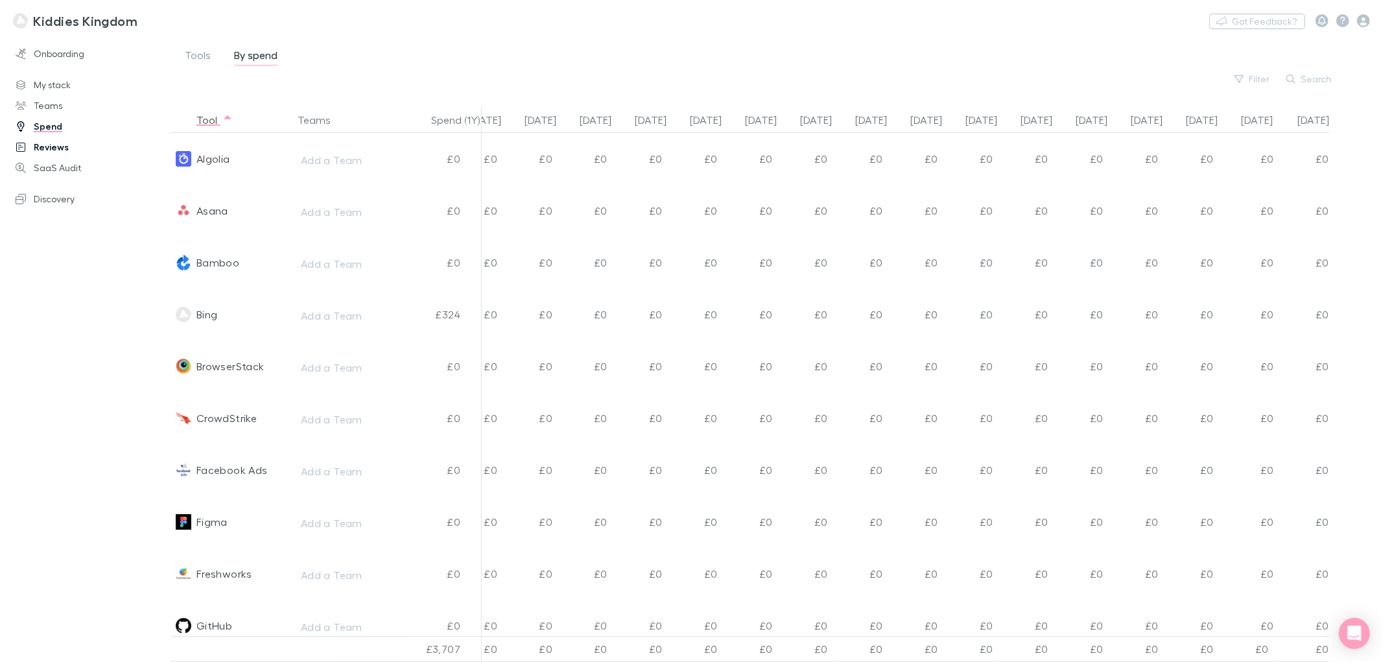
click at [41, 148] on link "Reviews" at bounding box center [91, 147] width 176 height 21
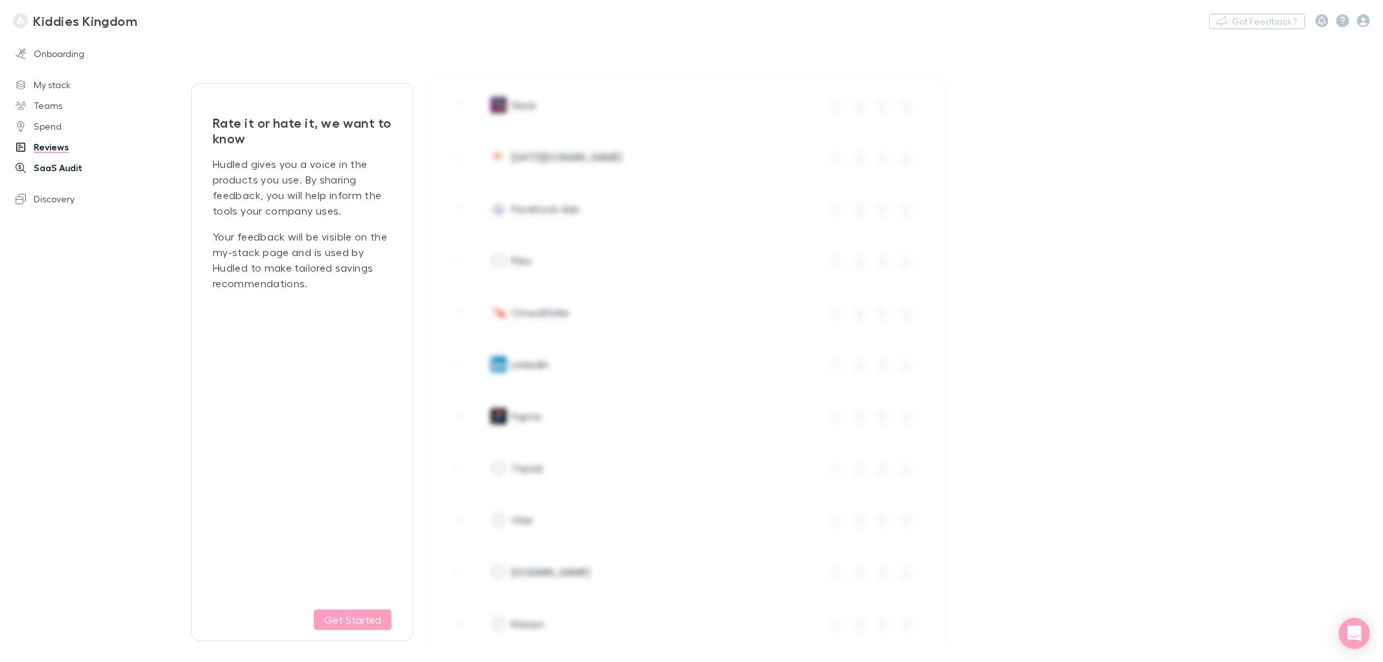
click at [34, 166] on link "SaaS Audit" at bounding box center [91, 168] width 176 height 21
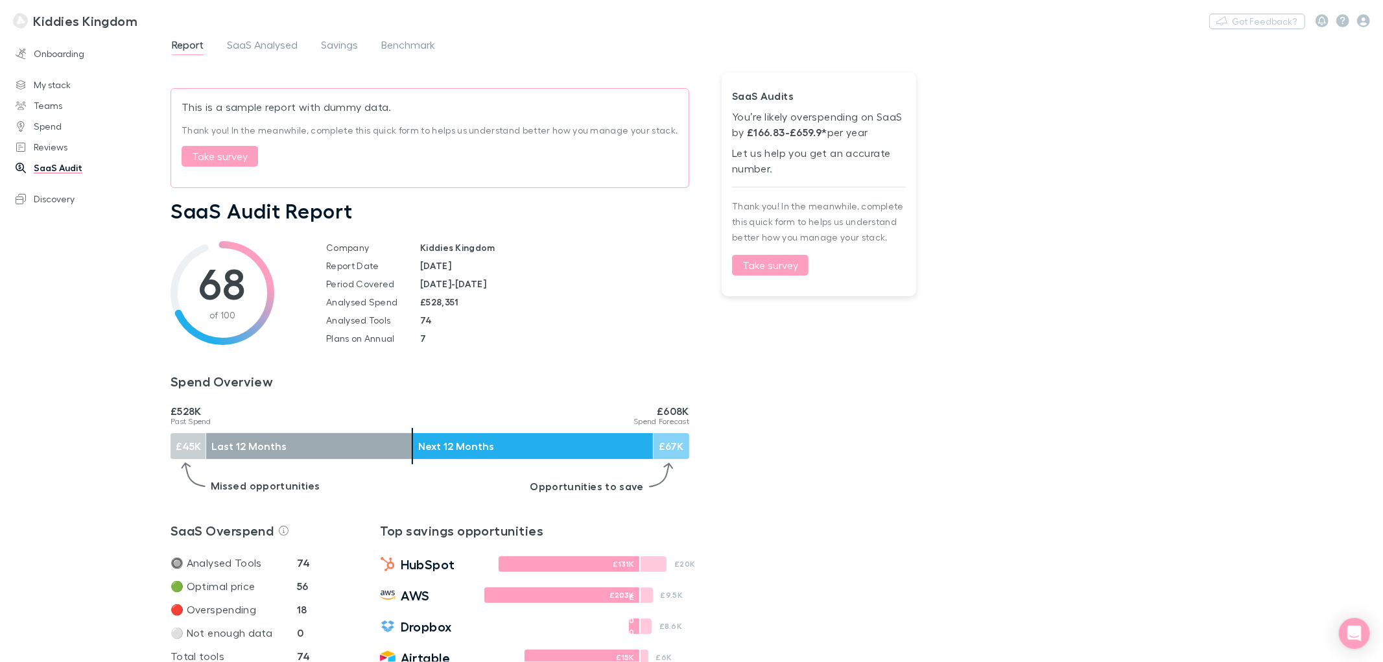
click at [218, 306] on h1 "68" at bounding box center [222, 283] width 104 height 45
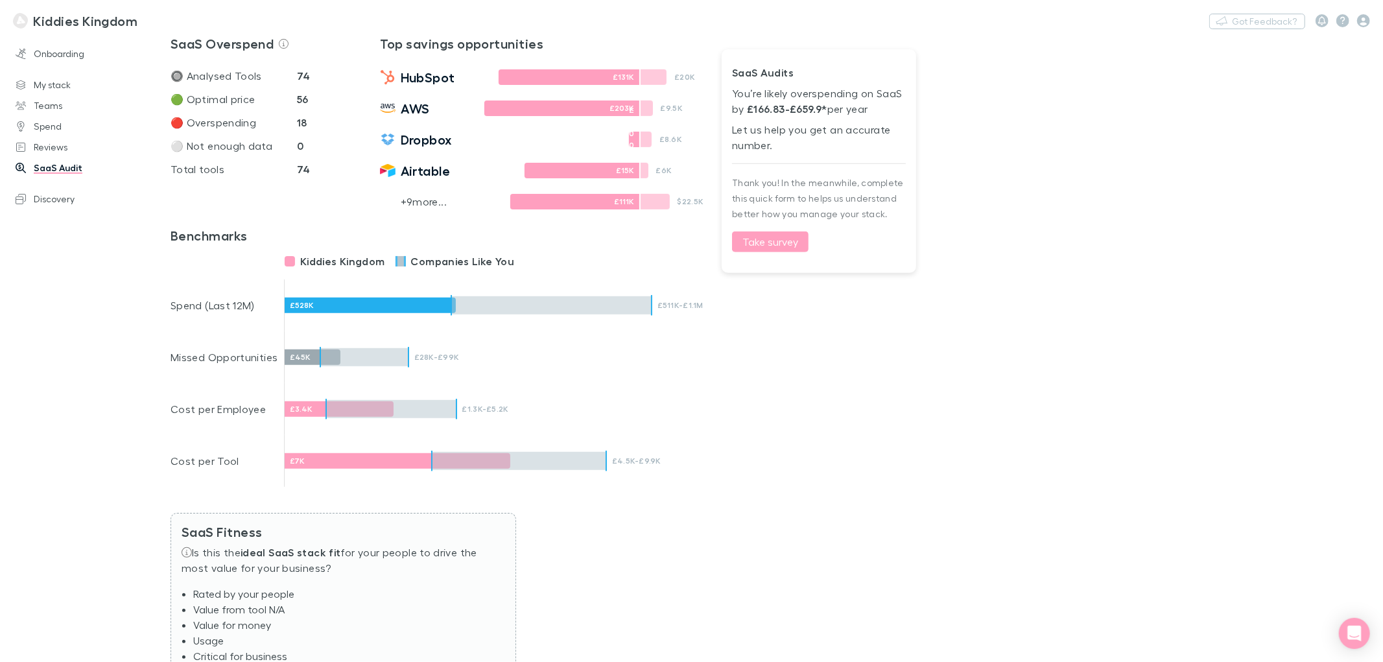
scroll to position [535, 0]
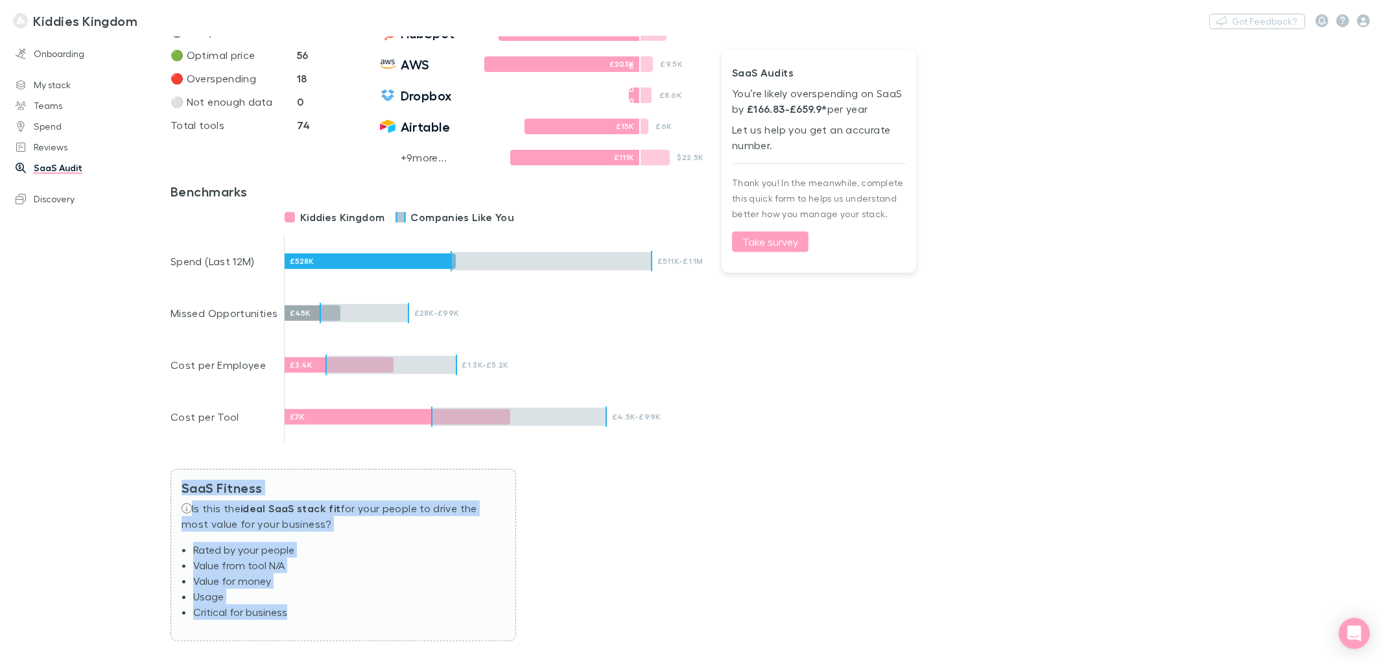
drag, startPoint x: 180, startPoint y: 487, endPoint x: 288, endPoint y: 614, distance: 166.9
click at [288, 614] on div "SaaS Fitness Is this the ideal SaaS stack fit for your people to drive the most…" at bounding box center [342, 555] width 345 height 172
click at [288, 614] on li "Critical for business" at bounding box center [349, 612] width 312 height 16
drag, startPoint x: 181, startPoint y: 483, endPoint x: 284, endPoint y: 619, distance: 170.4
click at [284, 619] on div "SaaS Fitness Is this the ideal SaaS stack fit for your people to drive the most…" at bounding box center [342, 555] width 345 height 172
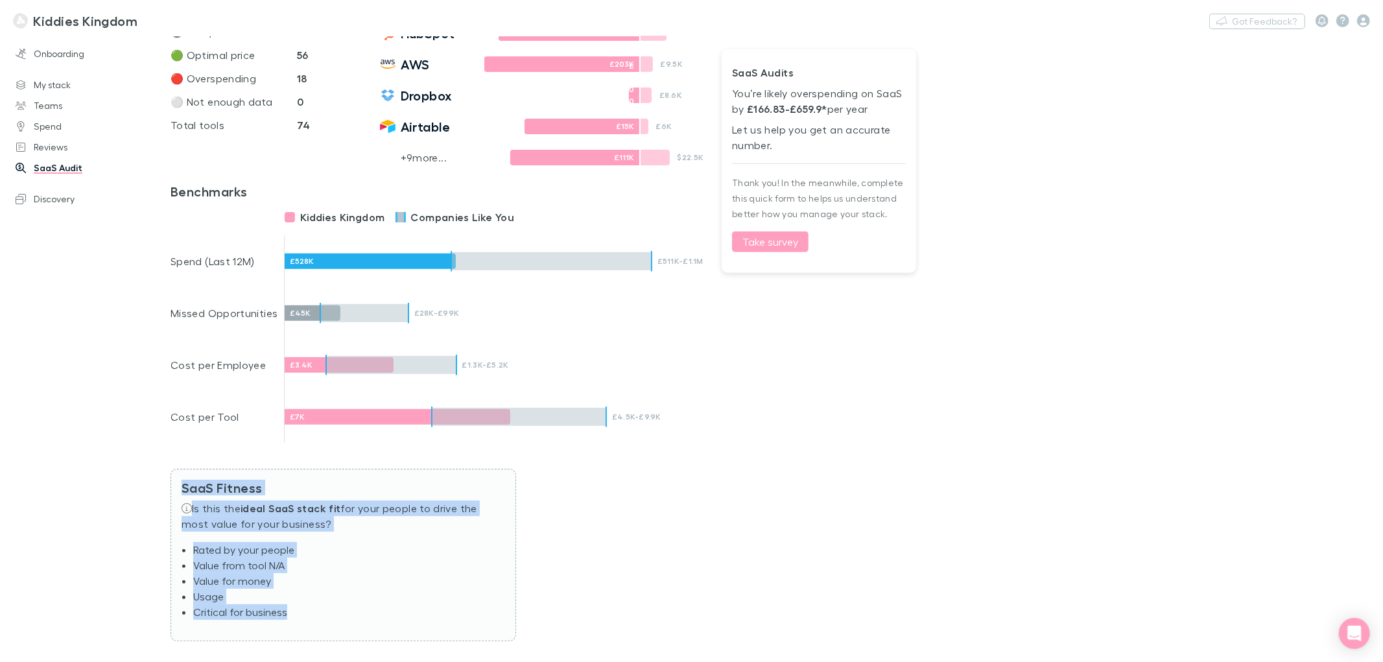
click at [286, 619] on li "Critical for business" at bounding box center [349, 612] width 312 height 16
drag, startPoint x: 181, startPoint y: 485, endPoint x: 281, endPoint y: 607, distance: 157.6
click at [286, 610] on div "SaaS Fitness Is this the ideal SaaS stack fit for your people to drive the most…" at bounding box center [342, 555] width 345 height 172
